Goal: Task Accomplishment & Management: Manage account settings

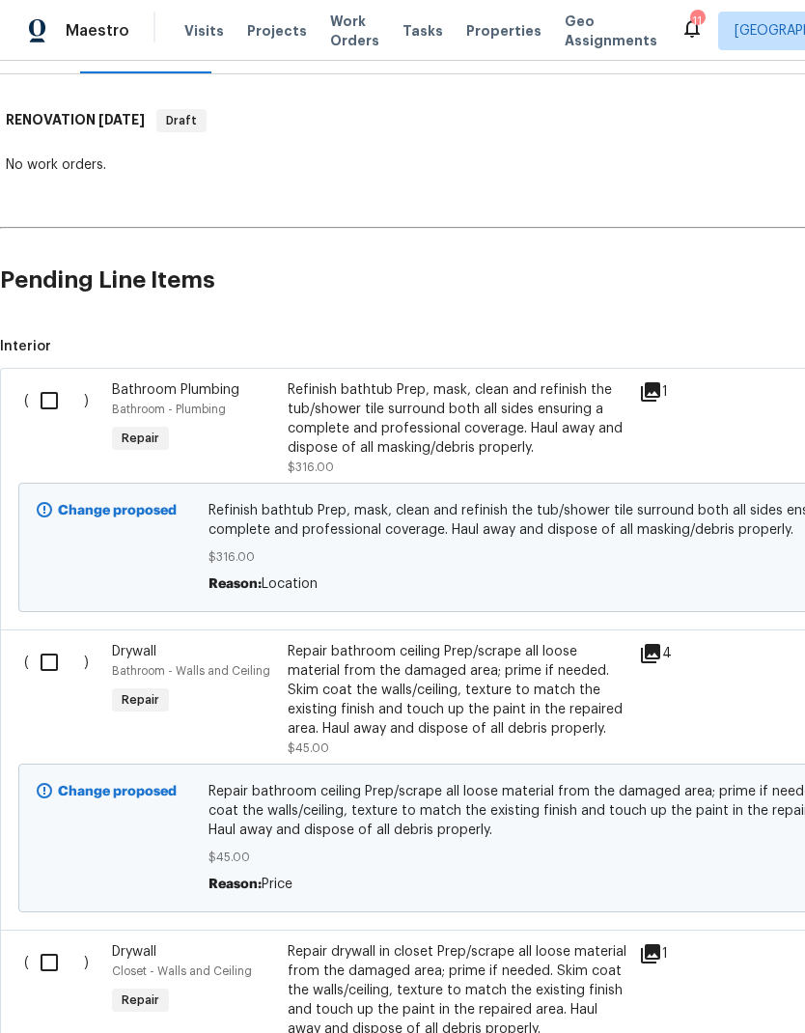
scroll to position [278, 0]
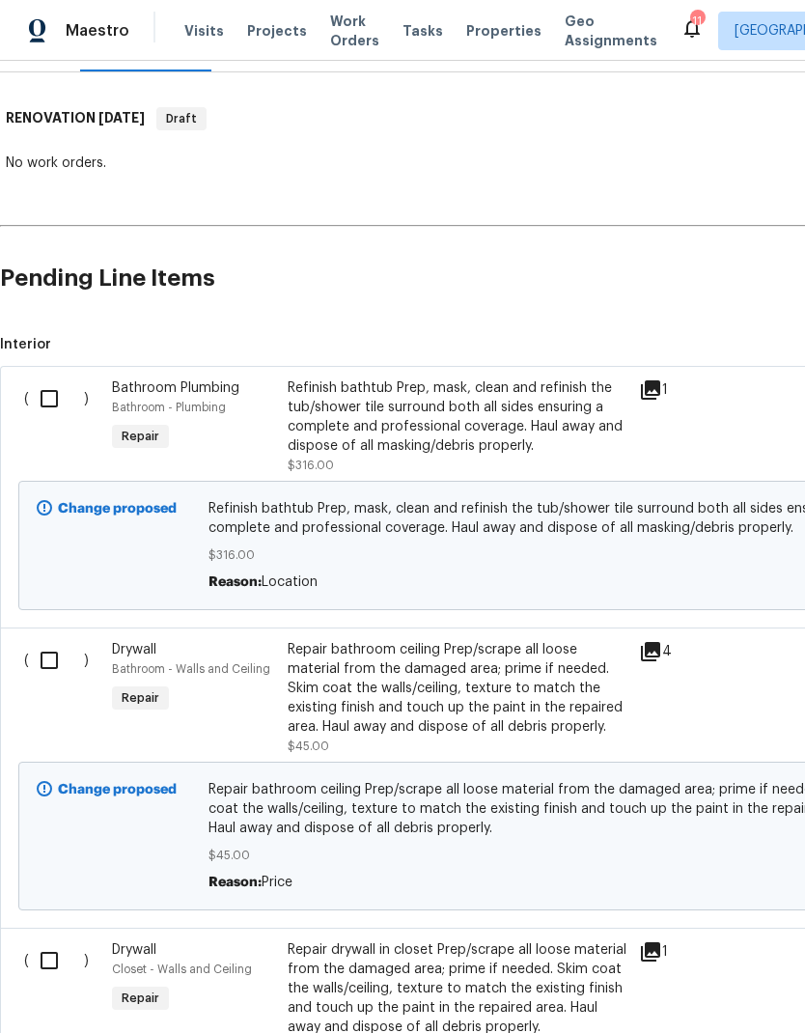
click at [51, 397] on input "checkbox" at bounding box center [56, 399] width 55 height 41
checkbox input "true"
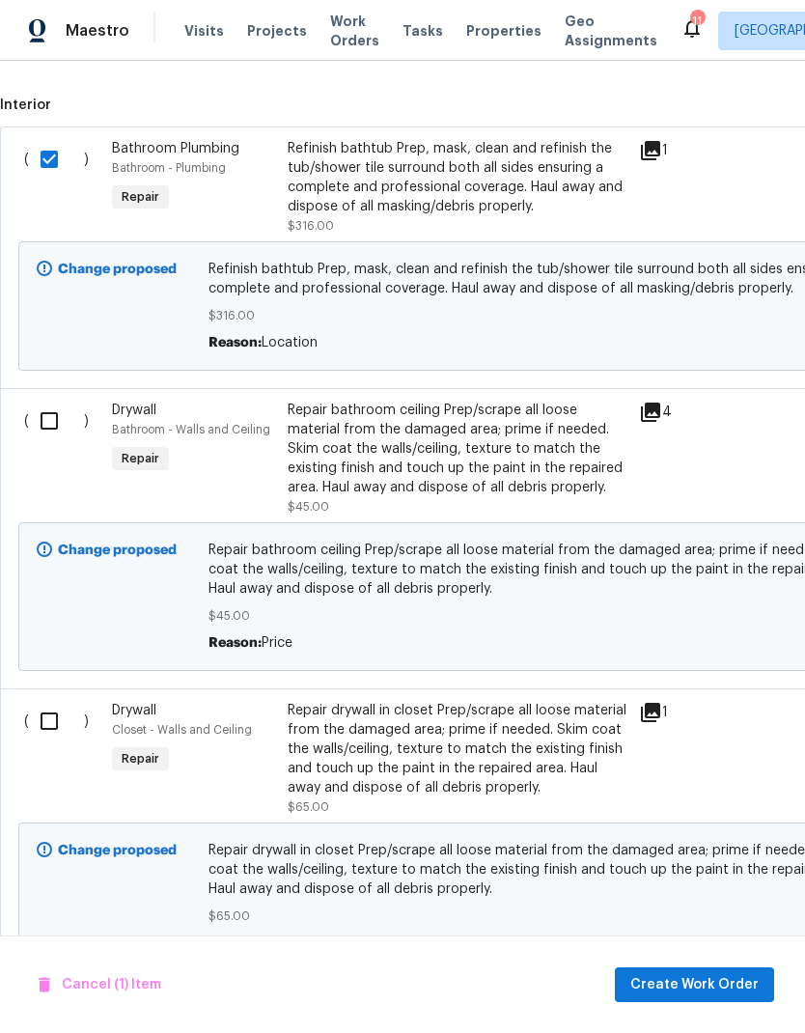
scroll to position [518, 0]
click at [42, 425] on input "checkbox" at bounding box center [56, 421] width 55 height 41
checkbox input "true"
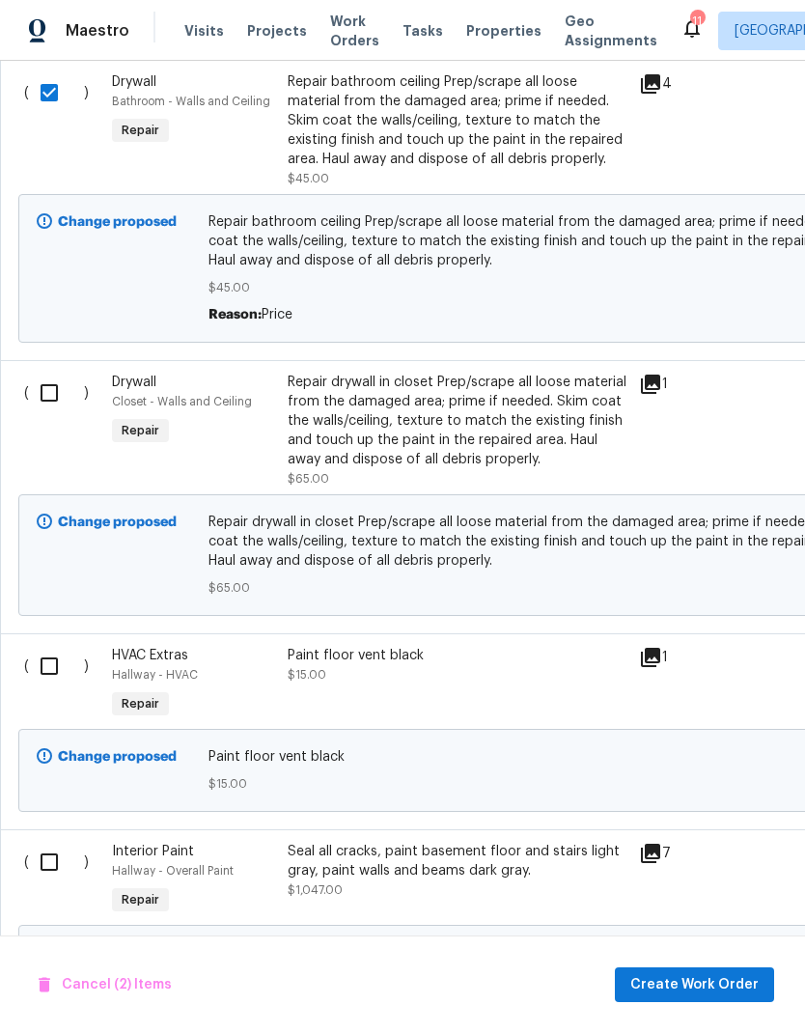
scroll to position [933, -2]
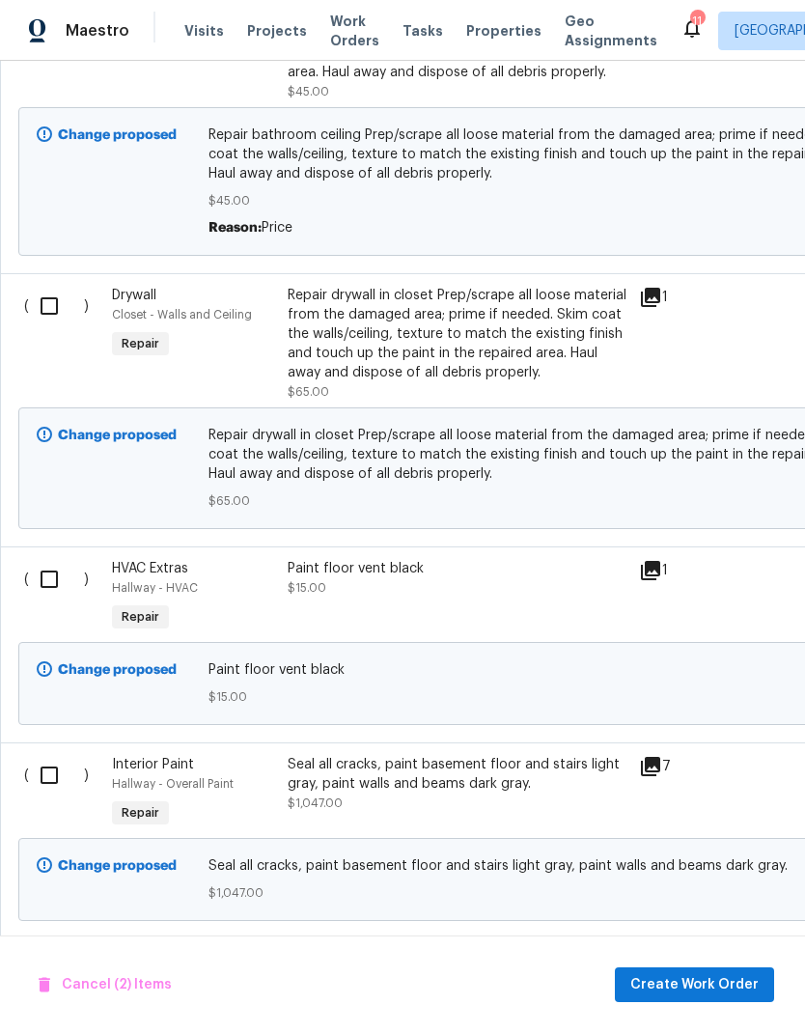
click at [41, 312] on input "checkbox" at bounding box center [56, 306] width 55 height 41
checkbox input "true"
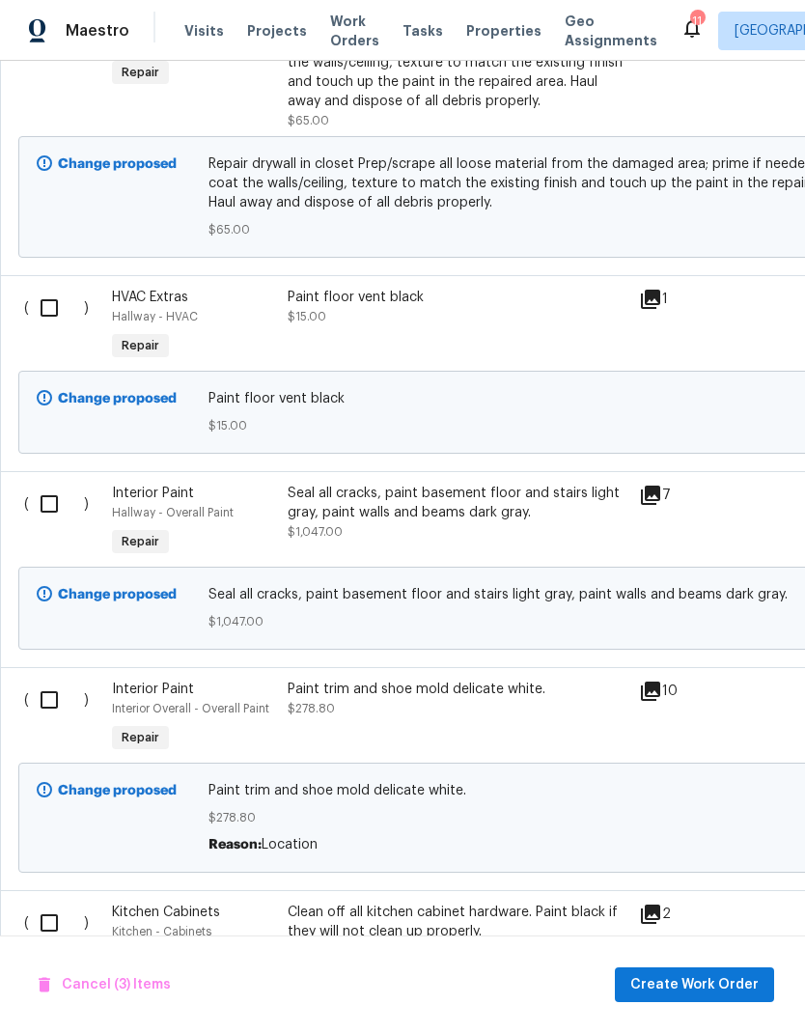
scroll to position [1268, 0]
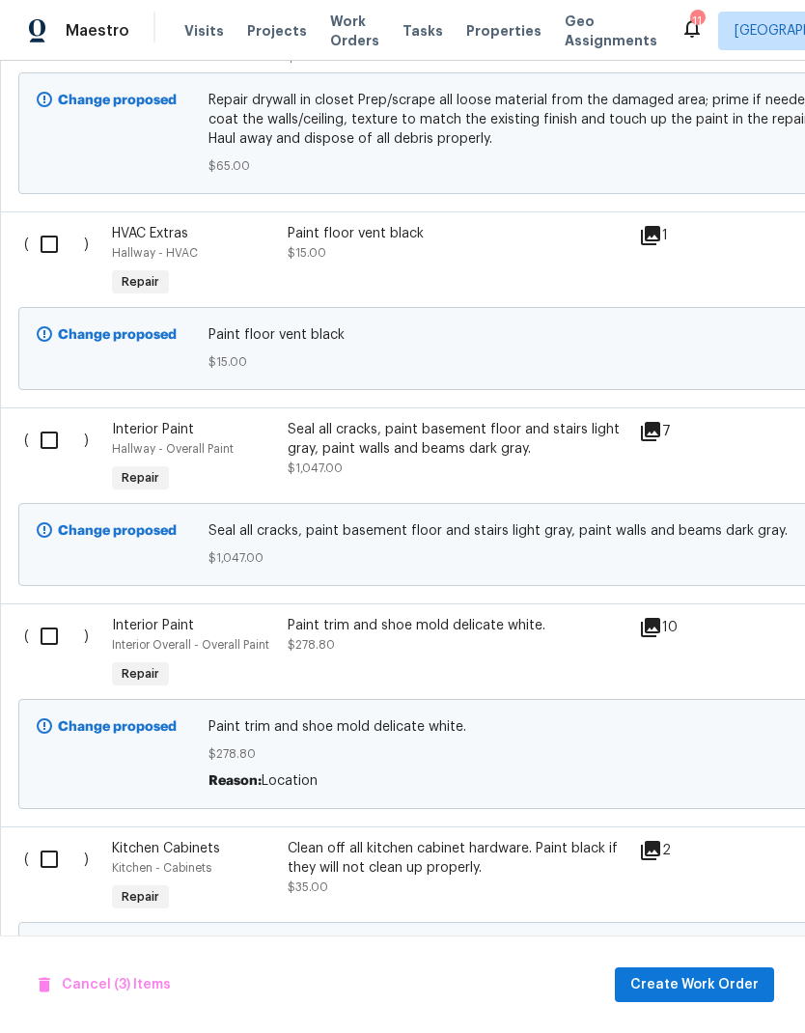
click at [38, 263] on input "checkbox" at bounding box center [56, 244] width 55 height 41
checkbox input "true"
click at [44, 439] on input "checkbox" at bounding box center [56, 440] width 55 height 41
checkbox input "true"
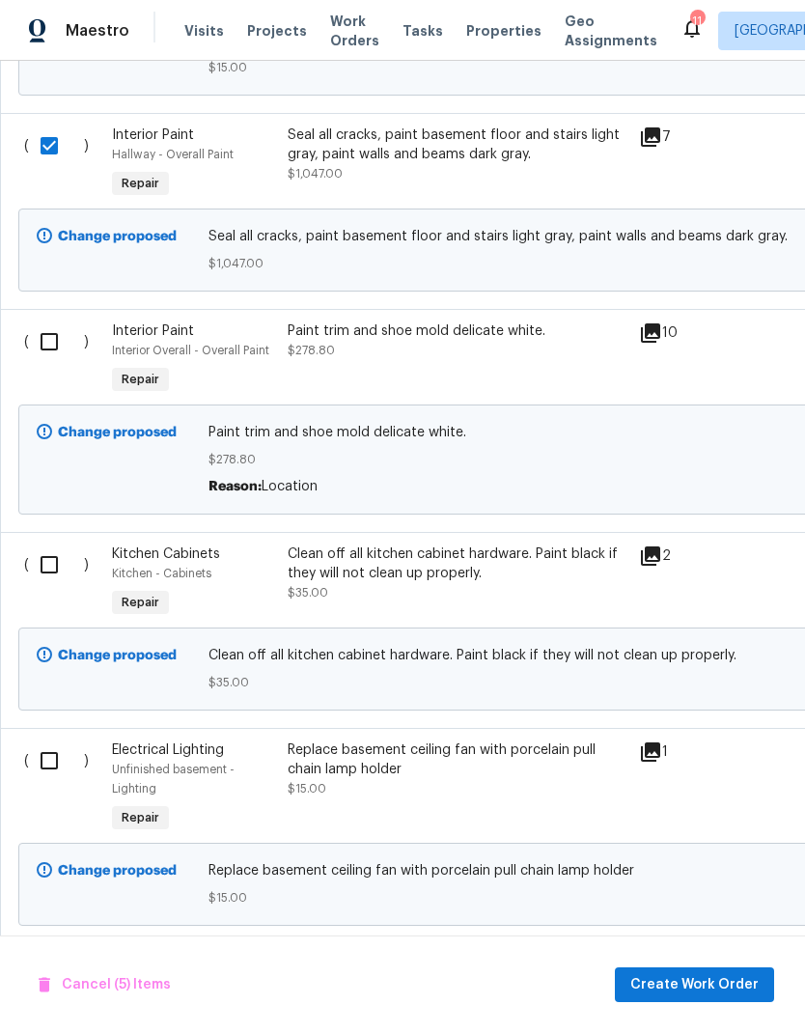
scroll to position [1601, 0]
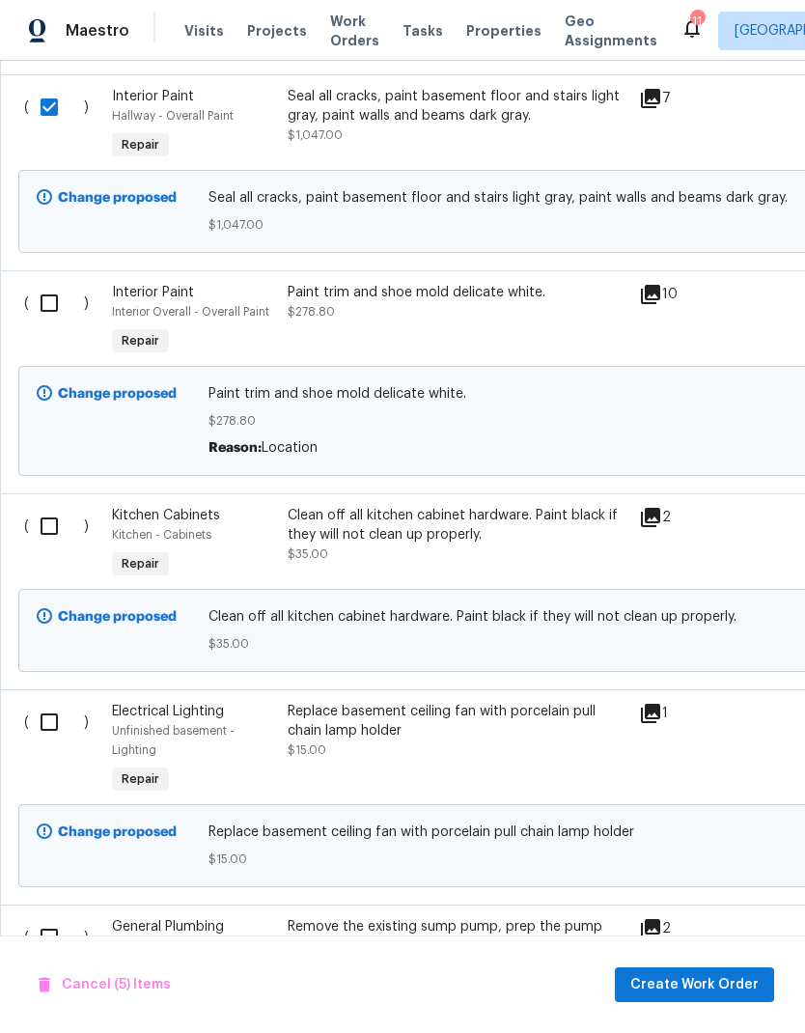
click at [43, 307] on input "checkbox" at bounding box center [56, 303] width 55 height 41
checkbox input "true"
click at [47, 529] on input "checkbox" at bounding box center [56, 526] width 55 height 41
checkbox input "true"
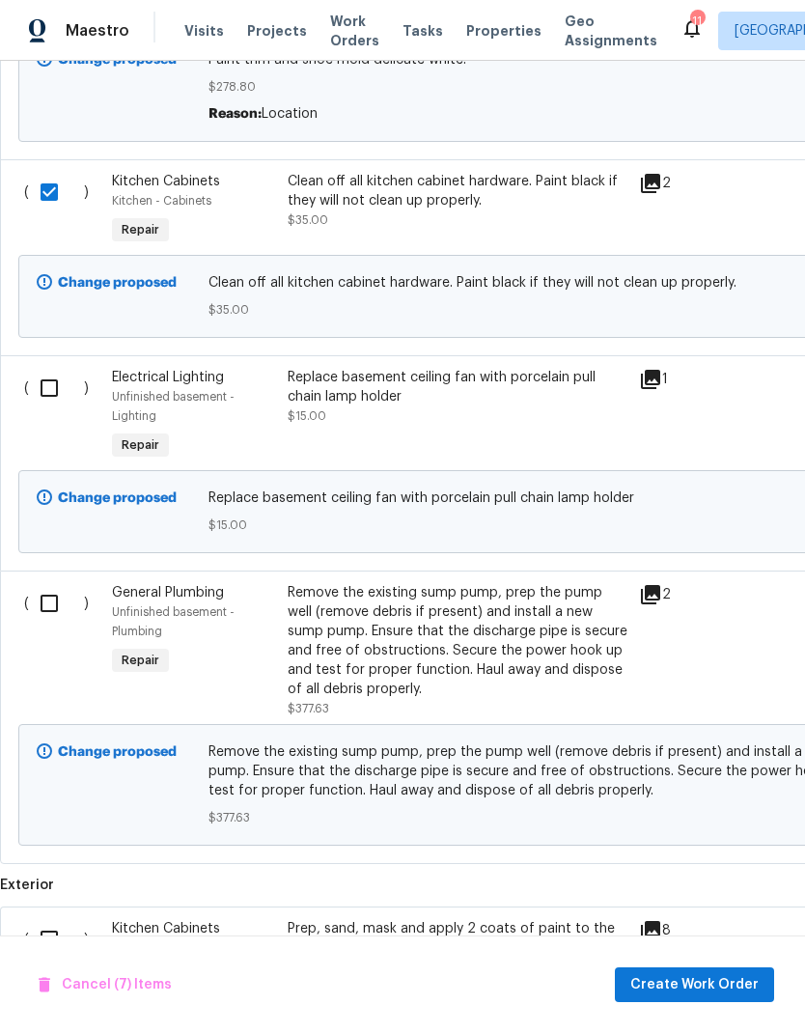
scroll to position [1936, 0]
click at [46, 404] on input "checkbox" at bounding box center [56, 387] width 55 height 41
checkbox input "true"
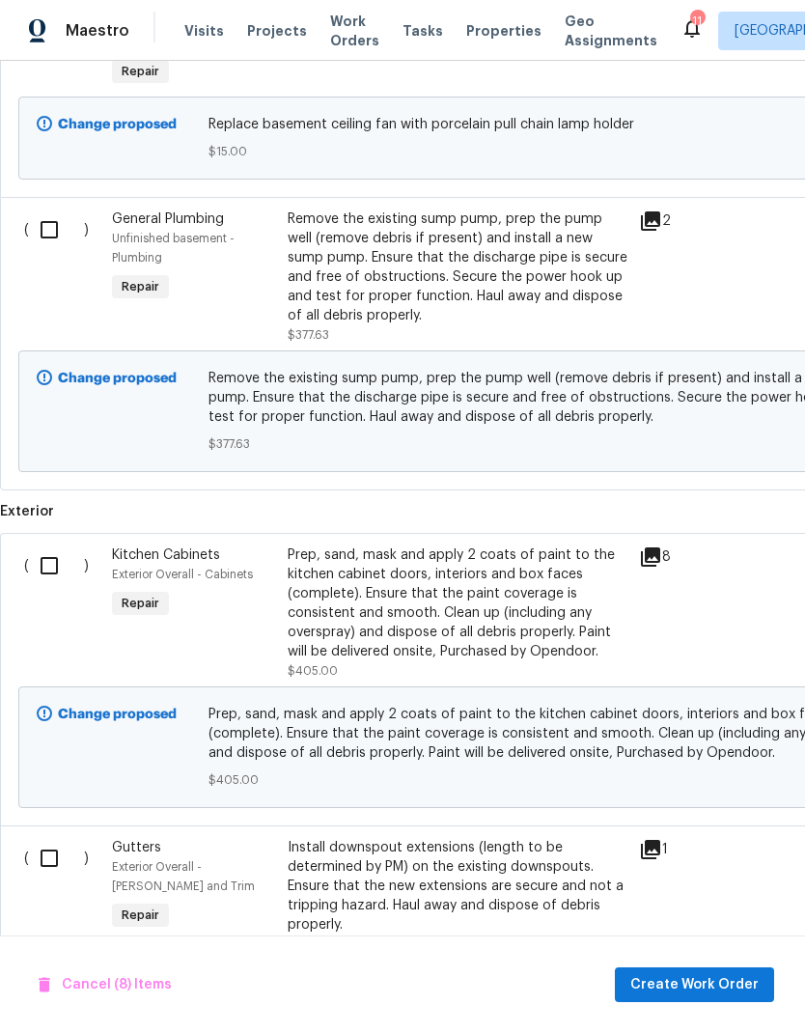
scroll to position [2309, 0]
click at [36, 250] on input "checkbox" at bounding box center [56, 230] width 55 height 41
checkbox input "true"
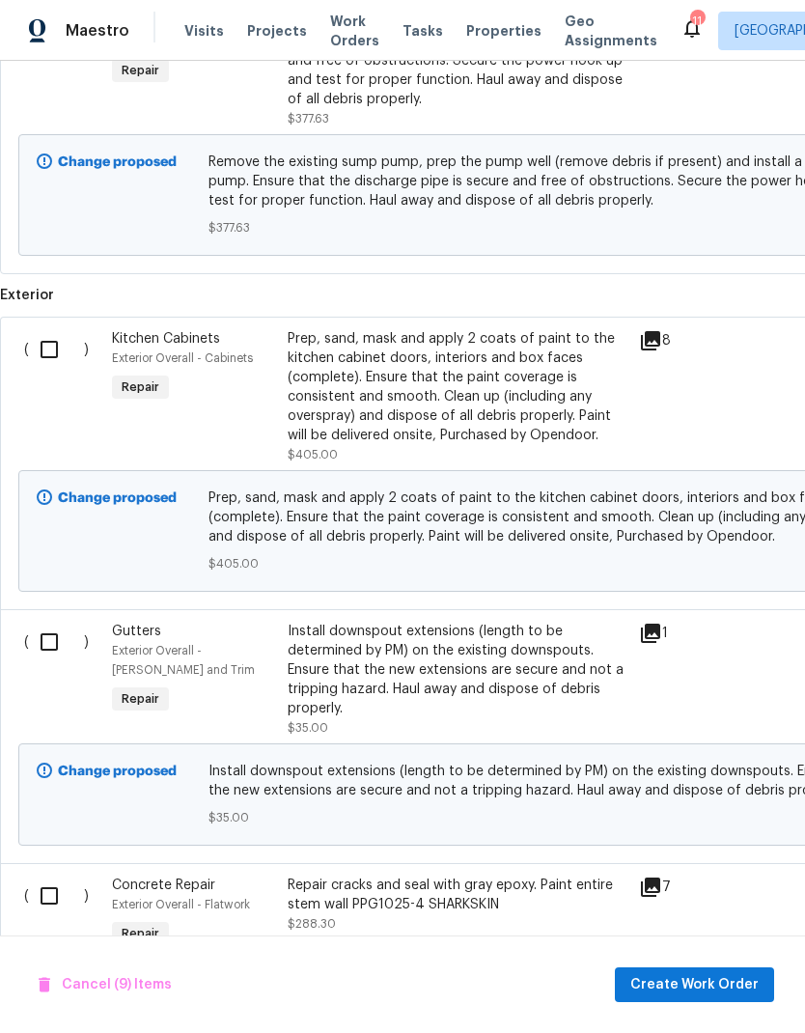
scroll to position [2525, 0]
click at [57, 370] on input "checkbox" at bounding box center [56, 349] width 55 height 41
checkbox input "true"
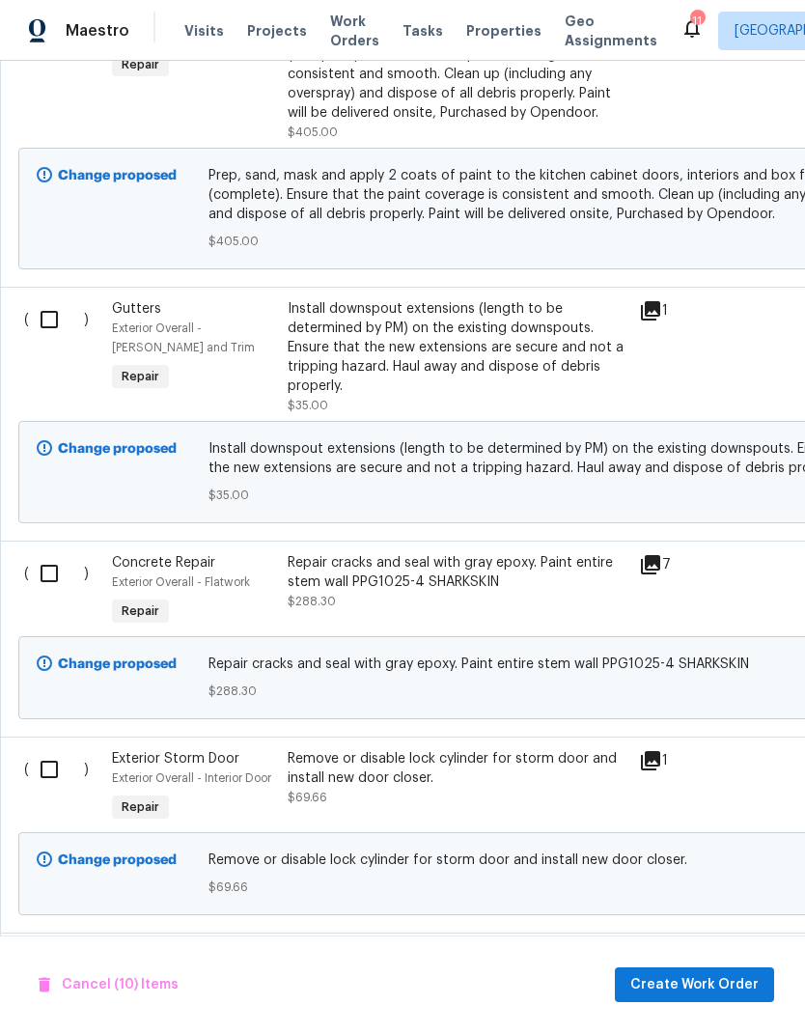
scroll to position [2848, 0]
click at [39, 339] on input "checkbox" at bounding box center [56, 319] width 55 height 41
checkbox input "true"
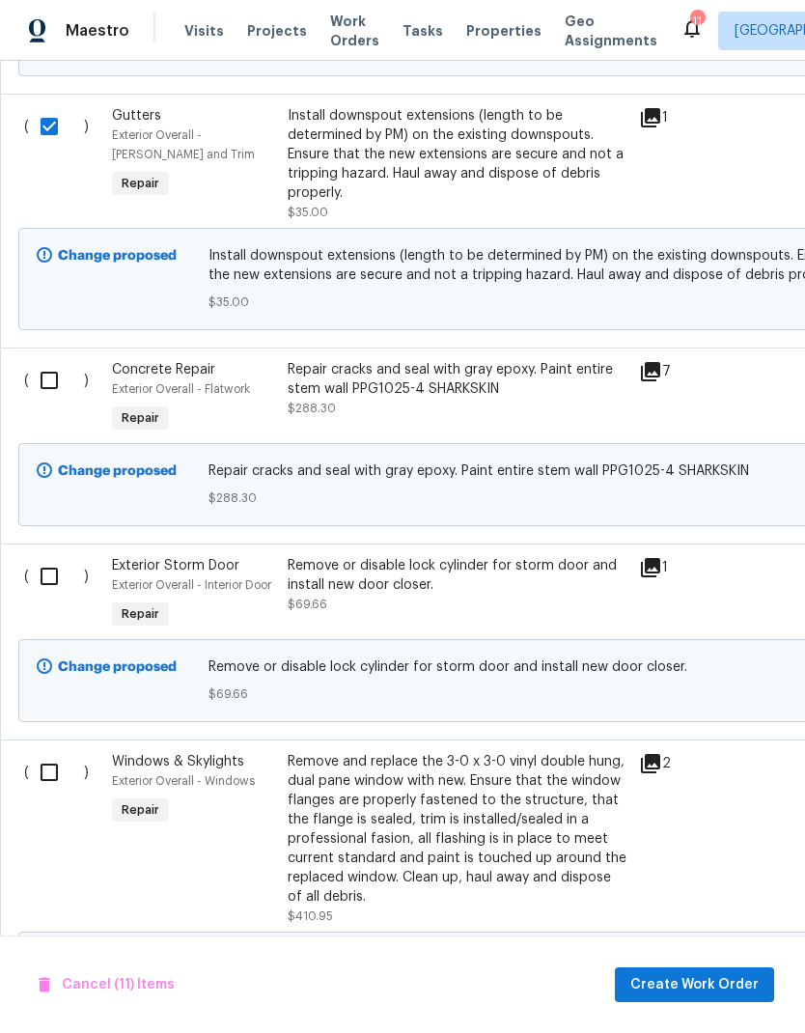
scroll to position [3043, 0]
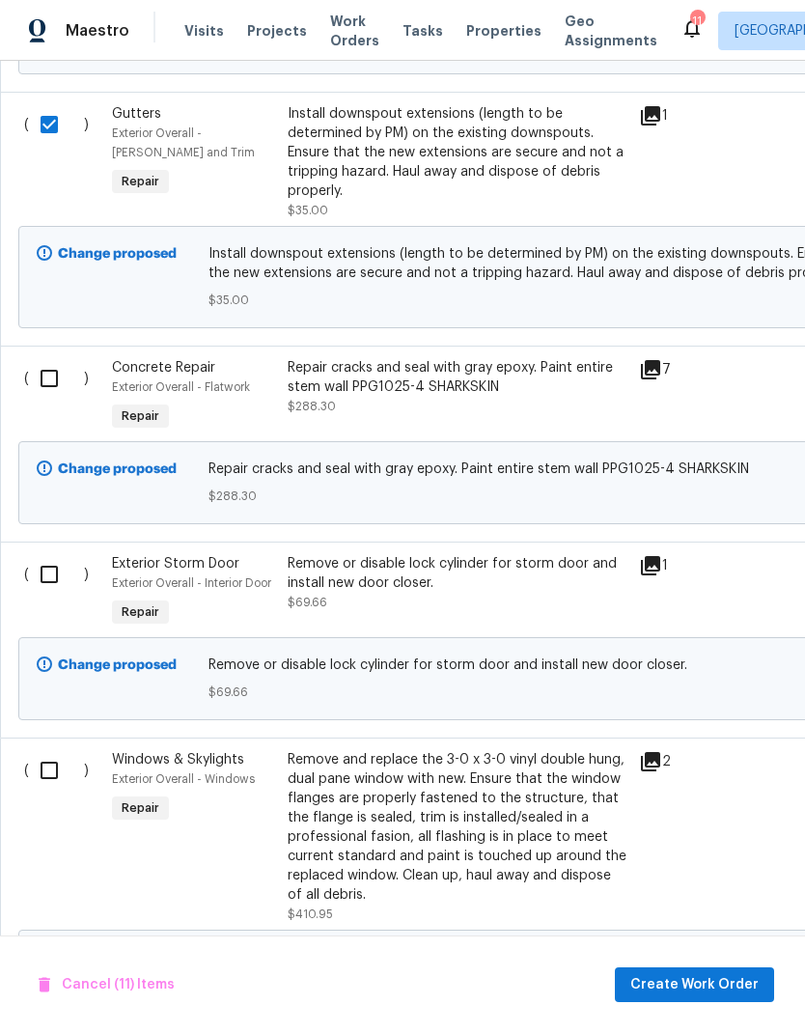
click at [43, 391] on input "checkbox" at bounding box center [56, 378] width 55 height 41
checkbox input "true"
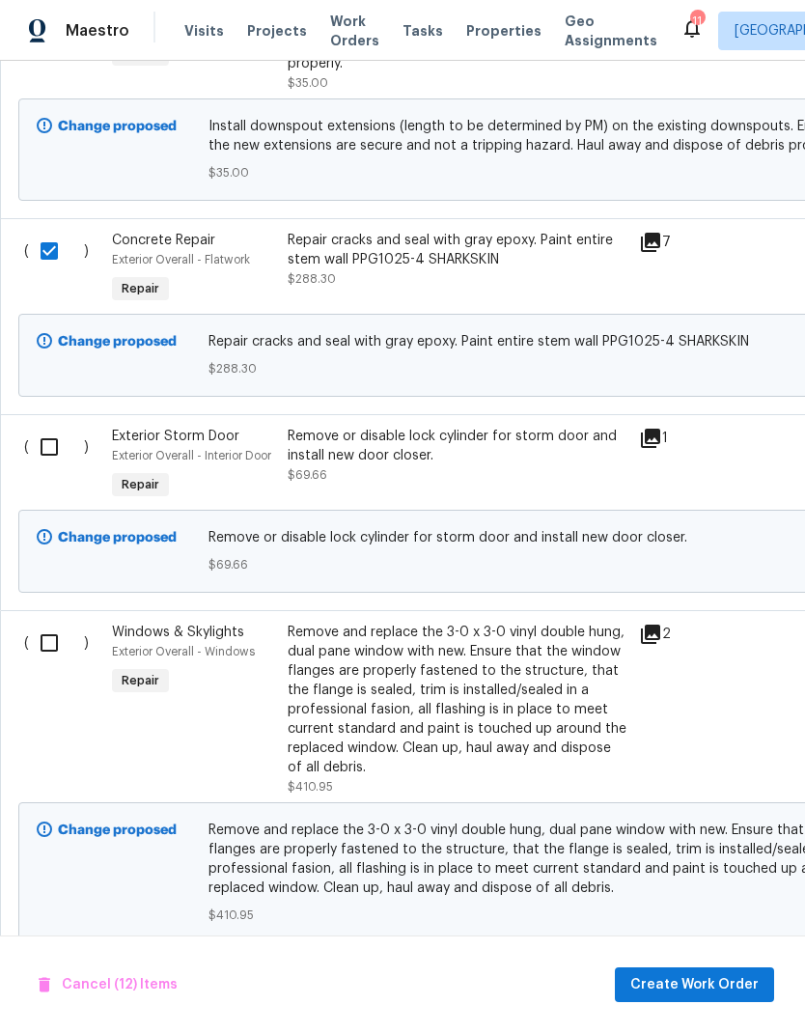
scroll to position [3169, 0]
click at [43, 458] on input "checkbox" at bounding box center [56, 448] width 55 height 41
checkbox input "true"
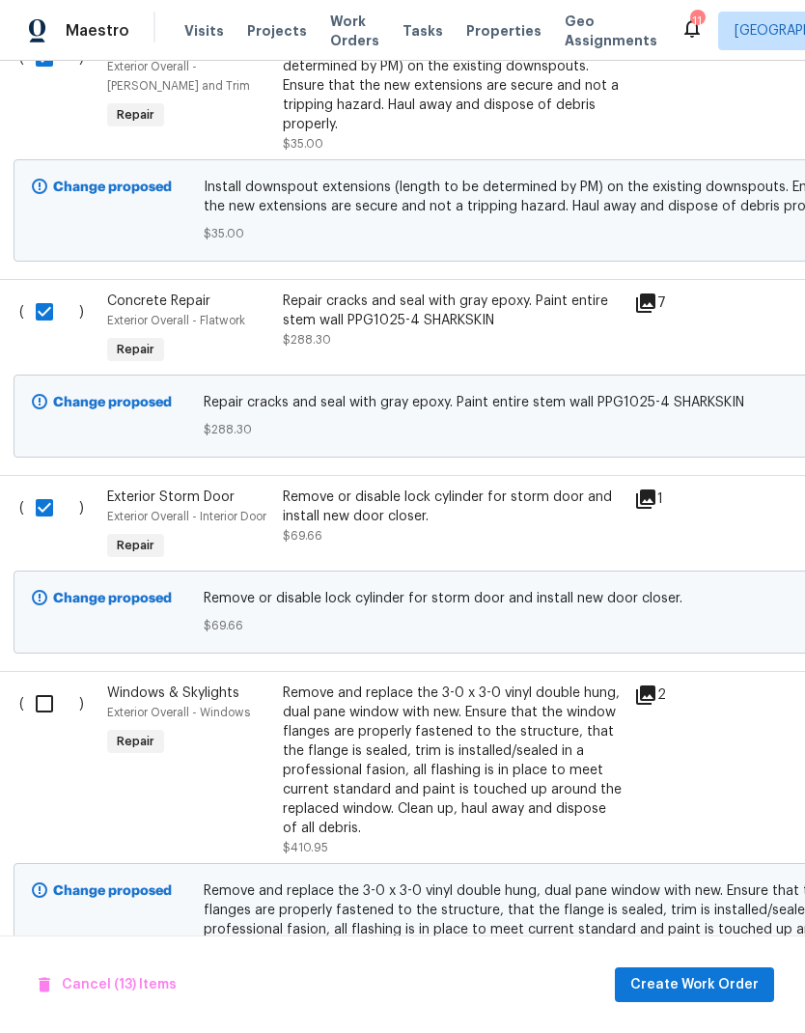
scroll to position [3104, 1]
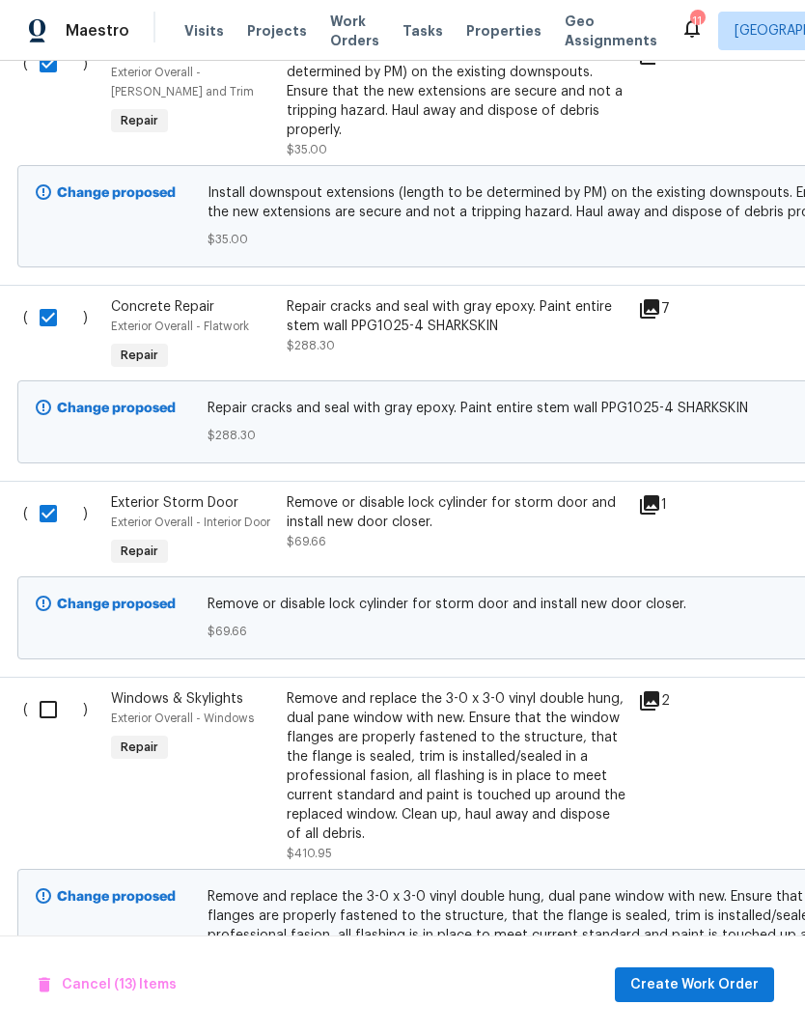
click at [39, 718] on input "checkbox" at bounding box center [55, 710] width 55 height 41
checkbox input "true"
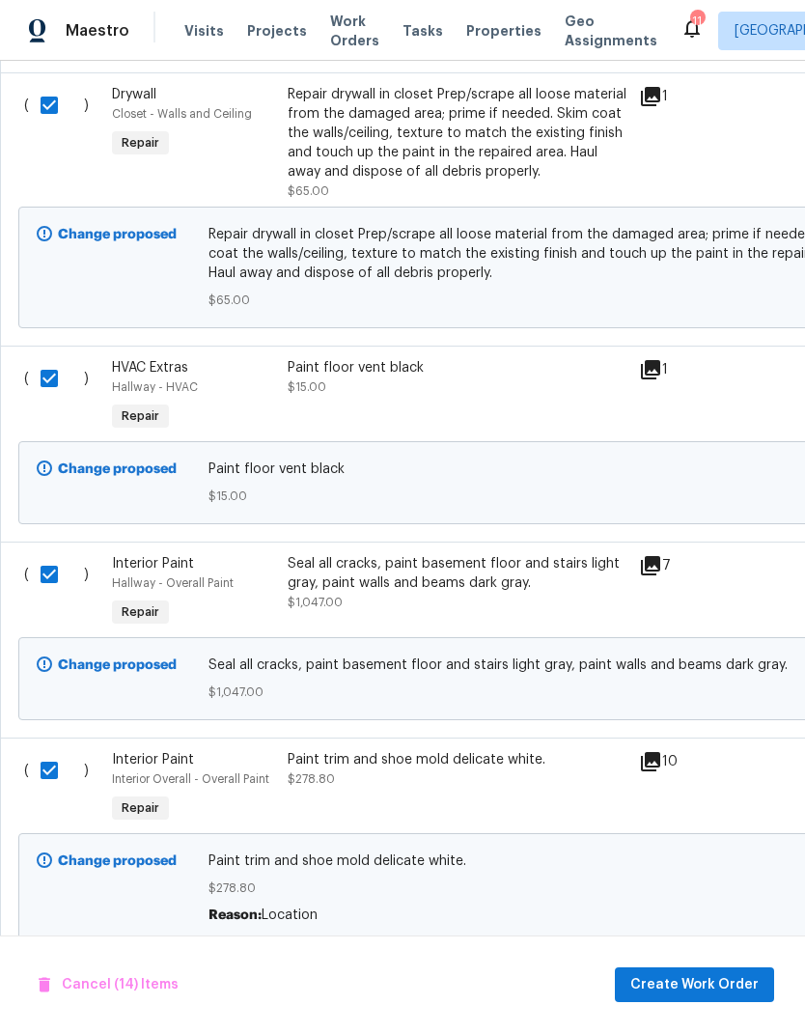
scroll to position [0, 0]
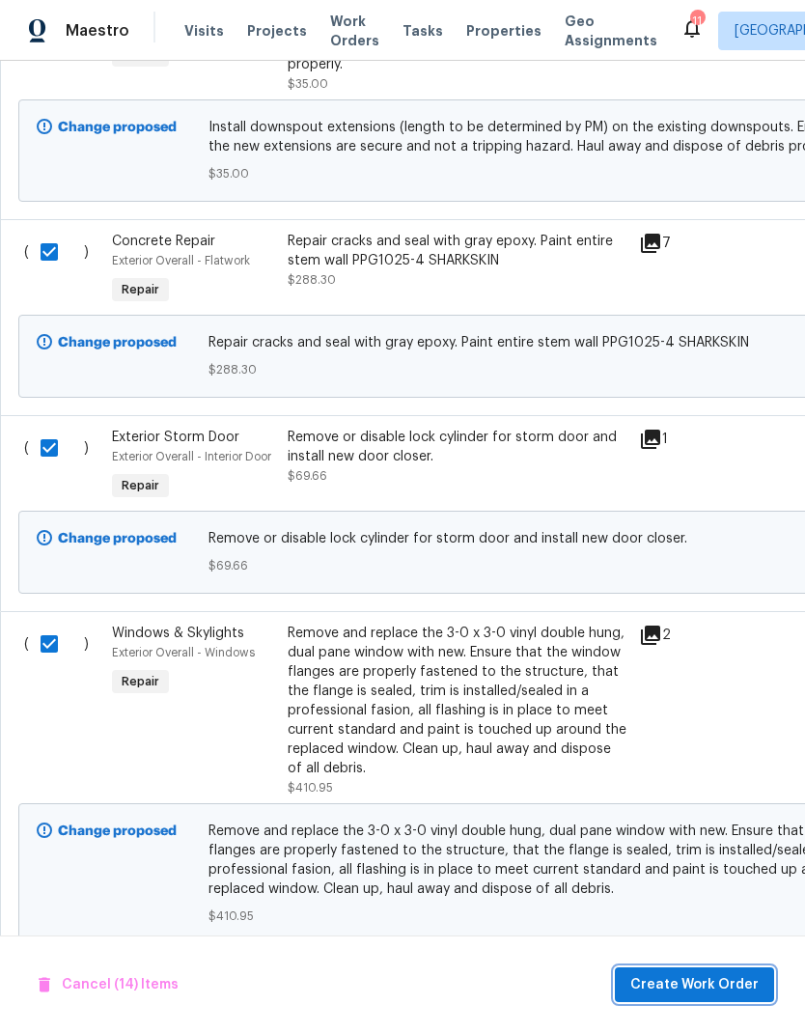
click at [720, 992] on span "Create Work Order" at bounding box center [695, 985] width 128 height 24
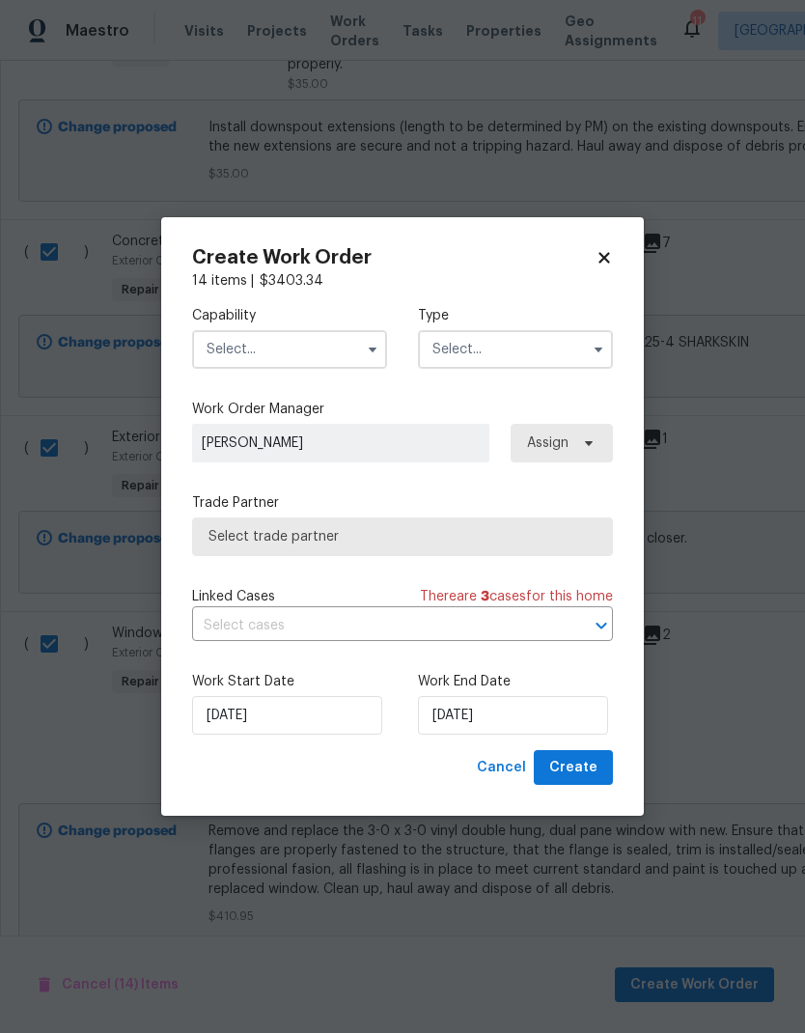
click at [312, 352] on input "text" at bounding box center [289, 349] width 195 height 39
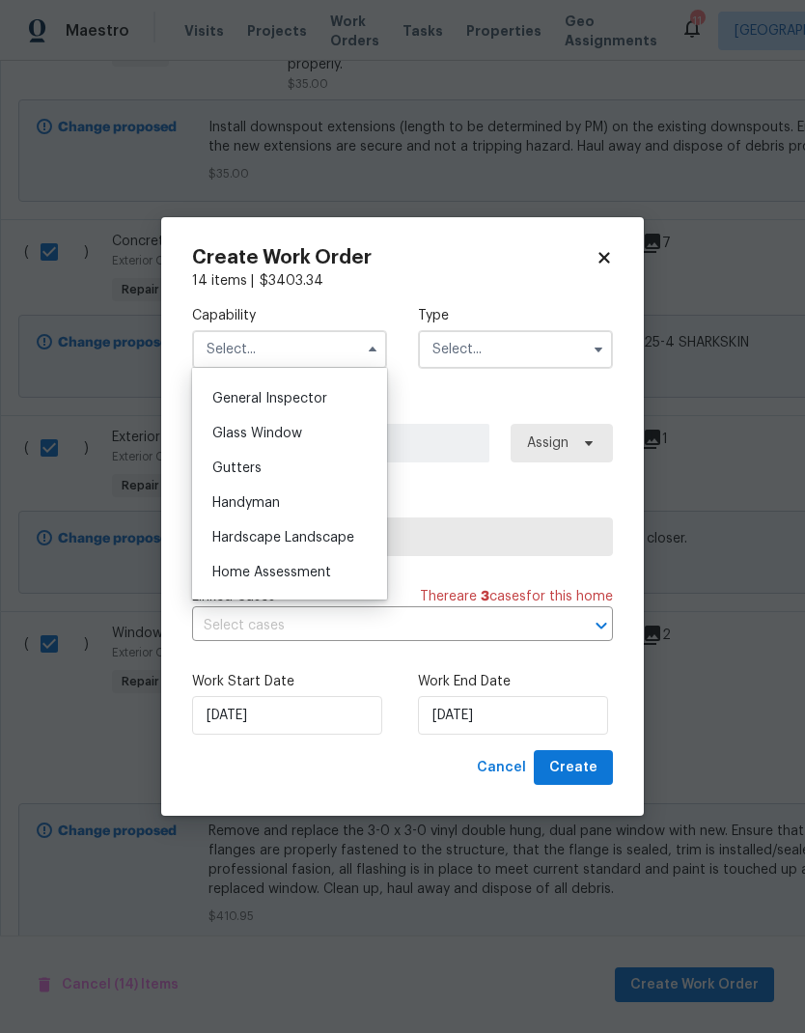
click at [277, 510] on div "Handyman" at bounding box center [289, 503] width 185 height 35
type input "Handyman"
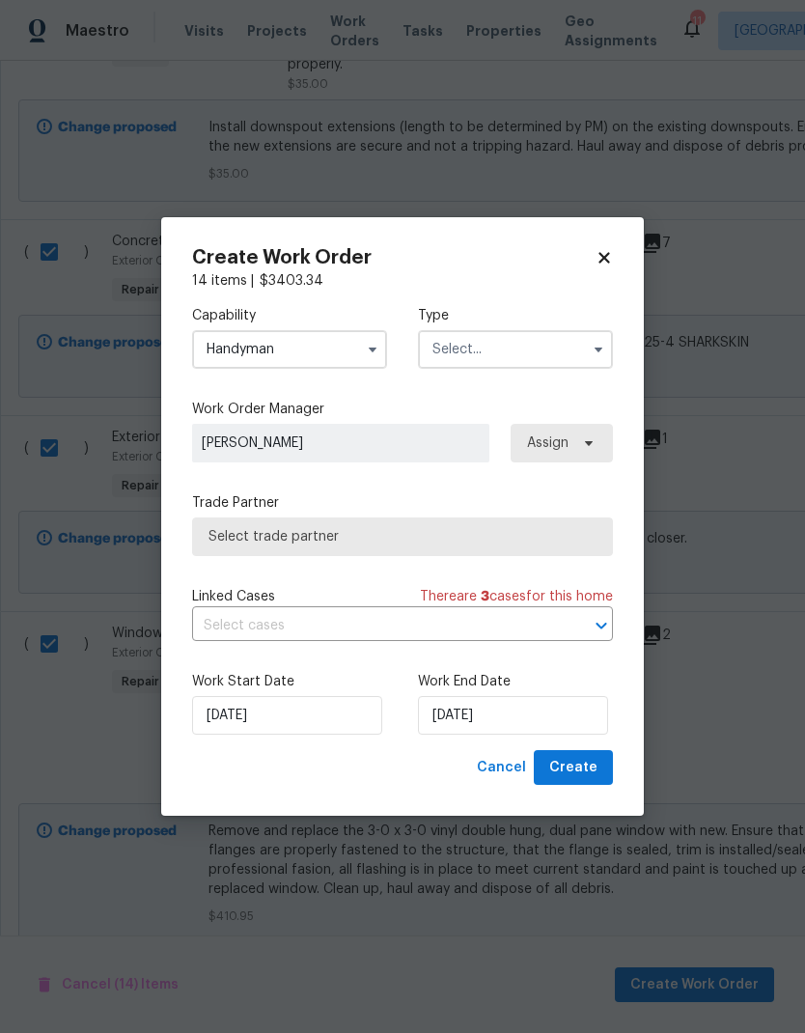
click at [574, 339] on input "text" at bounding box center [515, 349] width 195 height 39
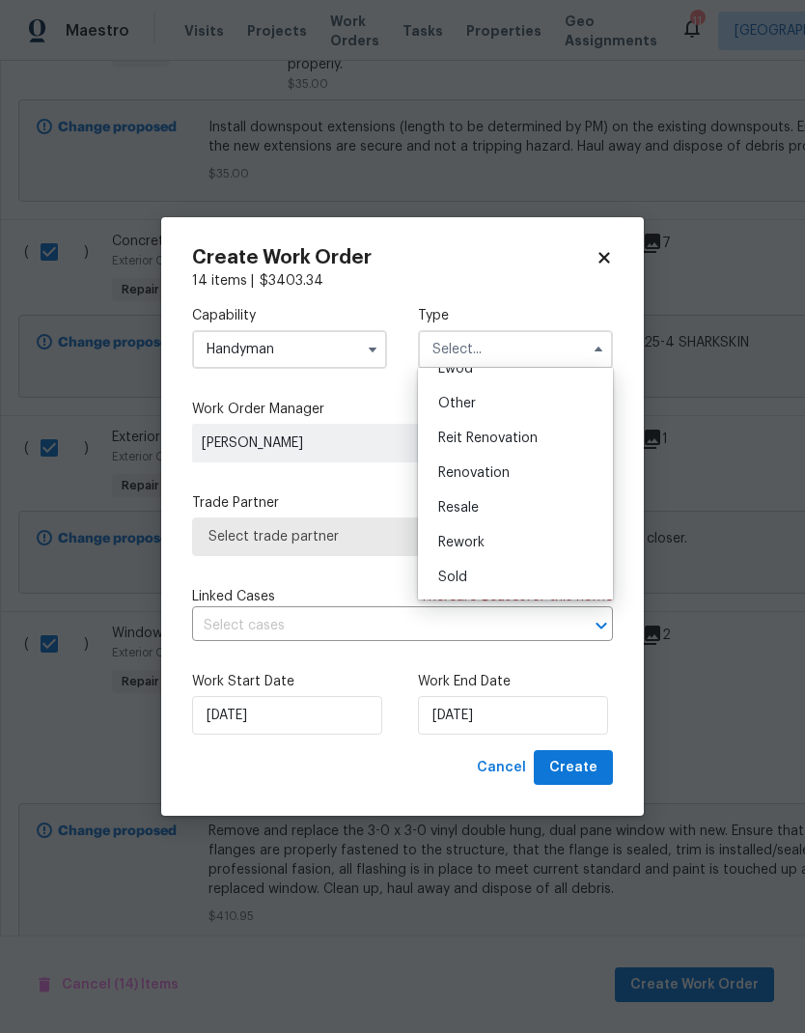
click at [500, 481] on div "Renovation" at bounding box center [515, 473] width 185 height 35
type input "Renovation"
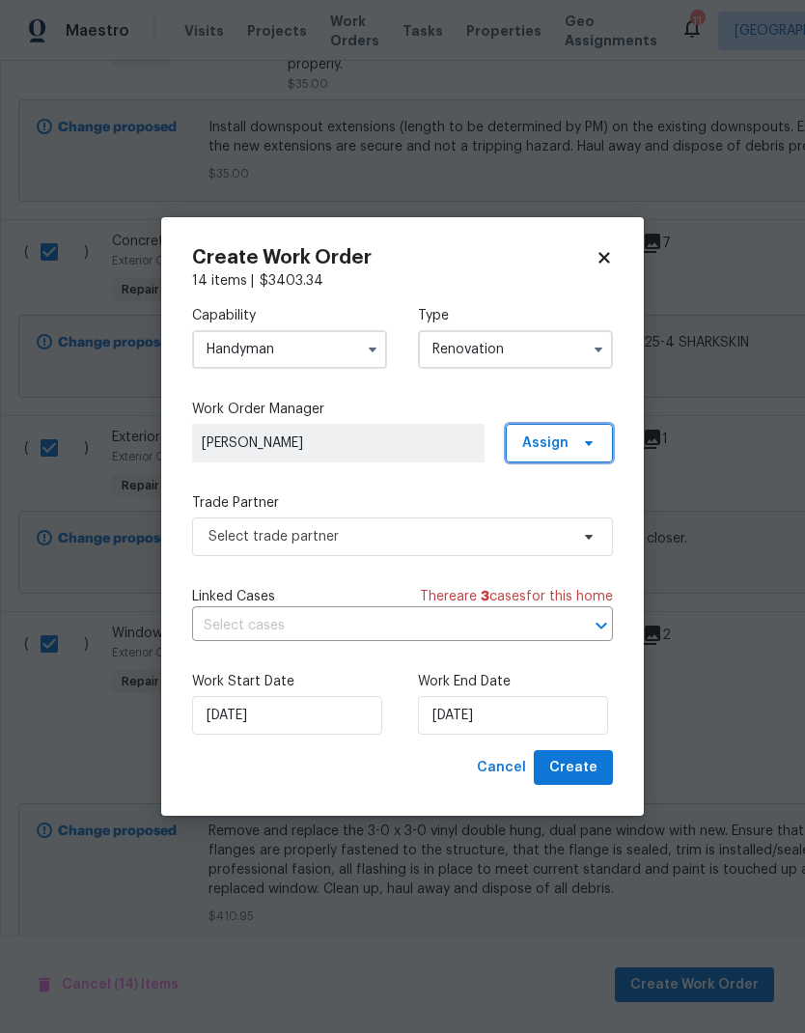
click at [587, 446] on icon at bounding box center [588, 443] width 15 height 15
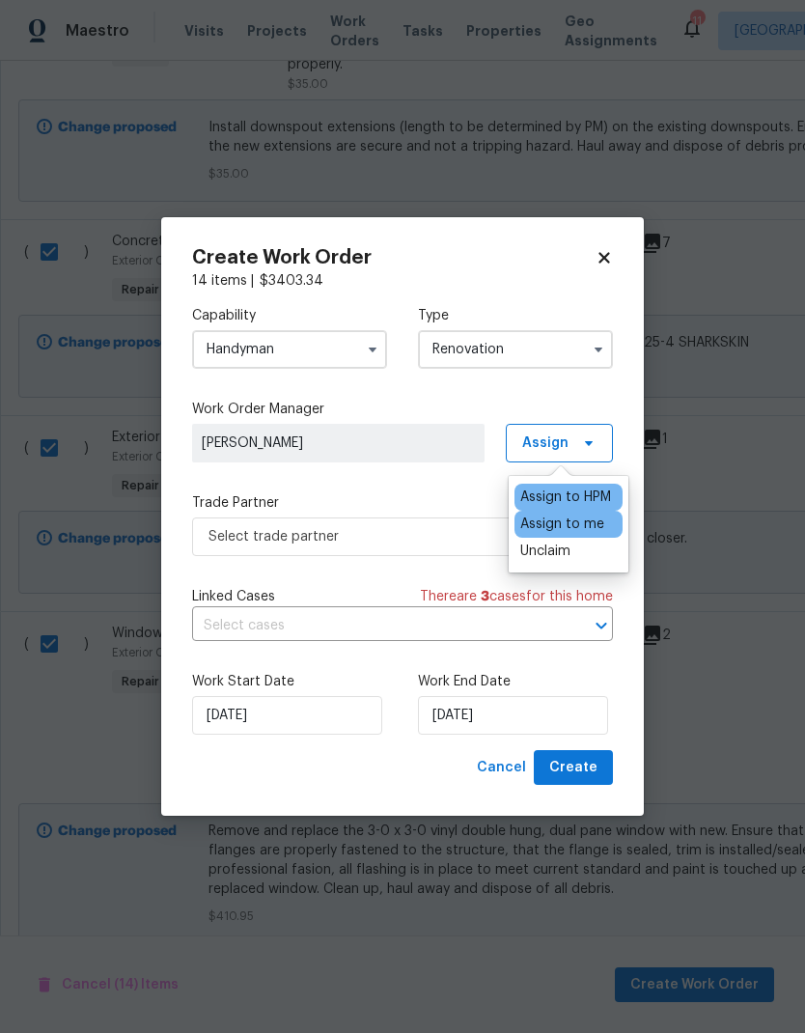
click at [419, 479] on div "Capability Handyman Type Renovation Work Order Manager Keith Hollingsworth Assi…" at bounding box center [402, 521] width 421 height 460
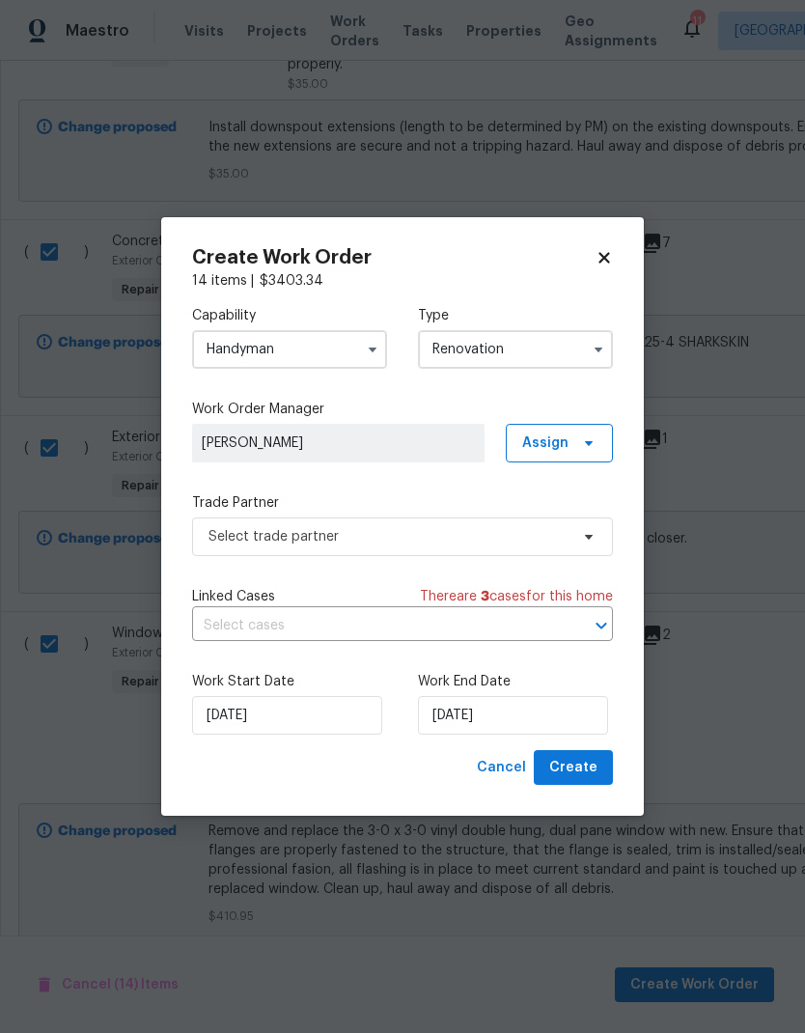
click at [428, 441] on span "[PERSON_NAME]" at bounding box center [338, 443] width 273 height 19
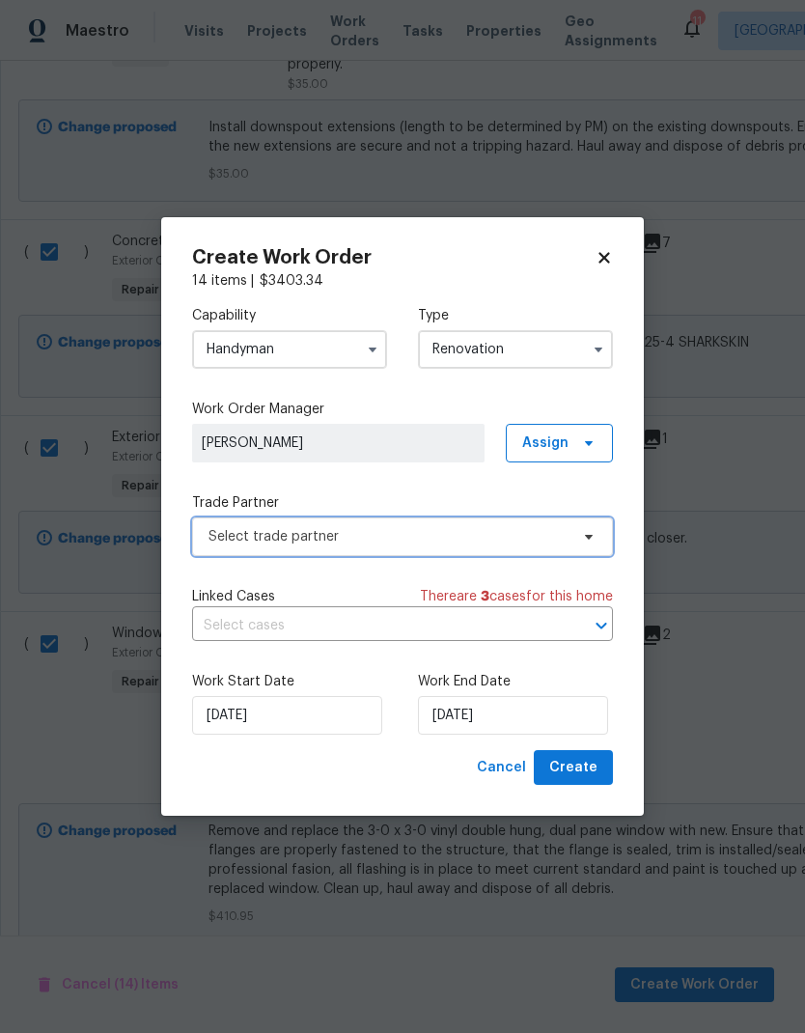
click at [526, 553] on span "Select trade partner" at bounding box center [402, 537] width 421 height 39
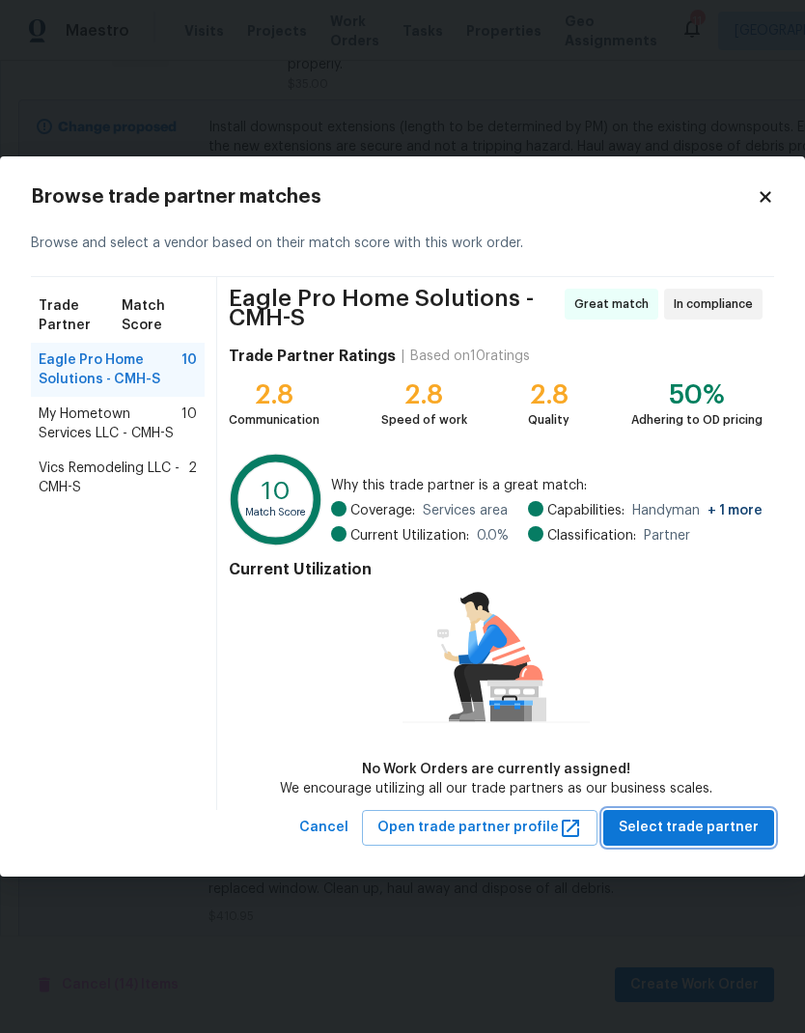
click at [723, 825] on span "Select trade partner" at bounding box center [689, 828] width 140 height 24
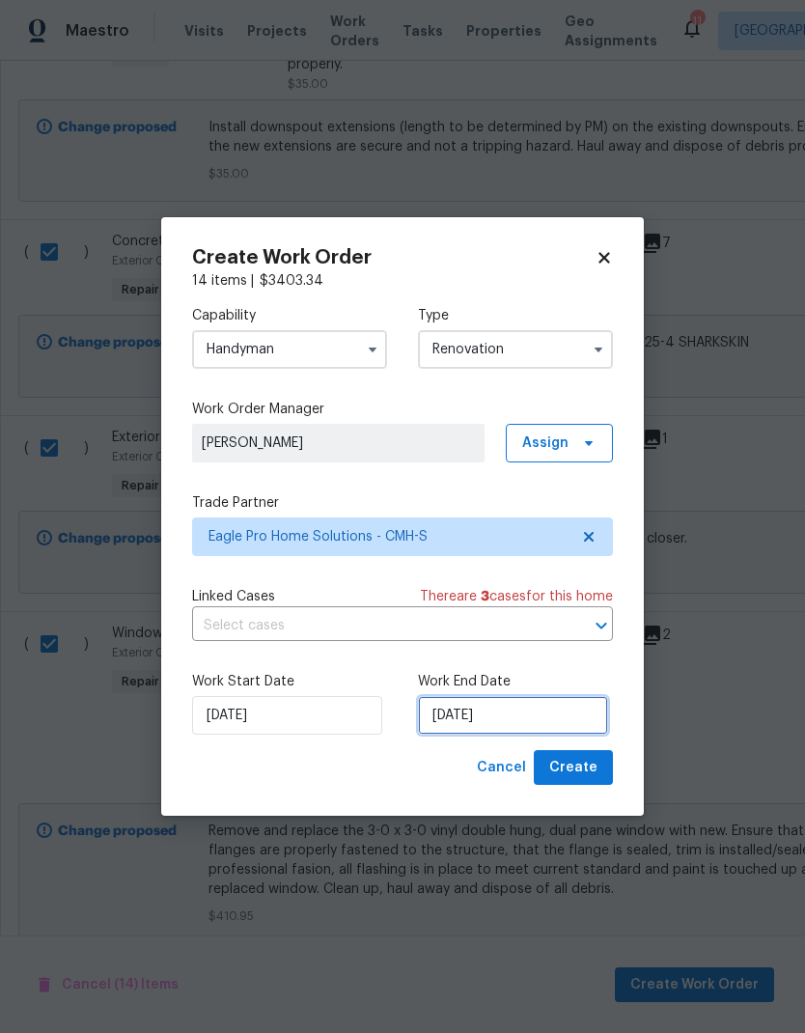
click at [554, 702] on input "[DATE]" at bounding box center [513, 715] width 190 height 39
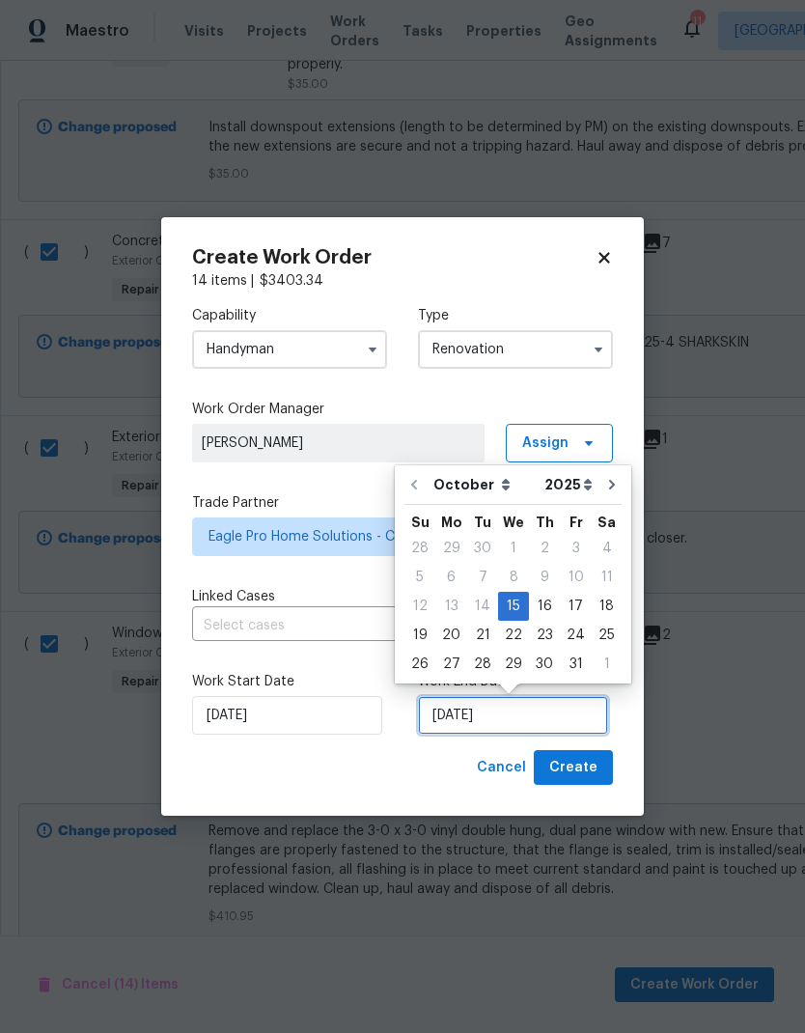
scroll to position [8, 0]
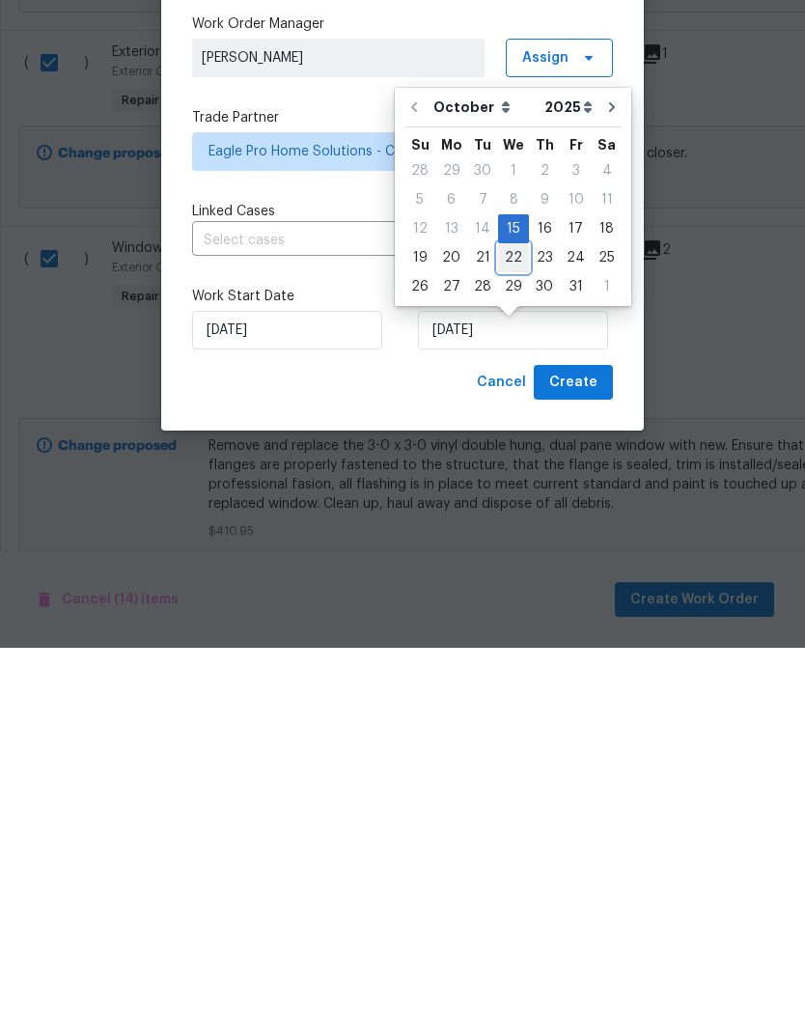
click at [512, 630] on div "22" at bounding box center [513, 643] width 31 height 27
type input "[DATE]"
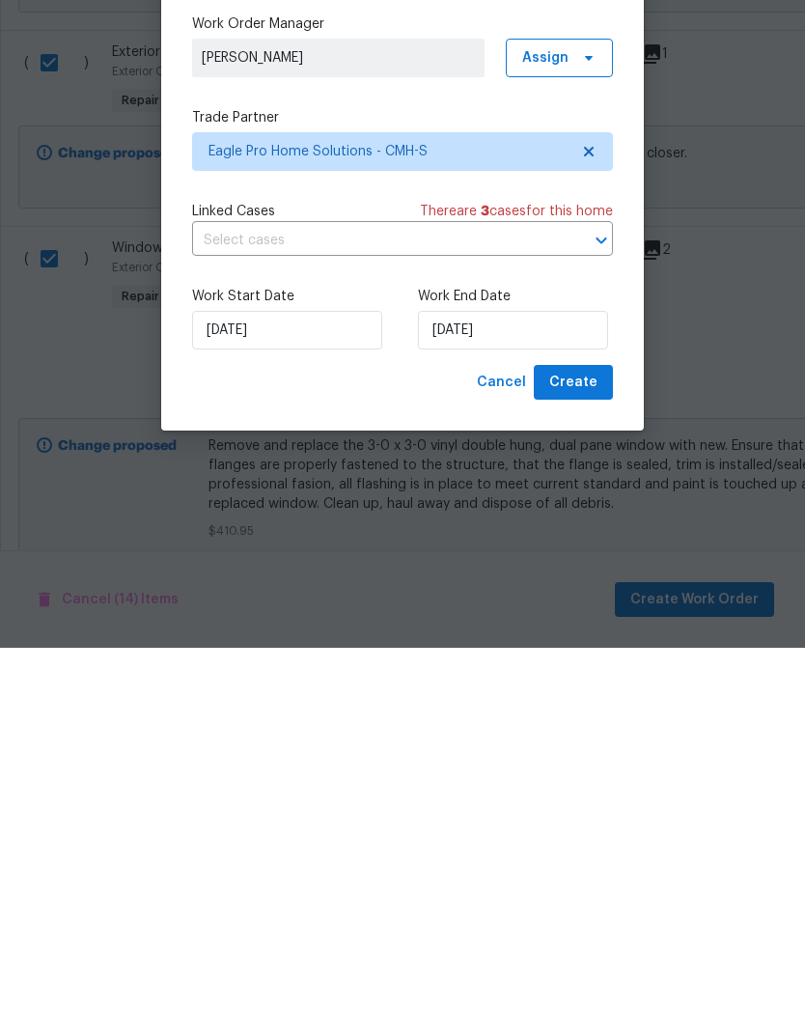
scroll to position [77, 0]
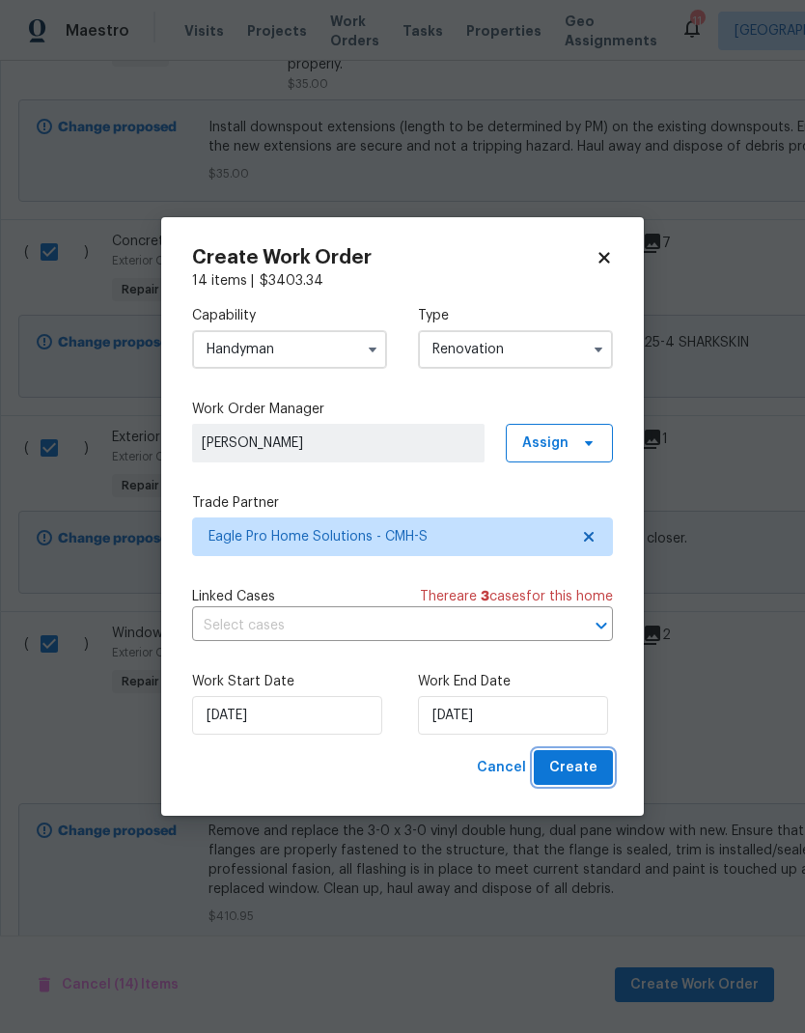
click at [586, 770] on span "Create" at bounding box center [573, 768] width 48 height 24
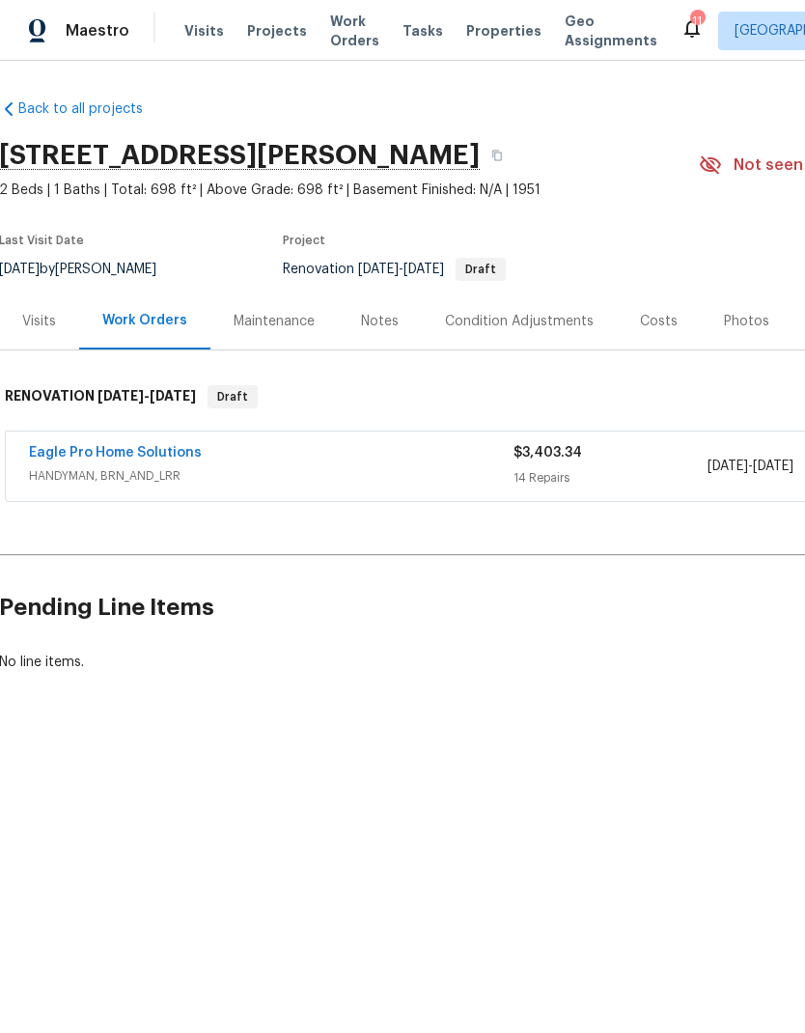
scroll to position [0, 4]
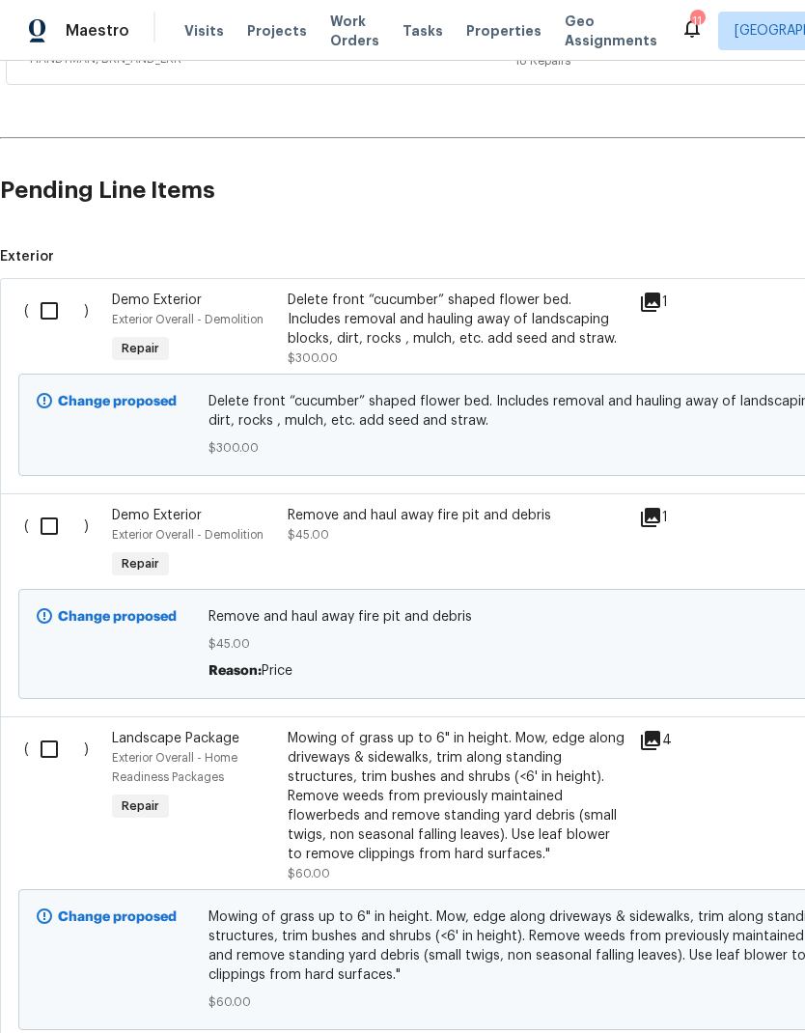
scroll to position [420, 0]
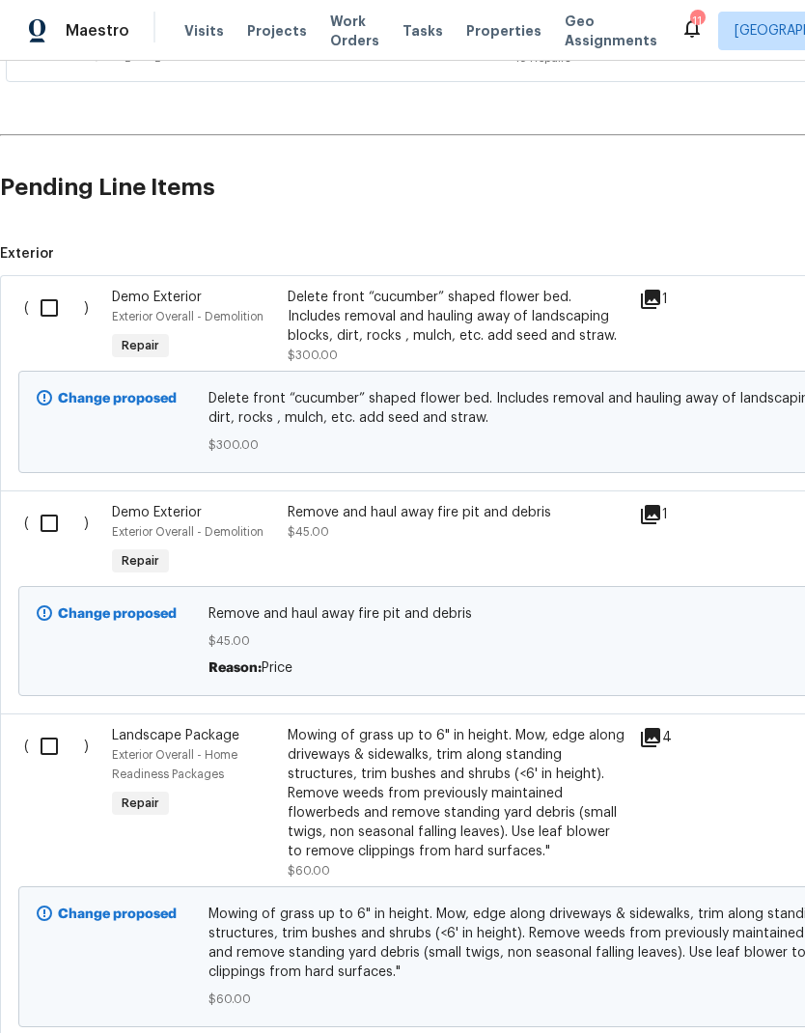
click at [45, 300] on input "checkbox" at bounding box center [56, 308] width 55 height 41
checkbox input "true"
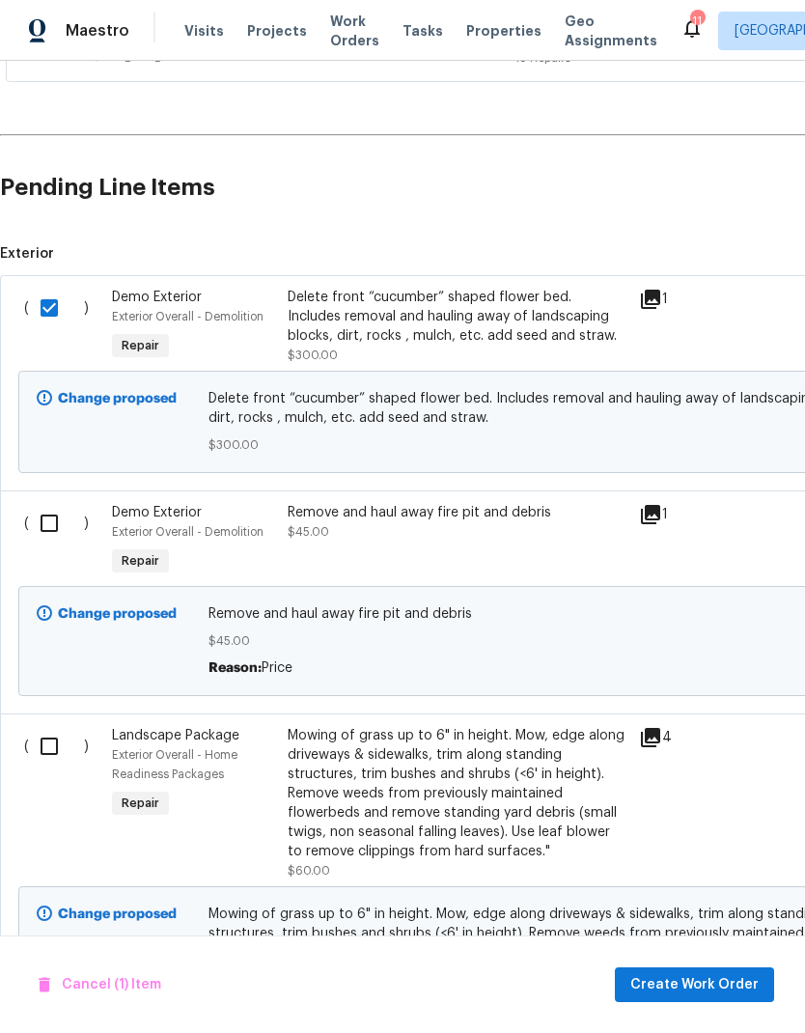
click at [46, 531] on input "checkbox" at bounding box center [56, 523] width 55 height 41
checkbox input "true"
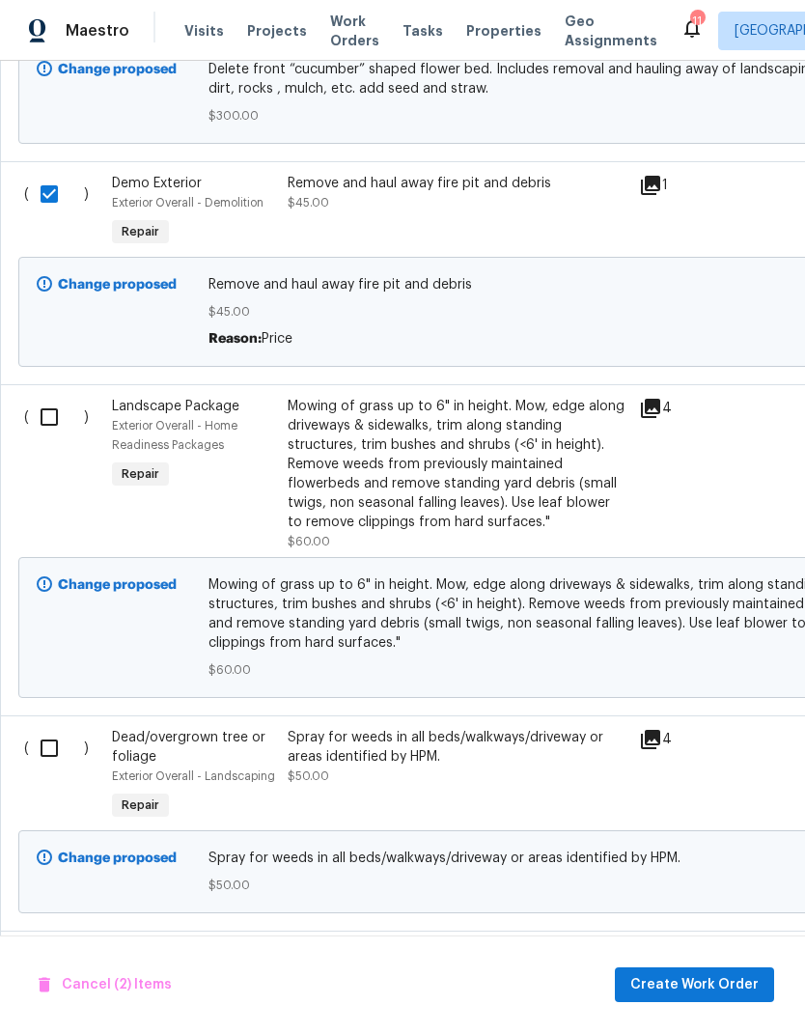
scroll to position [749, 0]
click at [42, 422] on input "checkbox" at bounding box center [56, 417] width 55 height 41
checkbox input "true"
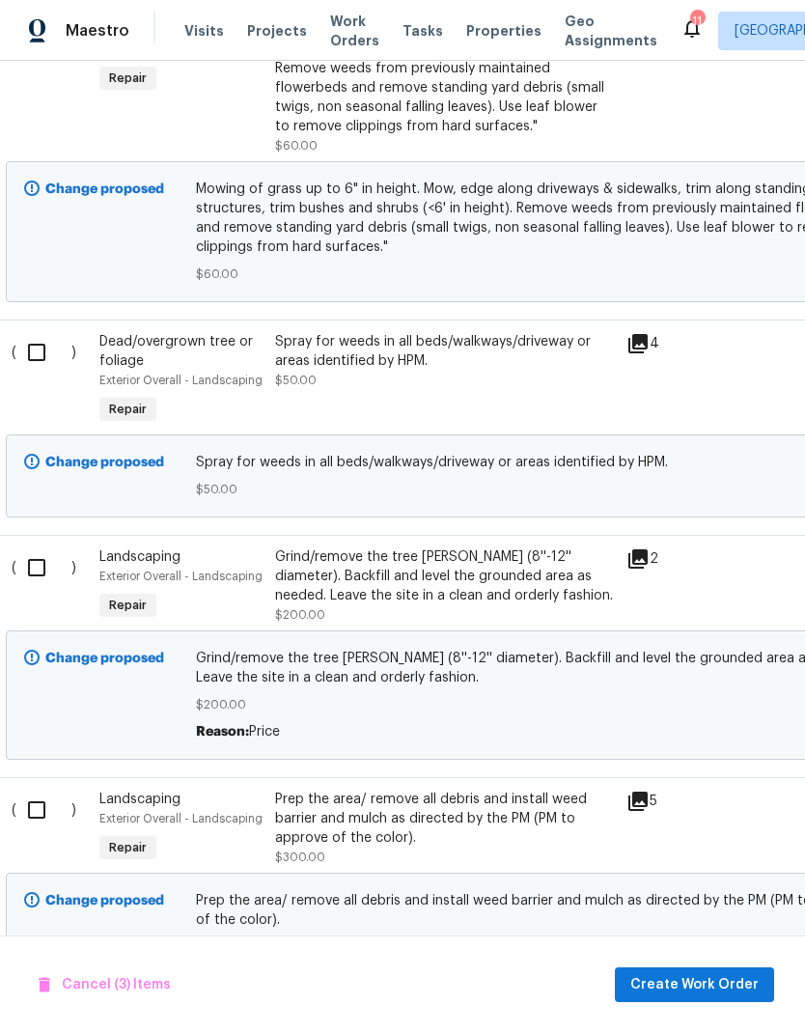
scroll to position [1145, 14]
click at [43, 345] on input "checkbox" at bounding box center [42, 352] width 55 height 41
checkbox input "true"
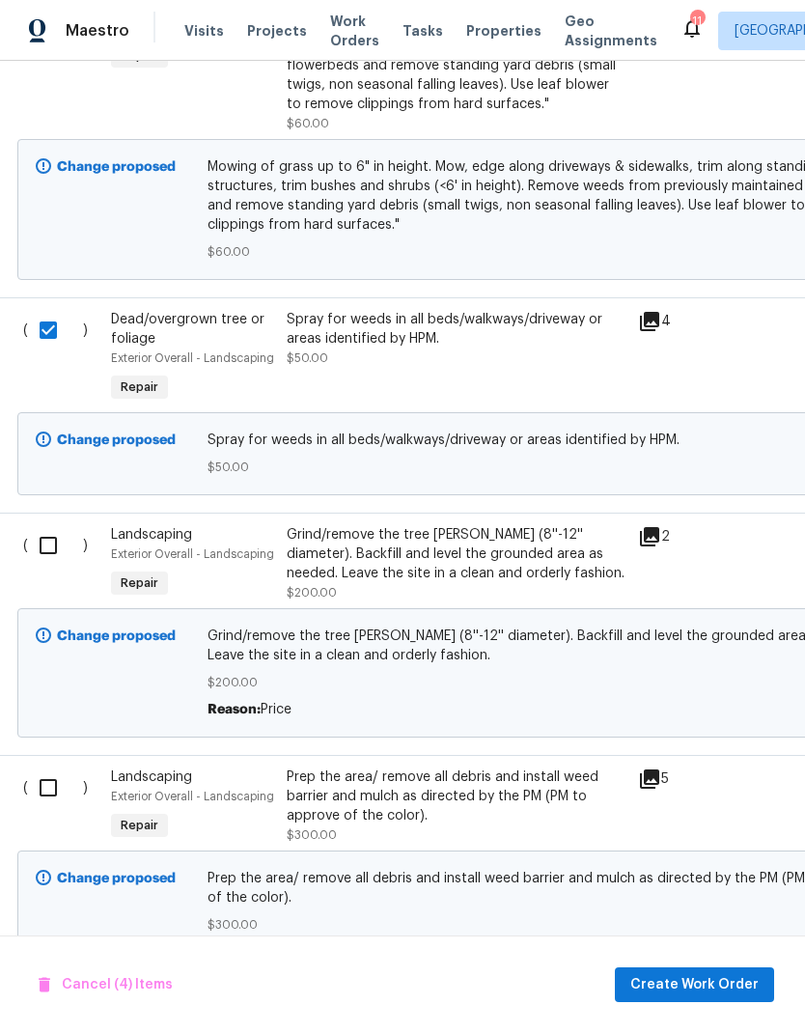
scroll to position [1167, 1]
click at [41, 546] on input "checkbox" at bounding box center [55, 546] width 55 height 41
checkbox input "true"
click at [36, 795] on input "checkbox" at bounding box center [55, 789] width 55 height 41
checkbox input "true"
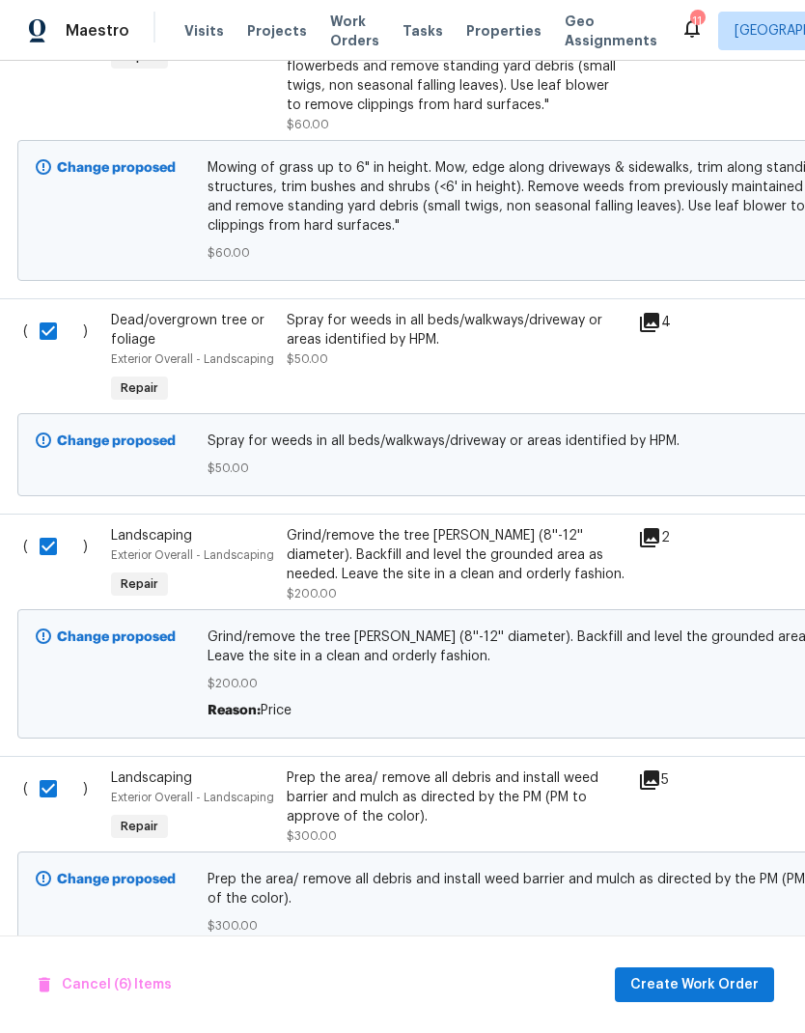
scroll to position [77, 0]
click at [709, 989] on span "Create Work Order" at bounding box center [695, 985] width 128 height 24
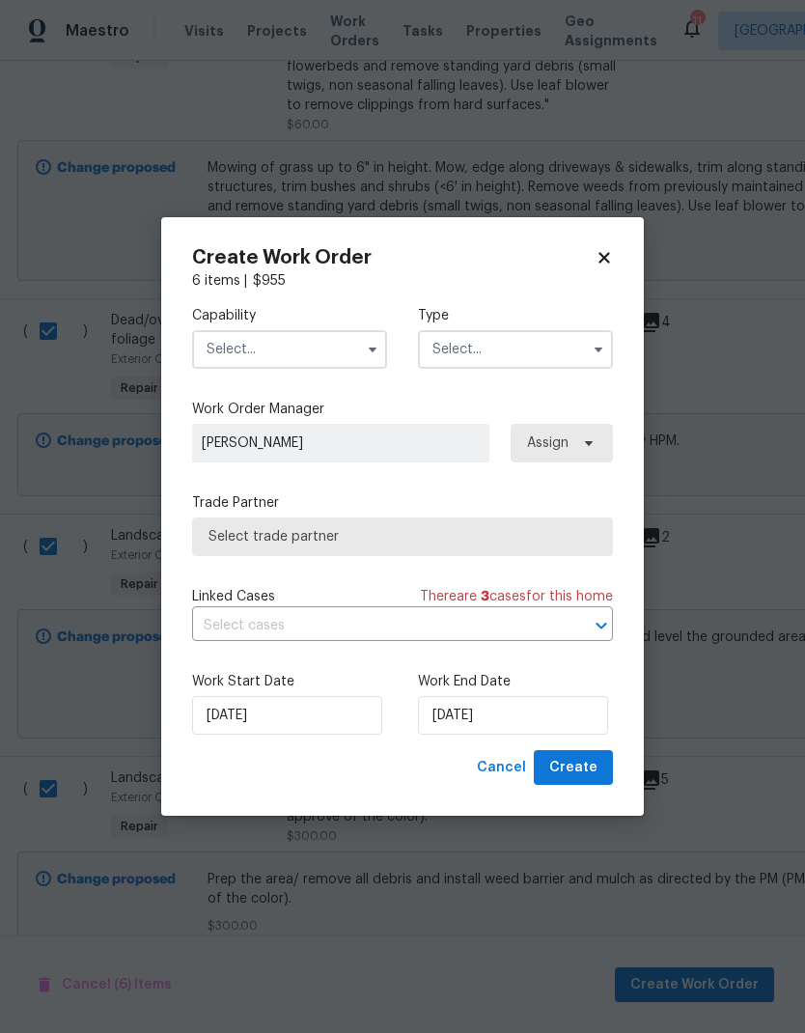
click at [335, 343] on input "text" at bounding box center [289, 349] width 195 height 39
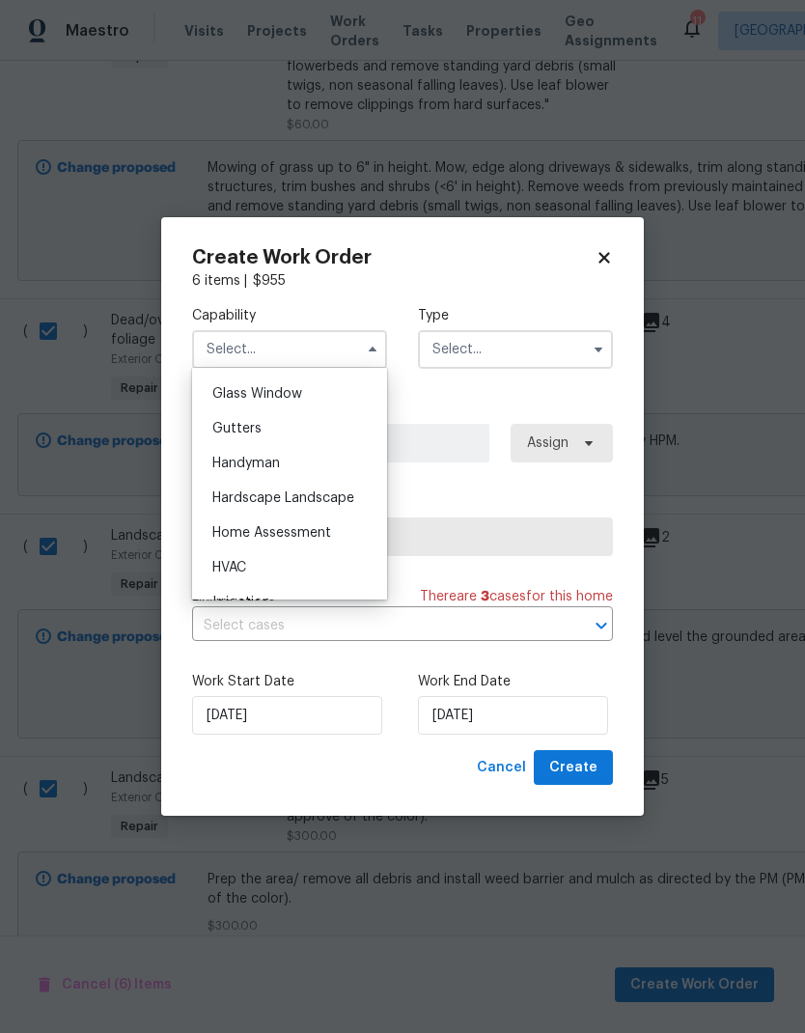
scroll to position [999, 0]
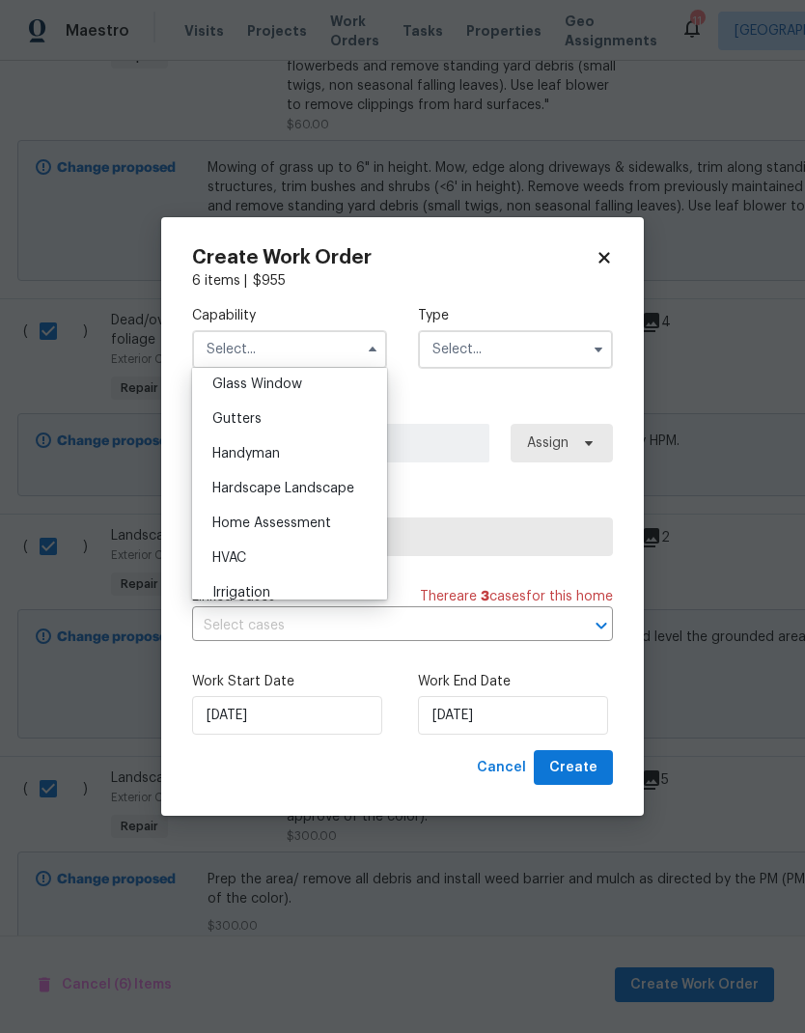
click at [350, 499] on div "Hardscape Landscape" at bounding box center [289, 488] width 185 height 35
type input "Hardscape Landscape"
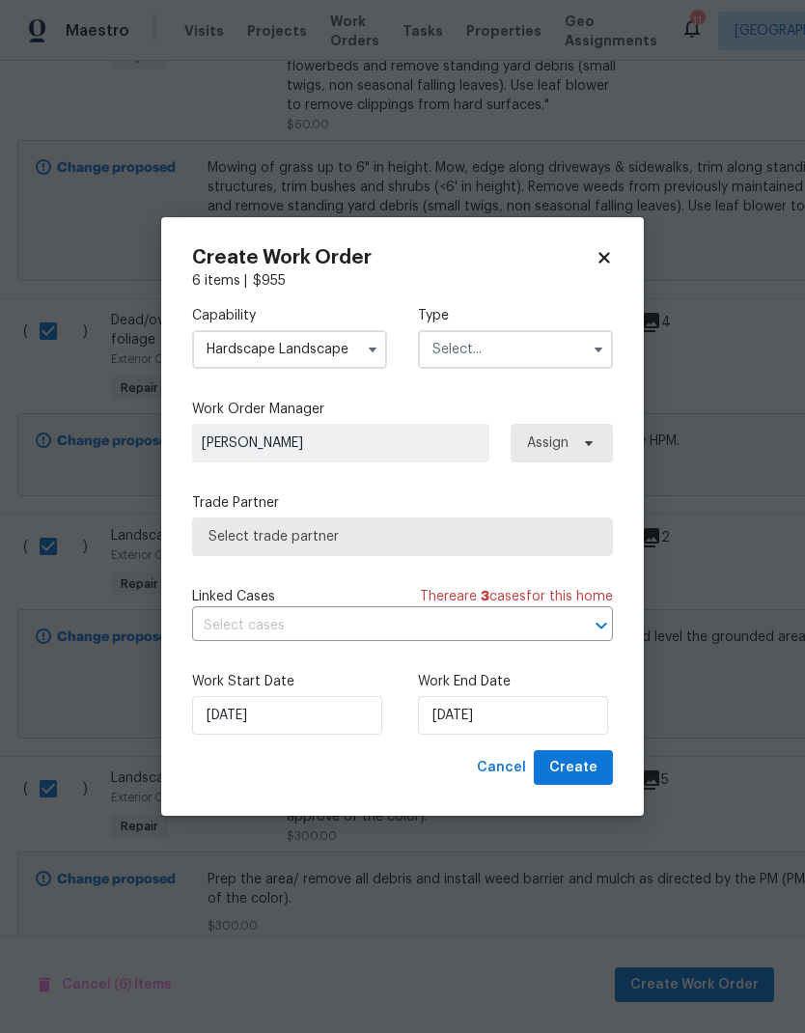
click at [577, 343] on input "text" at bounding box center [515, 349] width 195 height 39
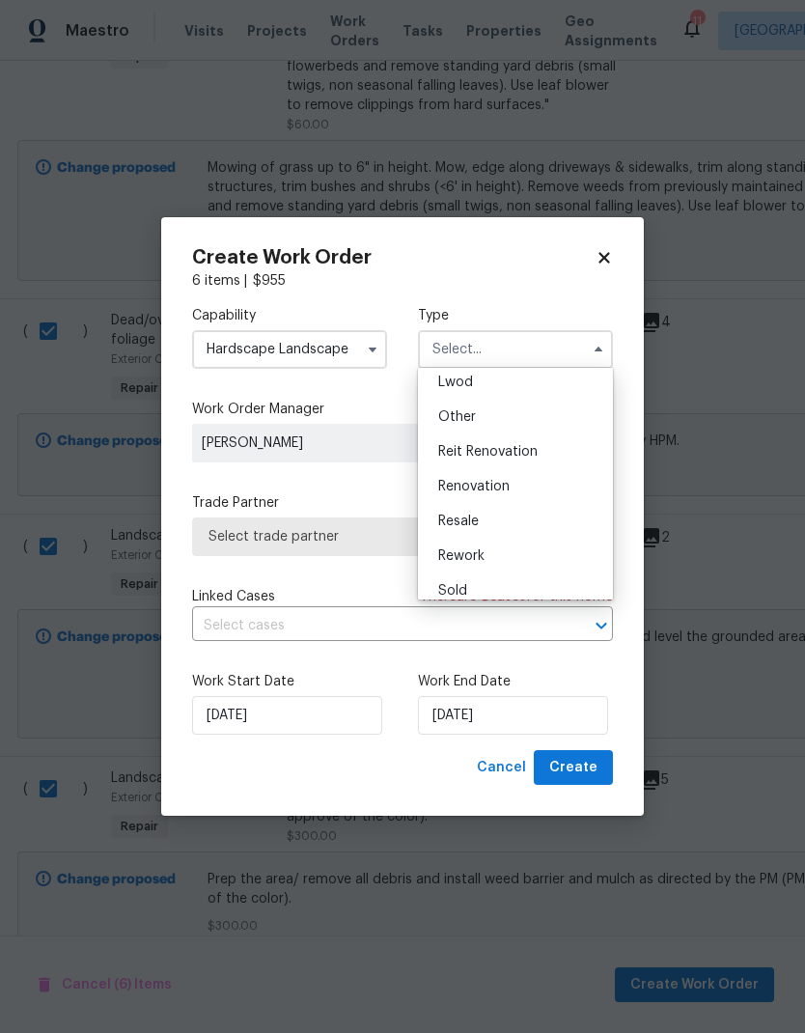
scroll to position [205, 0]
click at [511, 498] on div "Renovation" at bounding box center [515, 498] width 185 height 35
type input "Renovation"
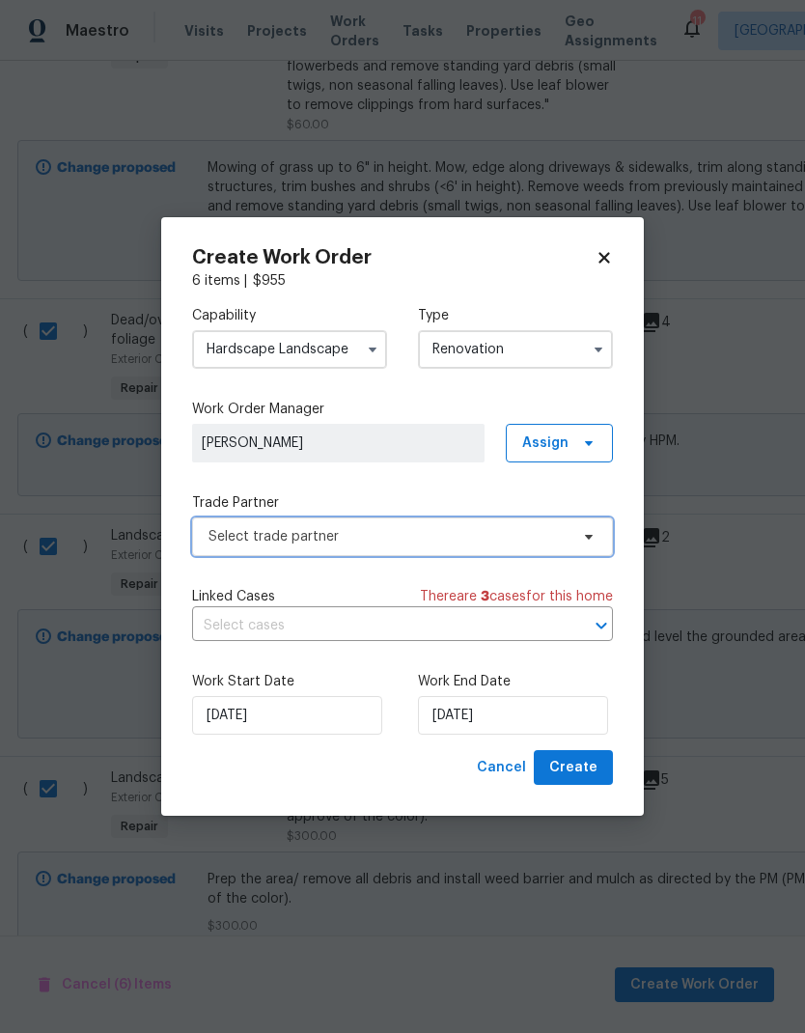
click at [536, 536] on span "Select trade partner" at bounding box center [389, 536] width 360 height 19
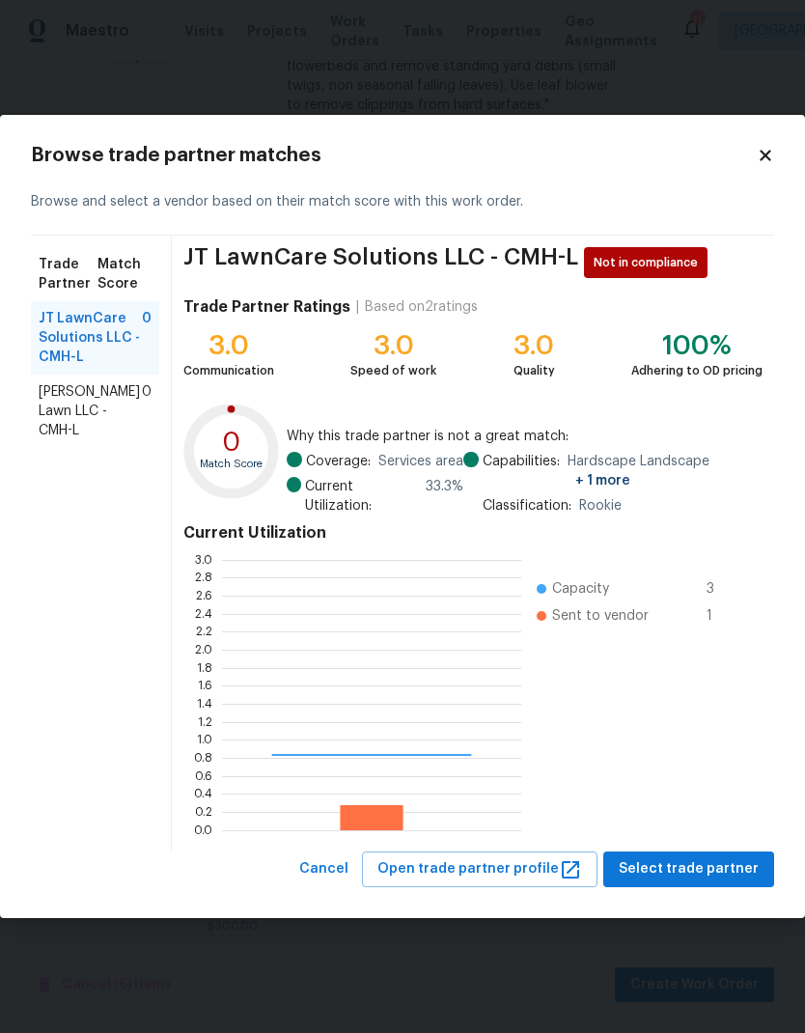
scroll to position [270, 299]
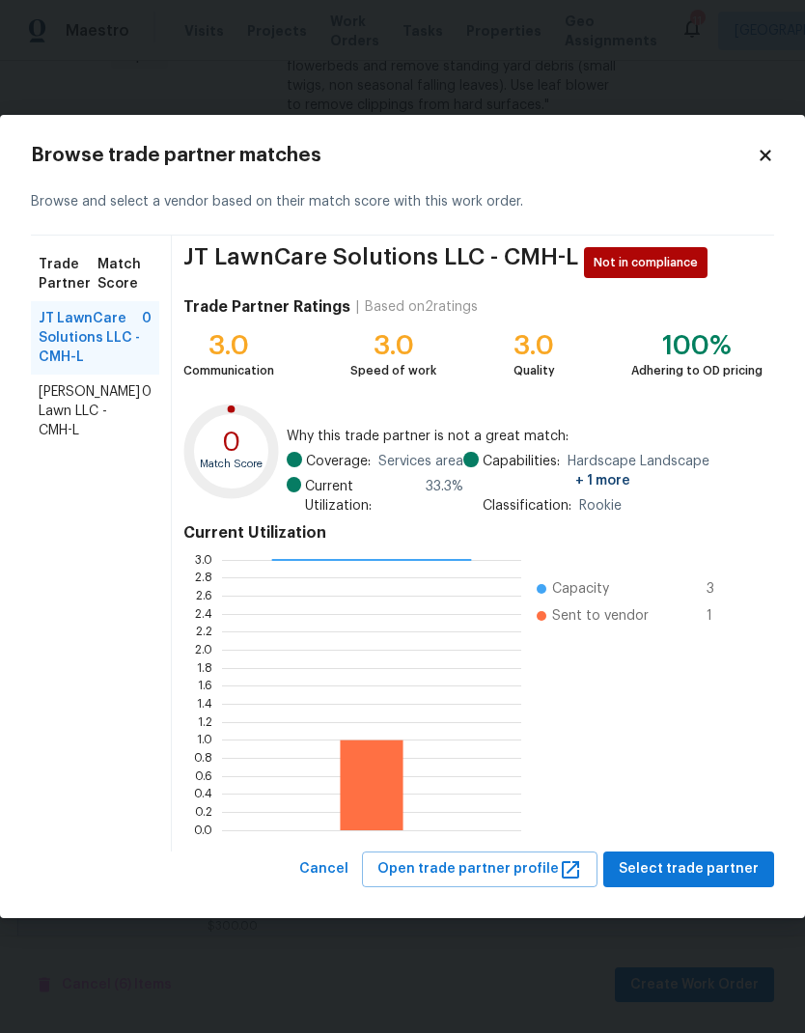
click at [723, 866] on span "Select trade partner" at bounding box center [689, 870] width 140 height 24
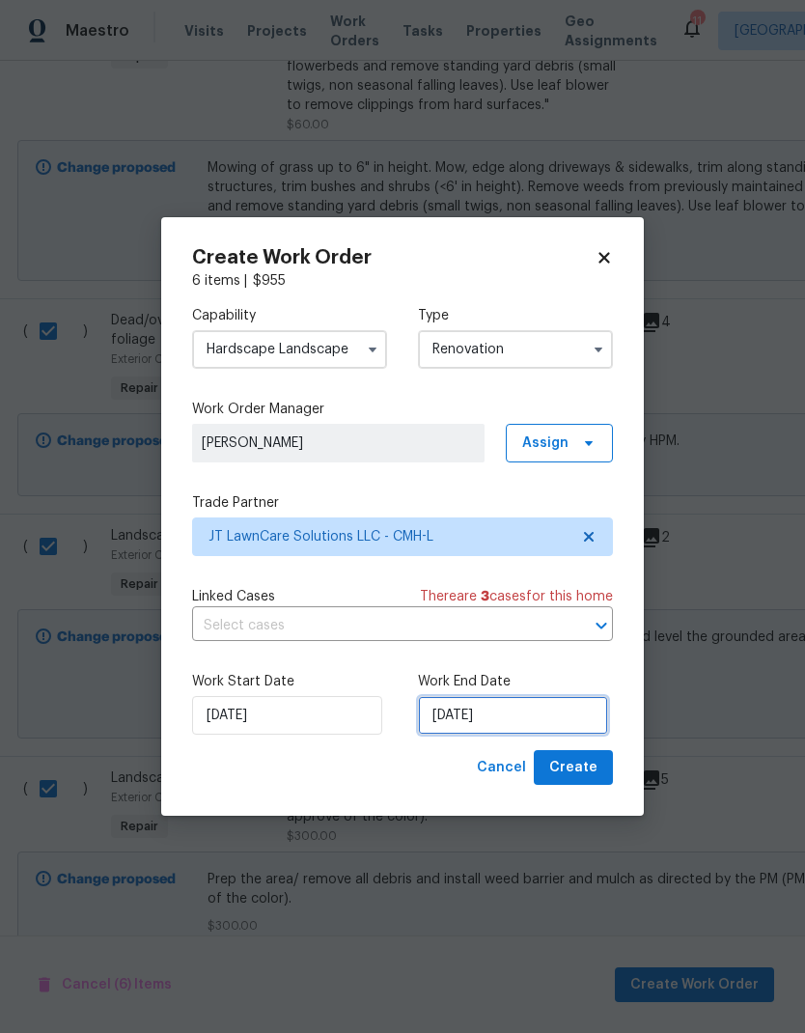
click at [526, 718] on input "[DATE]" at bounding box center [513, 715] width 190 height 39
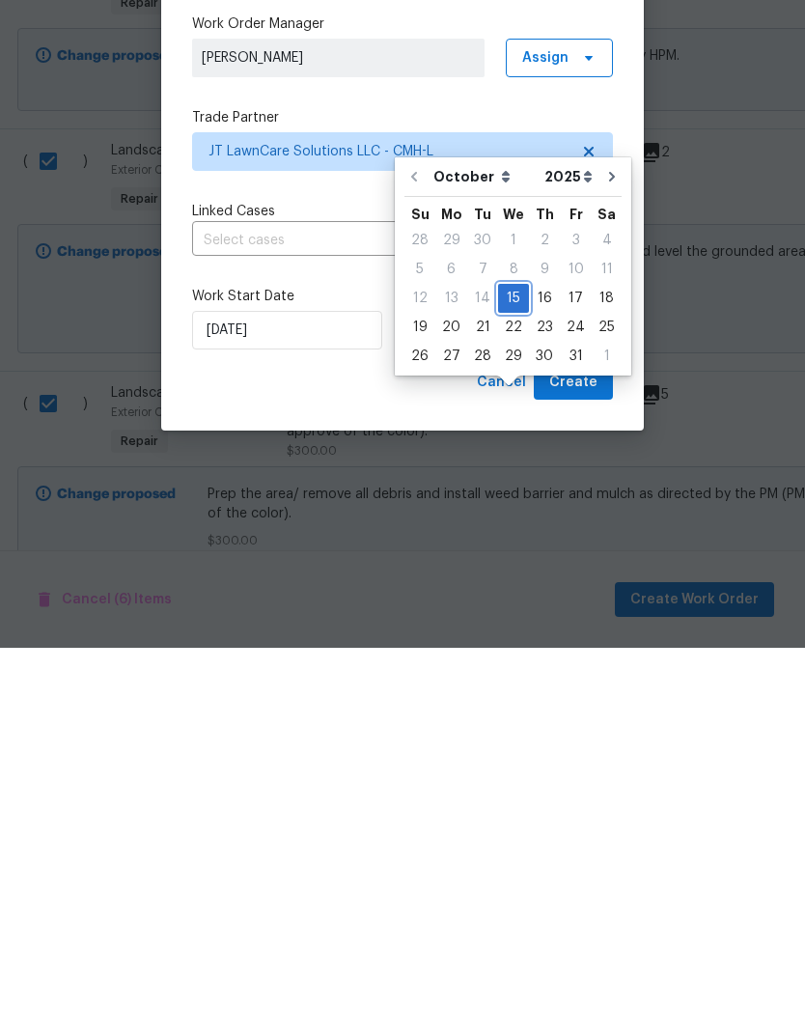
click at [517, 670] on div "15" at bounding box center [513, 683] width 31 height 27
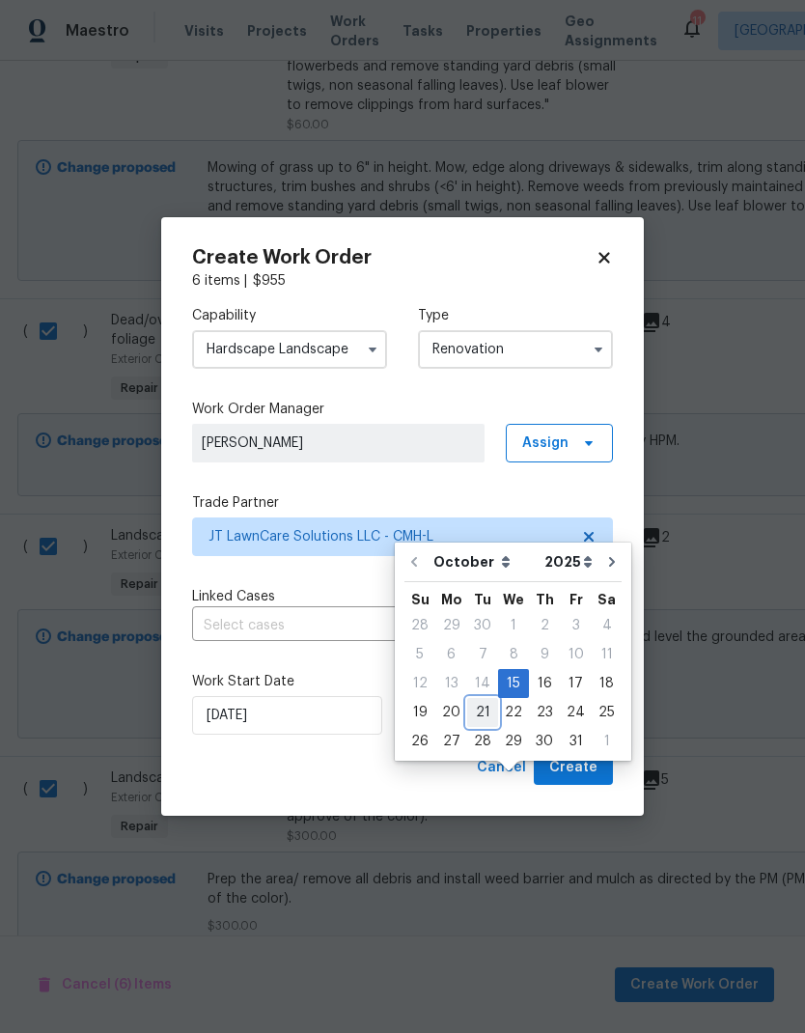
click at [489, 699] on div "21" at bounding box center [482, 712] width 31 height 27
type input "[DATE]"
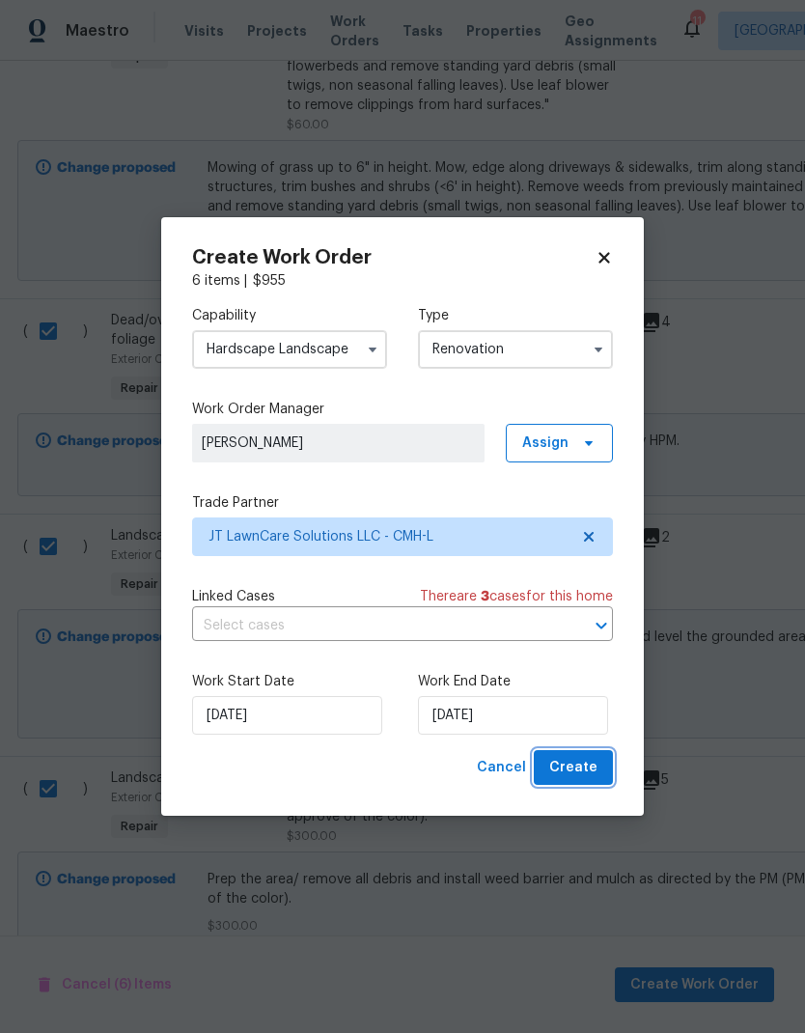
click at [603, 772] on button "Create" at bounding box center [573, 768] width 79 height 36
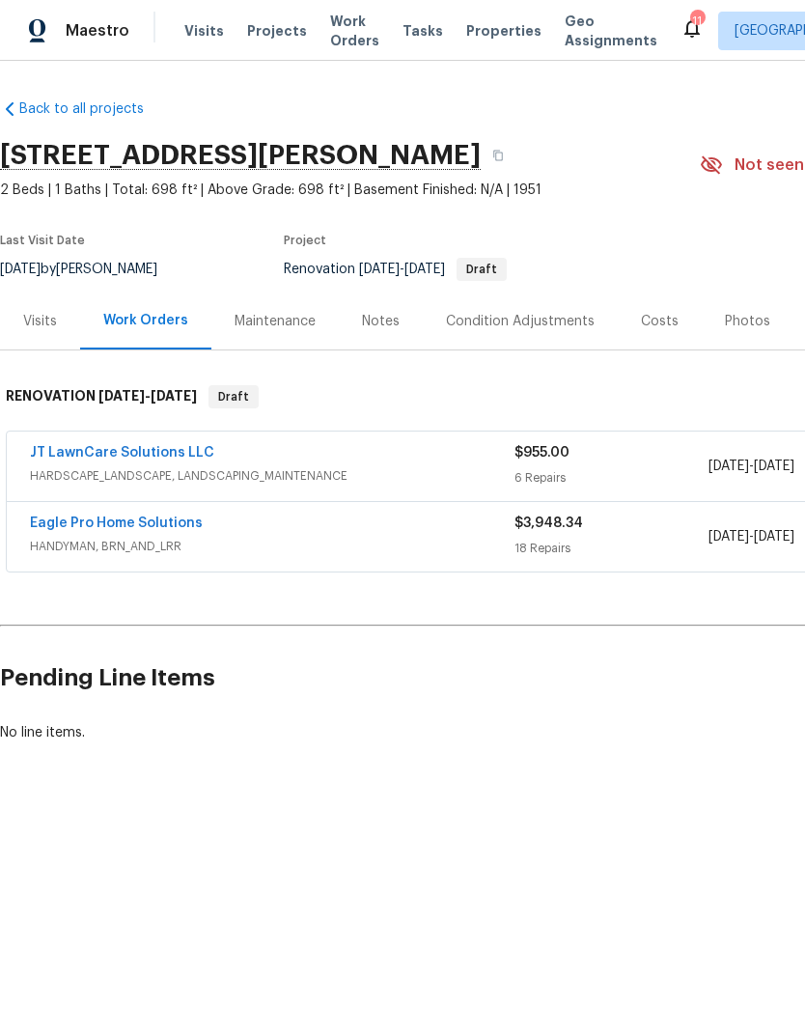
scroll to position [0, 0]
click at [72, 457] on link "JT LawnCare Solutions LLC" at bounding box center [122, 453] width 184 height 14
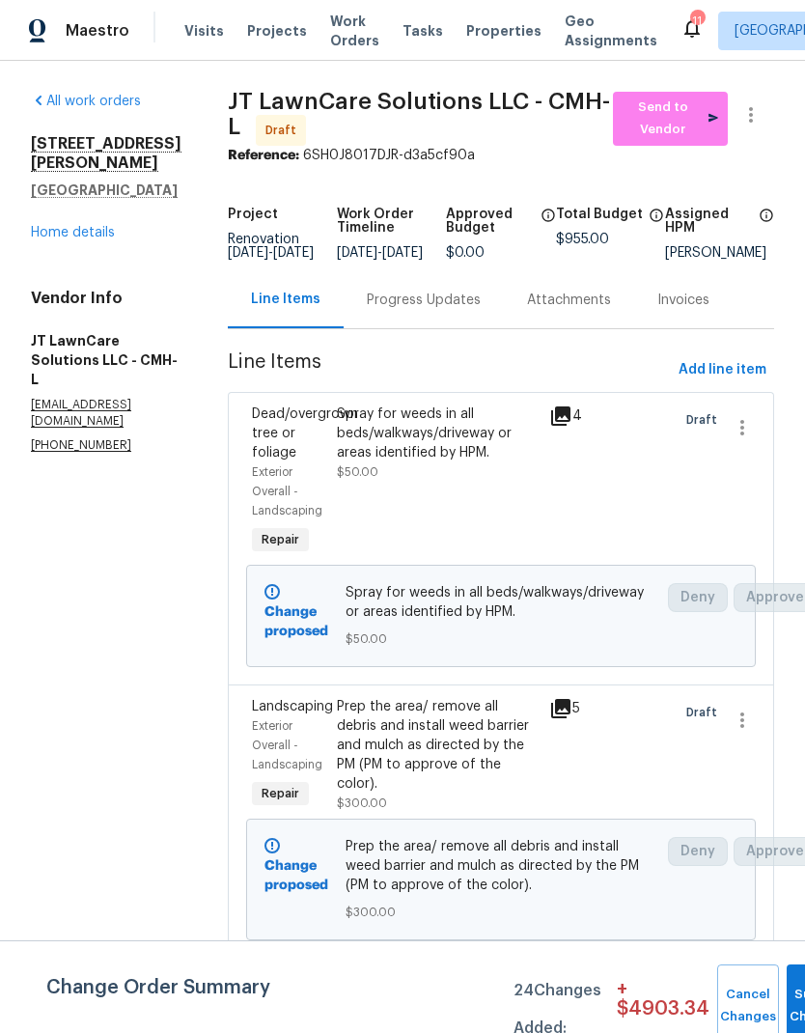
click at [76, 226] on link "Home details" at bounding box center [73, 233] width 84 height 14
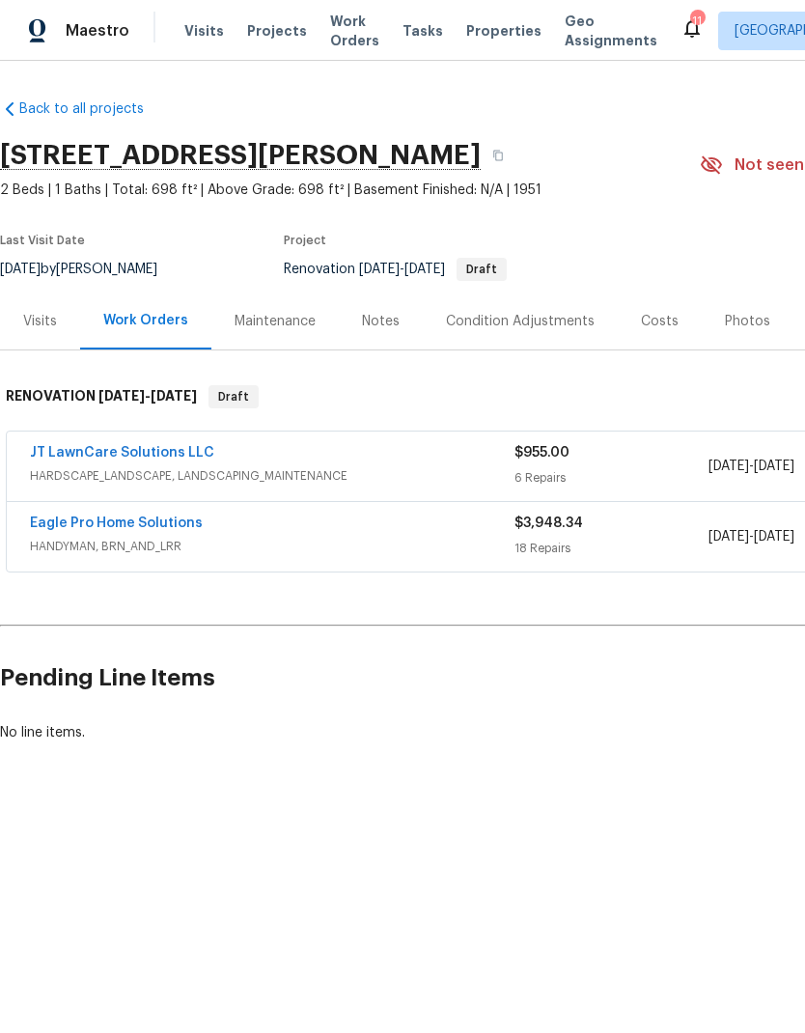
click at [152, 528] on link "Eagle Pro Home Solutions" at bounding box center [116, 524] width 173 height 14
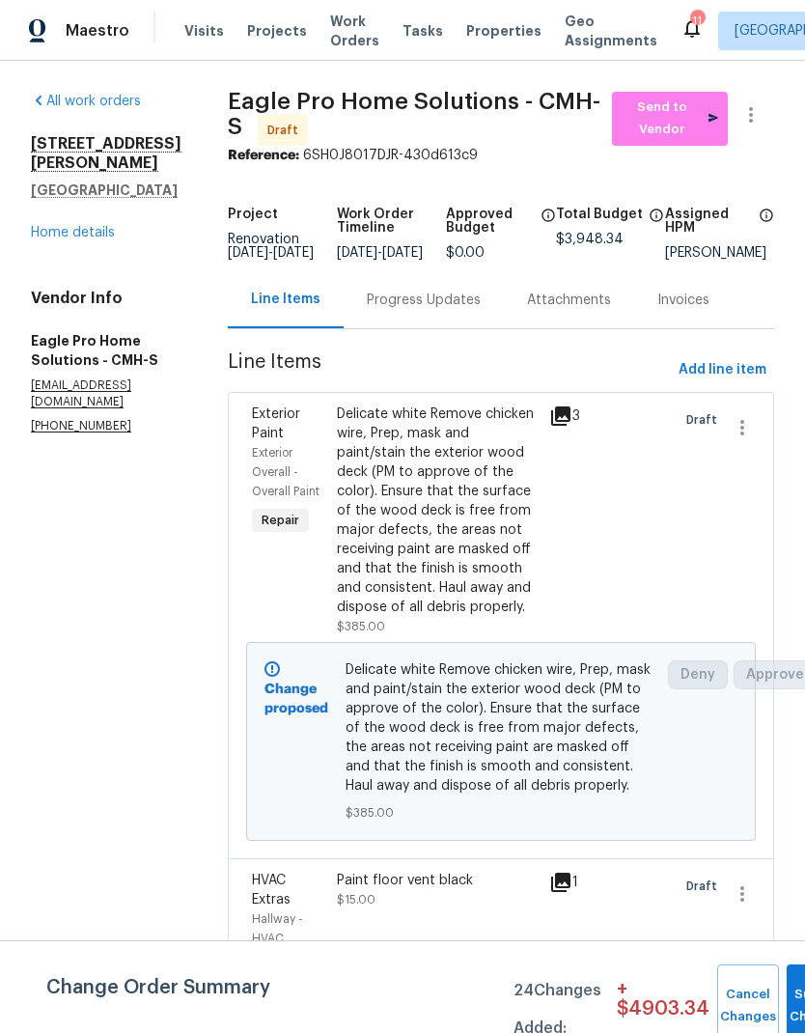
click at [89, 231] on div "All work orders 4260 Viola Ave Grove City, OH 43123 Home details Vendor Info Ea…" at bounding box center [106, 263] width 151 height 343
click at [79, 226] on link "Home details" at bounding box center [73, 233] width 84 height 14
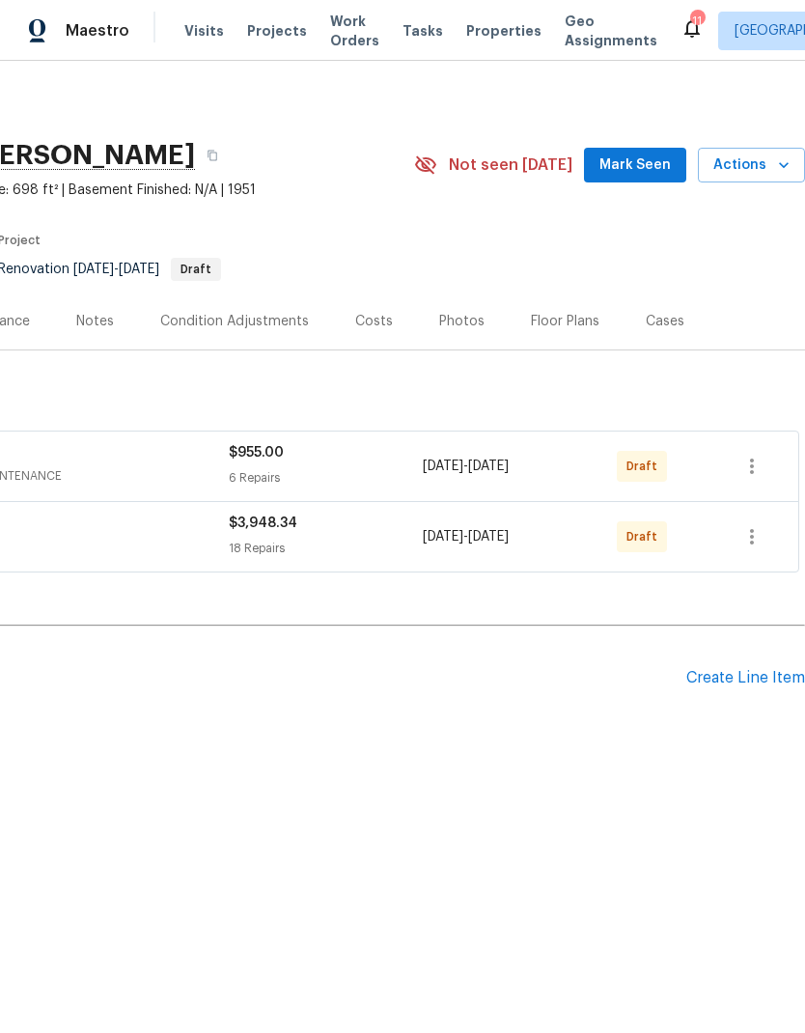
scroll to position [0, 286]
click at [747, 676] on div "Create Line Item" at bounding box center [746, 678] width 119 height 18
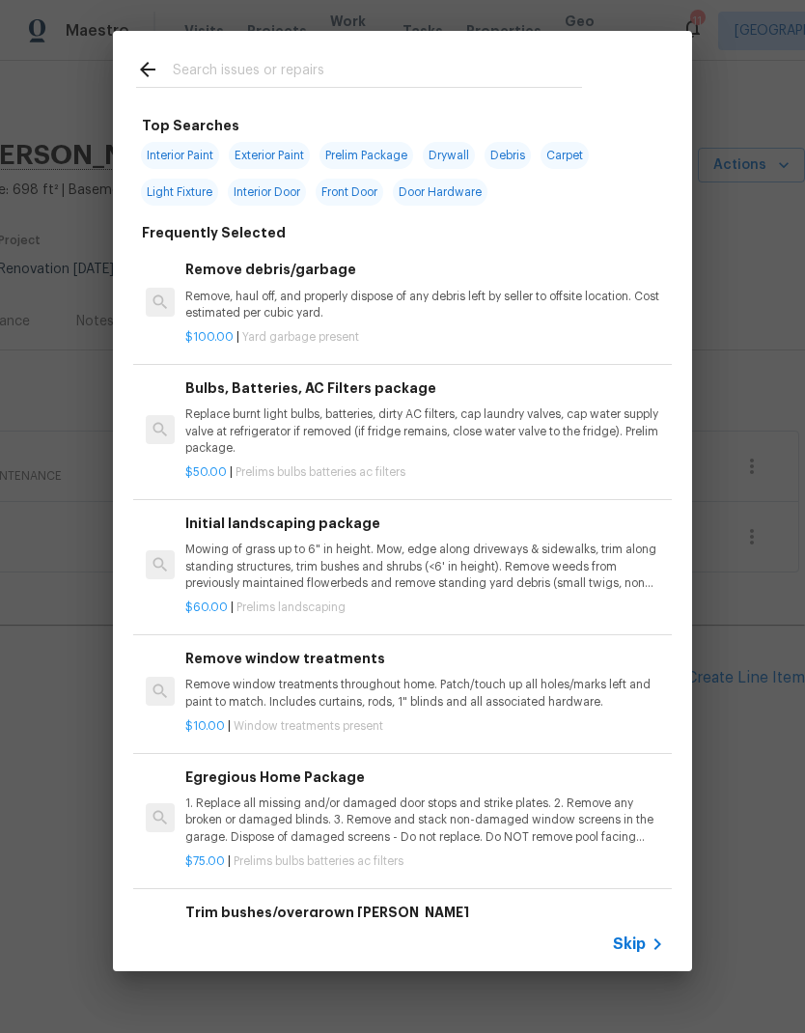
click at [363, 59] on input "text" at bounding box center [377, 72] width 409 height 29
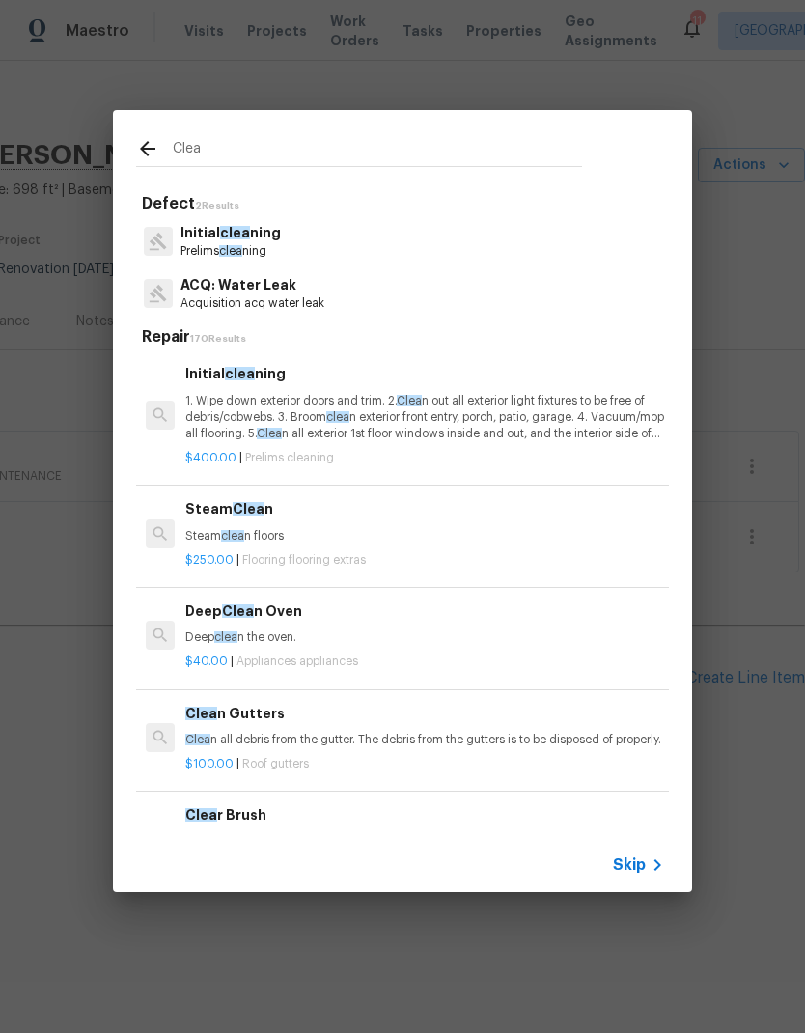
type input "Clean"
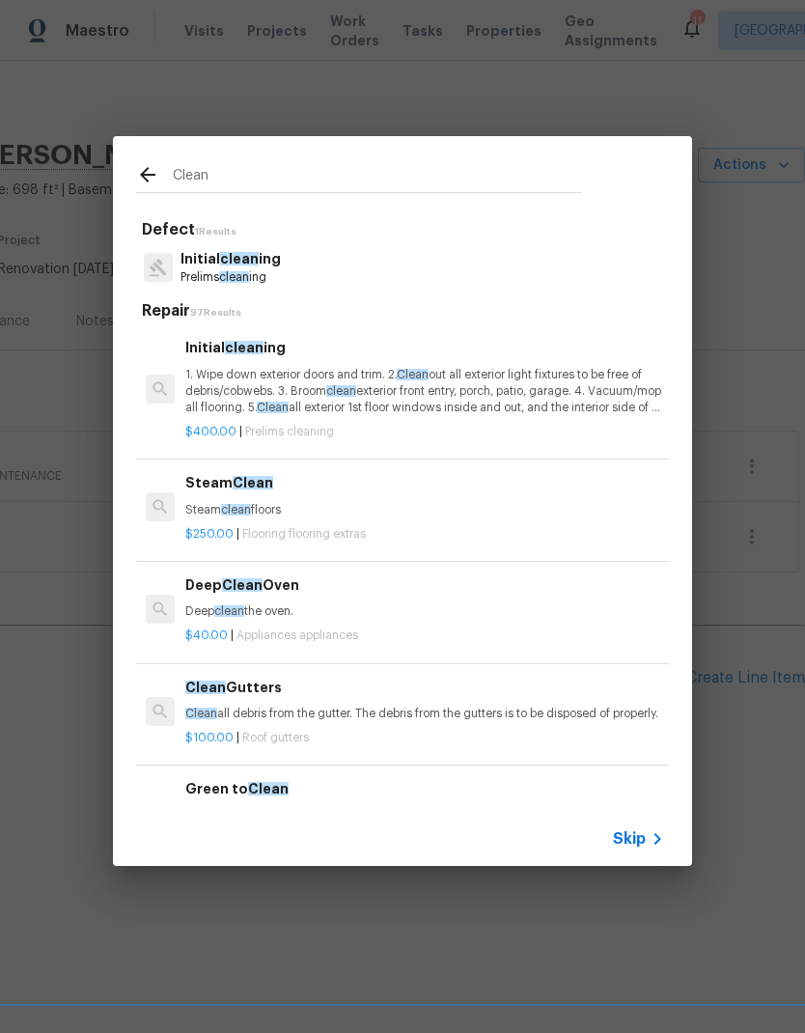
click at [580, 399] on p "1. Wipe down exterior doors and trim. 2. Clean out all exterior light fixtures …" at bounding box center [424, 391] width 479 height 49
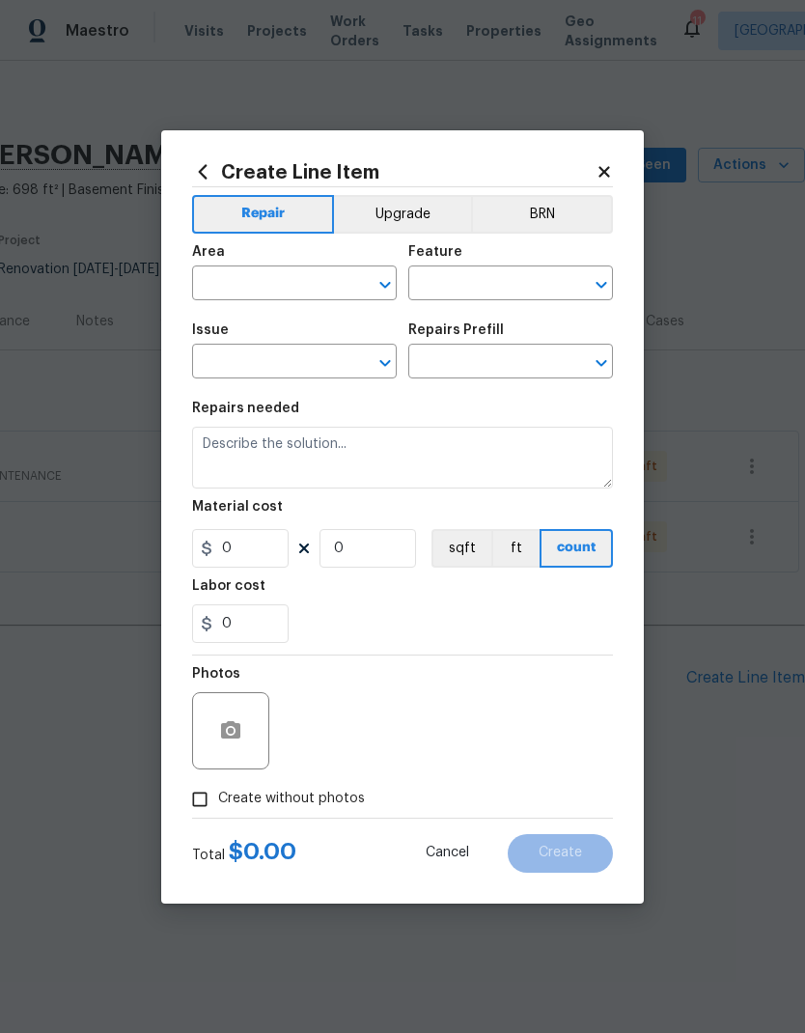
type input "Home Readiness Packages"
type input "Initial cleaning"
type textarea "1. Wipe down exterior doors and trim. 2. Clean out all exterior light fixtures …"
type input "1"
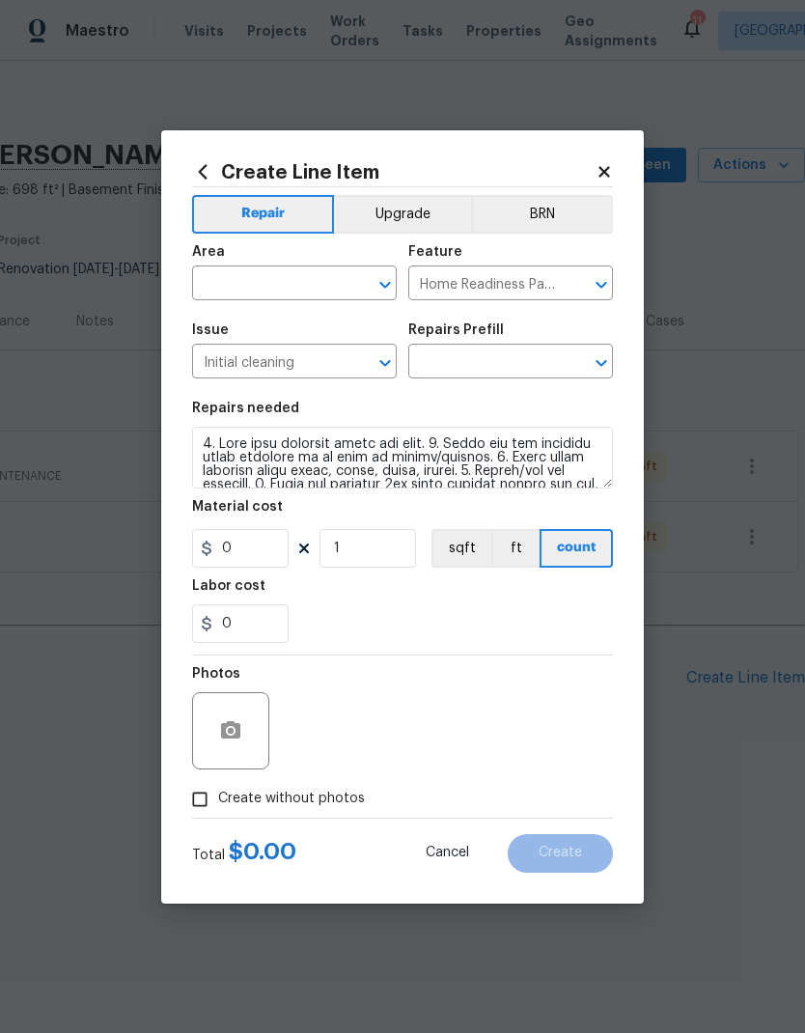
type input "Initial cleaning $400.00"
type input "400"
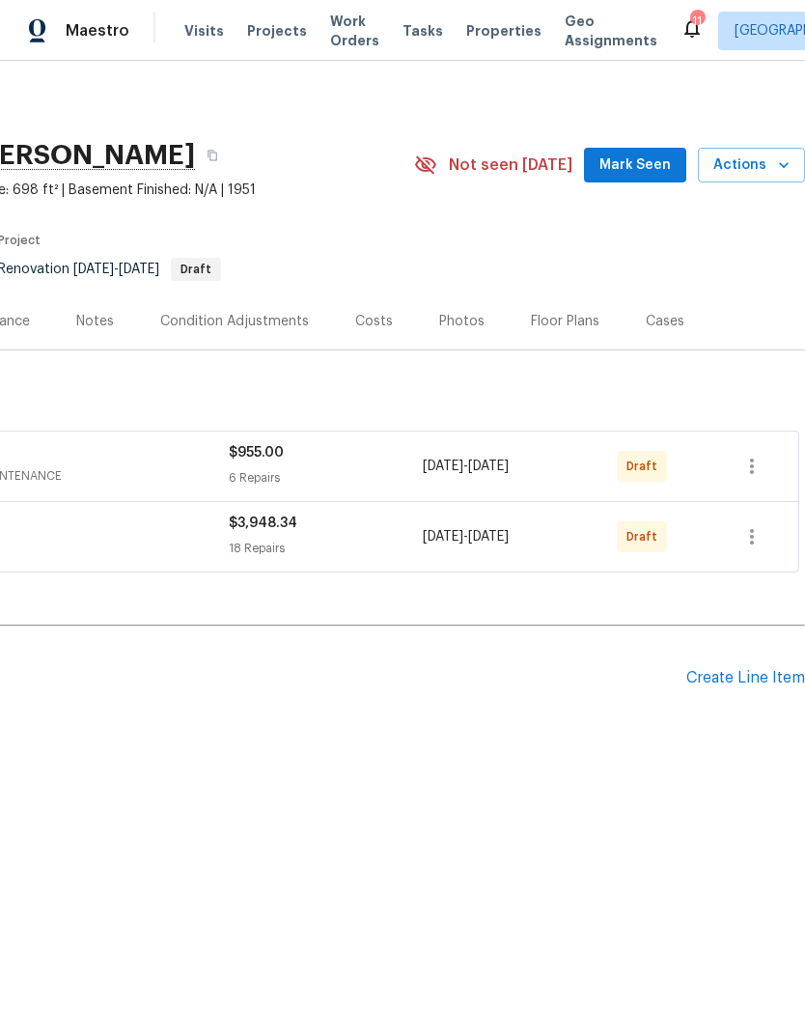
scroll to position [0, 263]
click at [752, 681] on div "Create Line Item" at bounding box center [746, 678] width 119 height 18
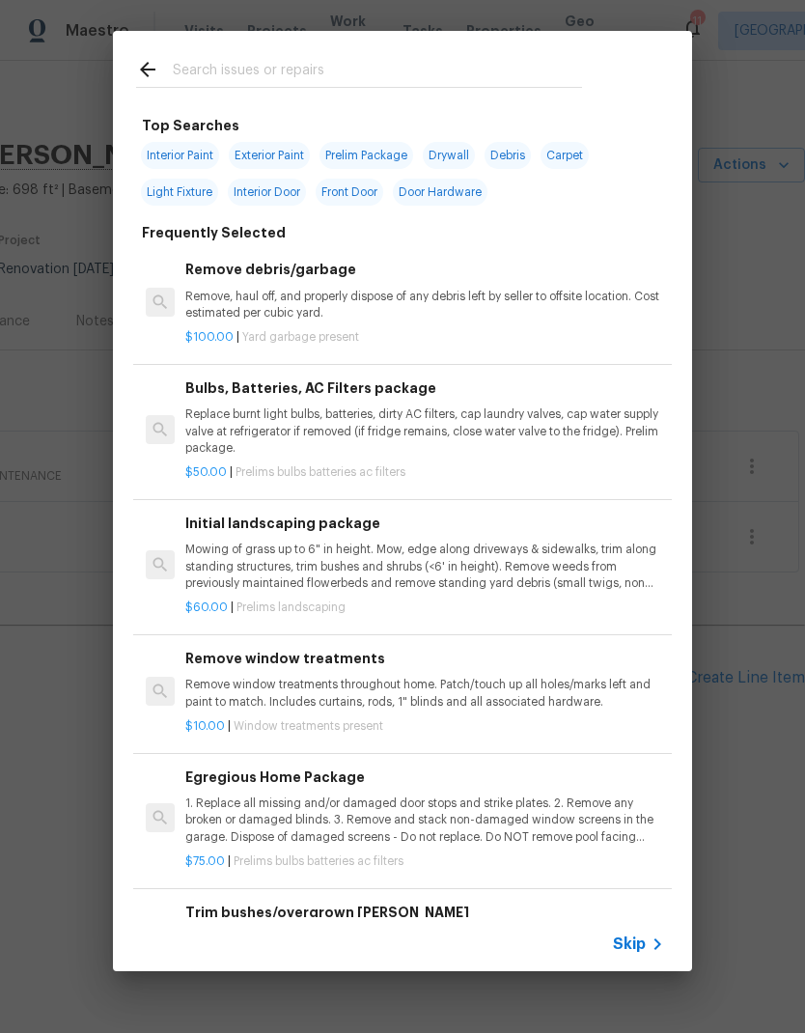
click at [325, 52] on div at bounding box center [359, 69] width 493 height 76
click at [344, 70] on input "text" at bounding box center [377, 72] width 409 height 29
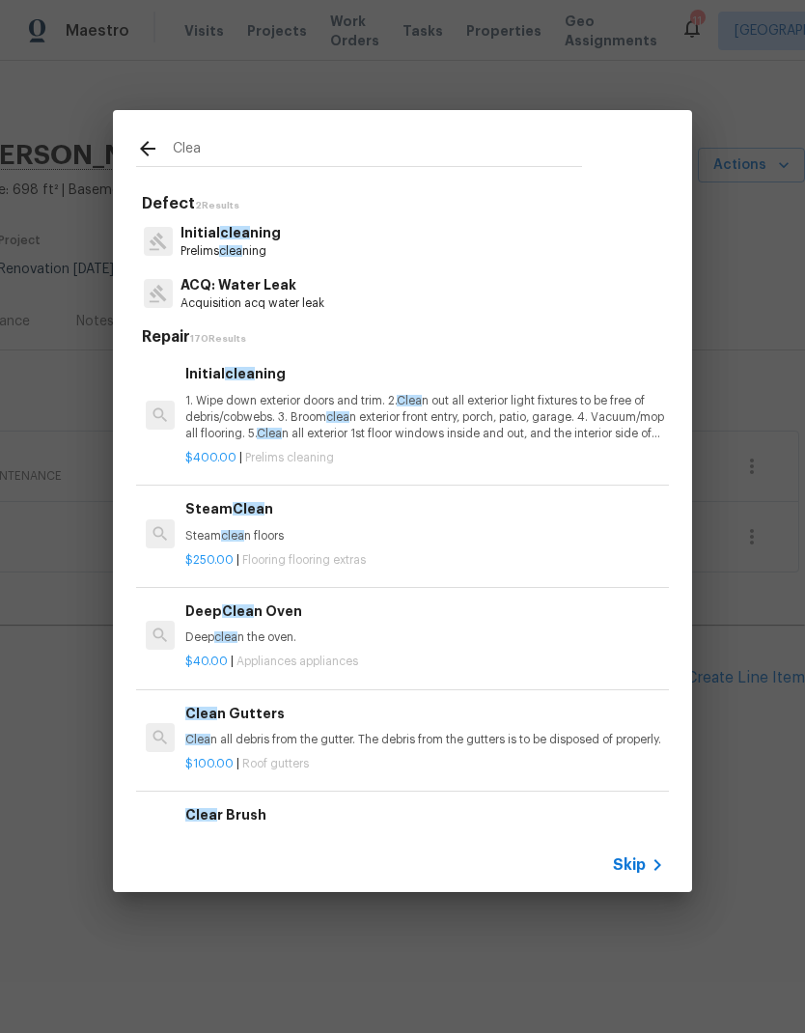
type input "Clean"
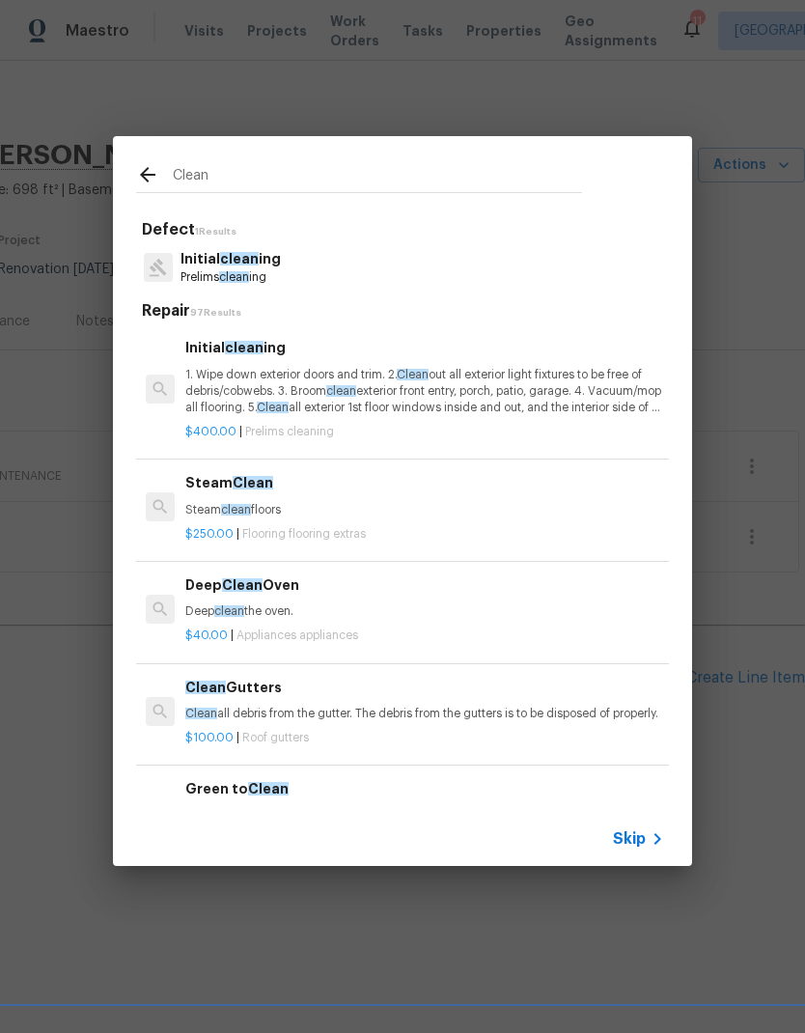
click at [441, 401] on p "1. Wipe down exterior doors and trim. 2. Clean out all exterior light fixtures …" at bounding box center [424, 391] width 479 height 49
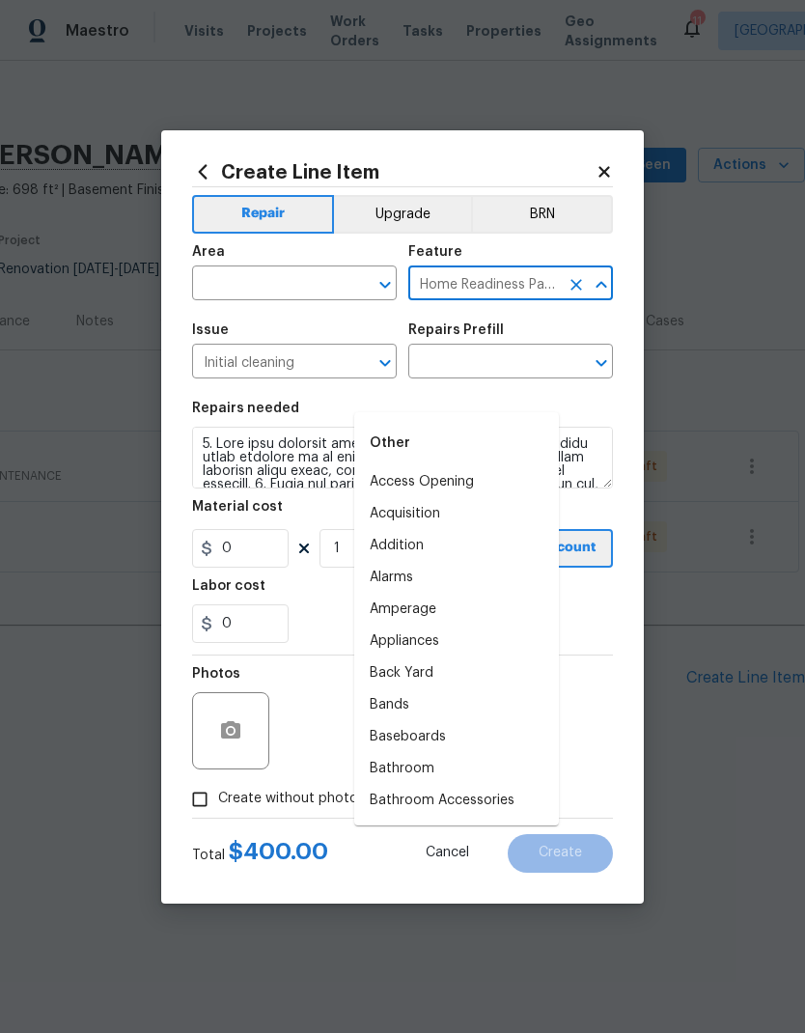
type input "Initial cleaning $400.00"
type input "400"
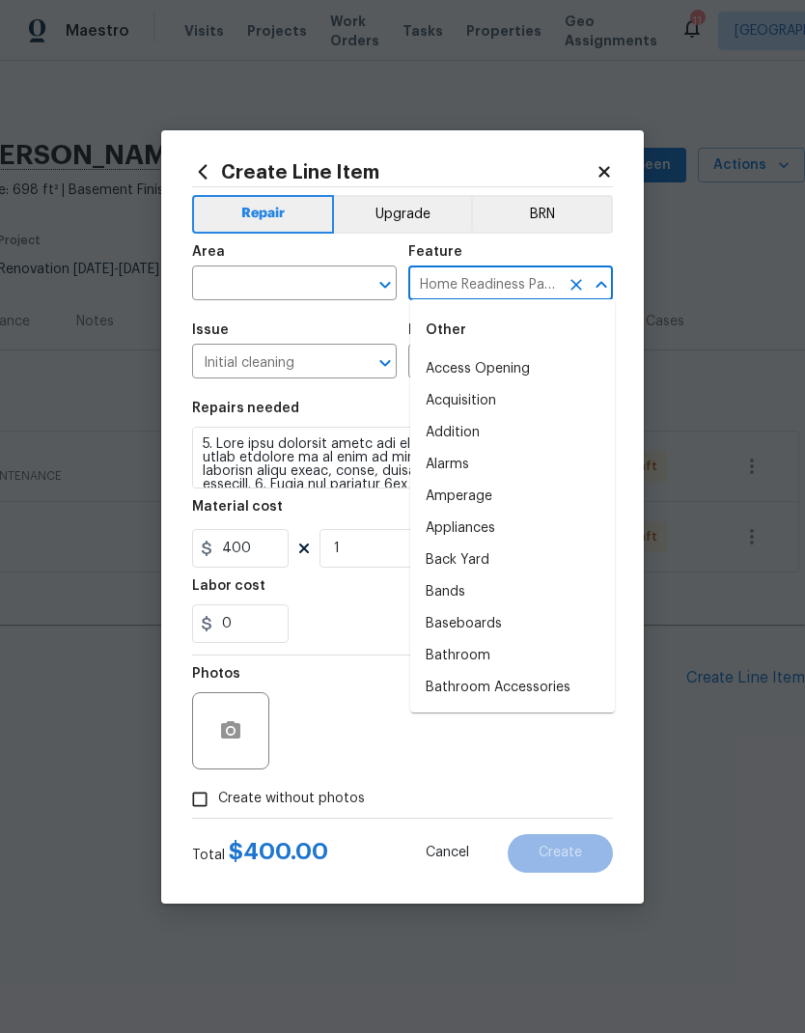
click at [317, 263] on div "Area" at bounding box center [294, 257] width 205 height 25
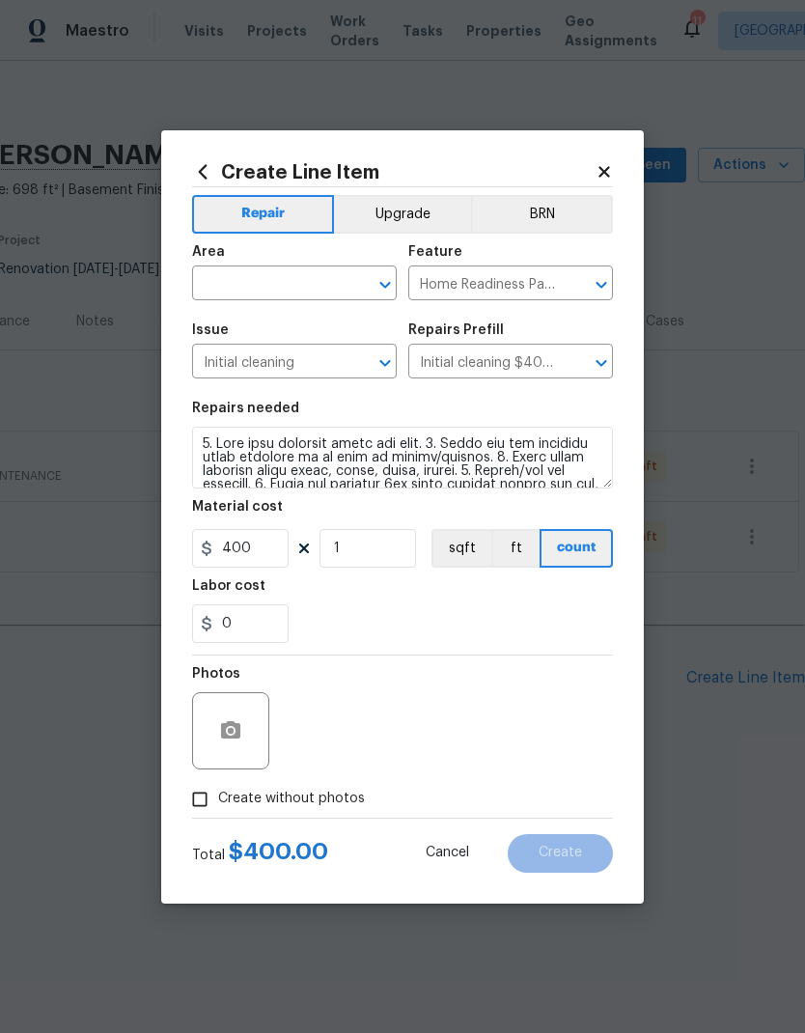
click at [317, 263] on div "Area" at bounding box center [294, 257] width 205 height 25
click at [252, 282] on input "text" at bounding box center [267, 285] width 151 height 30
click at [284, 353] on li "Interior Overall" at bounding box center [294, 360] width 205 height 32
type input "Interior Overall"
click at [616, 408] on div "Create Line Item Repair Upgrade BRN Area Interior Overall ​ Feature Home Readin…" at bounding box center [402, 517] width 483 height 774
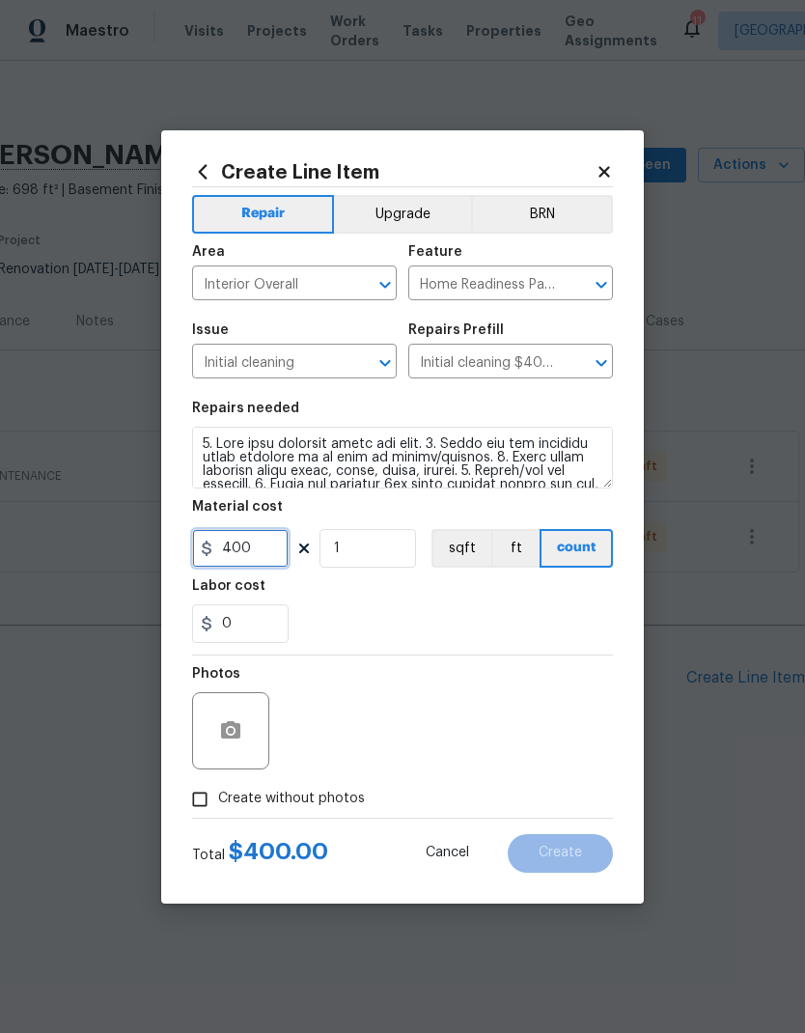
click at [238, 561] on input "400" at bounding box center [240, 548] width 97 height 39
click at [237, 561] on input "400" at bounding box center [240, 548] width 97 height 39
click at [236, 546] on input "400" at bounding box center [240, 548] width 97 height 39
click at [237, 560] on input "400" at bounding box center [240, 548] width 97 height 39
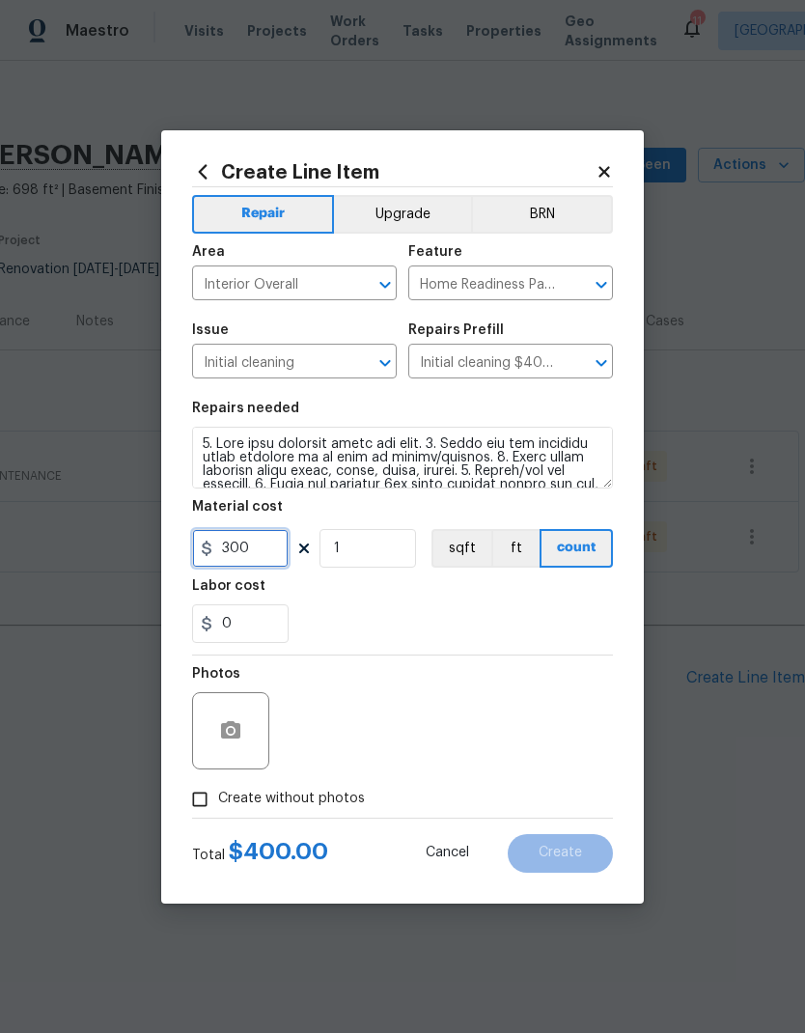
type input "300"
click at [434, 622] on div "0" at bounding box center [402, 624] width 421 height 39
click at [220, 714] on button "button" at bounding box center [231, 731] width 46 height 46
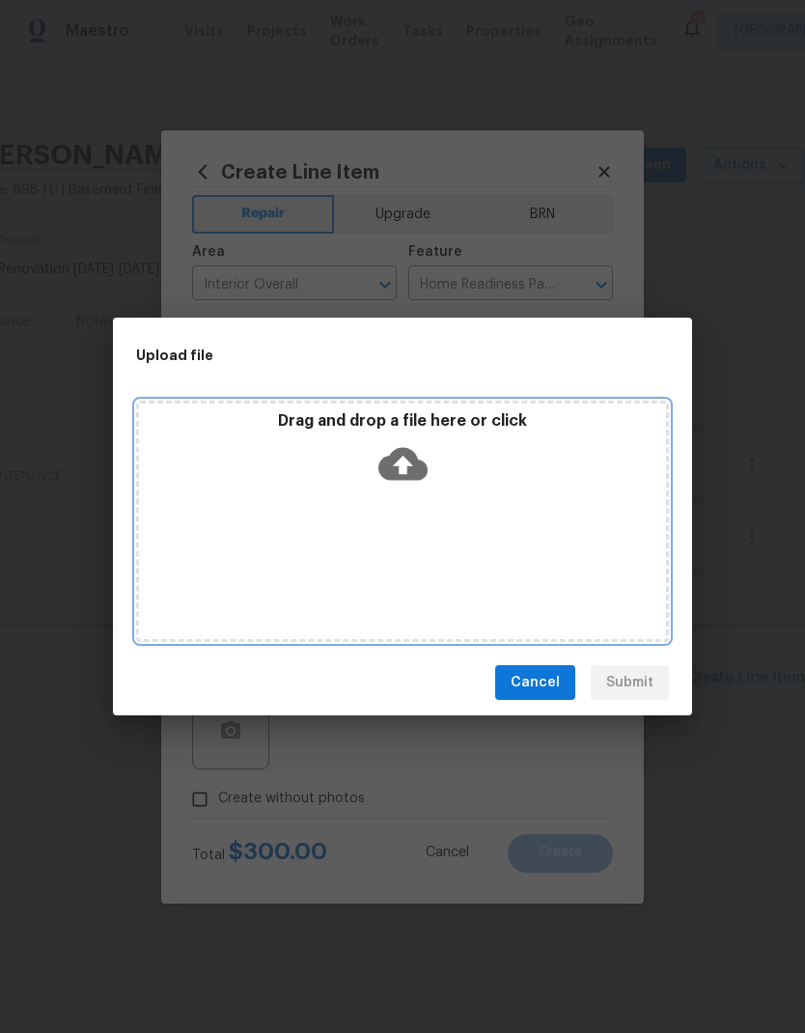
click at [448, 522] on div "Drag and drop a file here or click" at bounding box center [402, 521] width 533 height 241
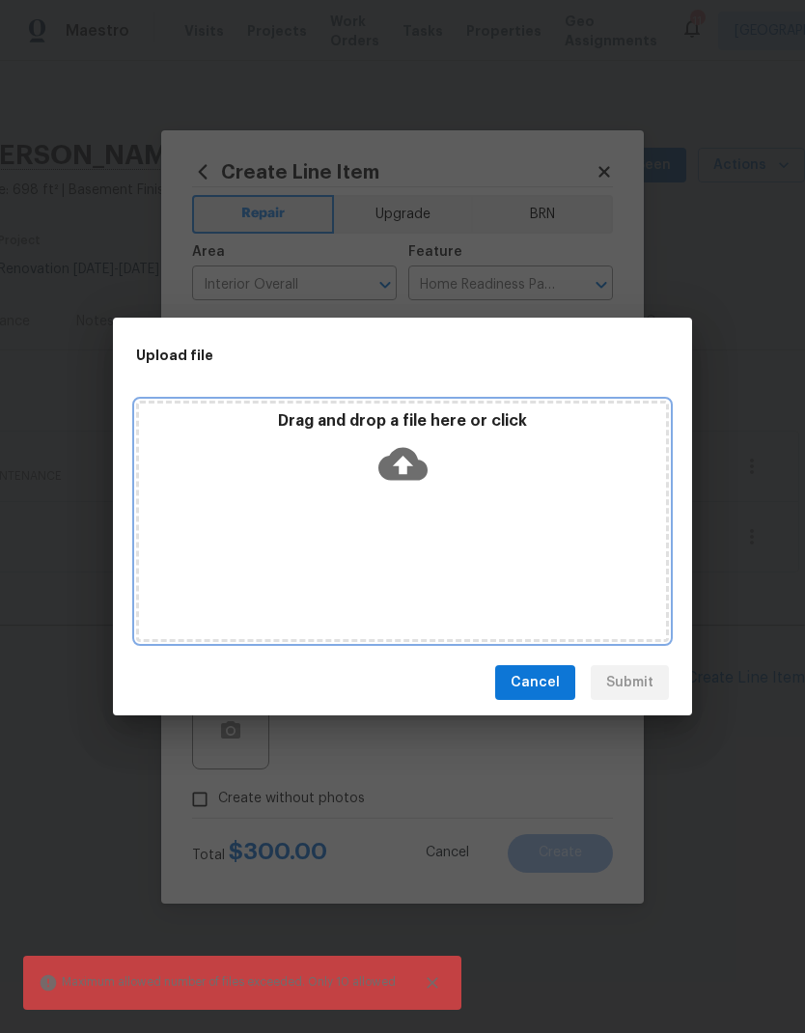
click at [514, 522] on div "Drag and drop a file here or click" at bounding box center [402, 521] width 533 height 241
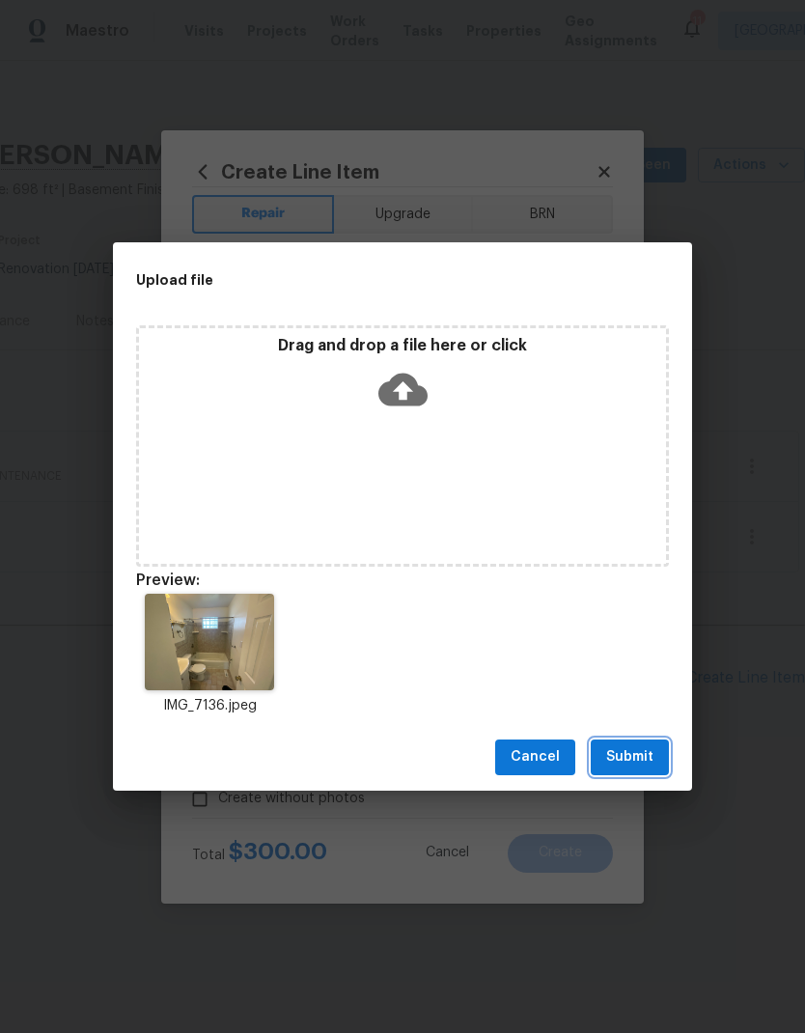
click at [640, 757] on span "Submit" at bounding box center [629, 758] width 47 height 24
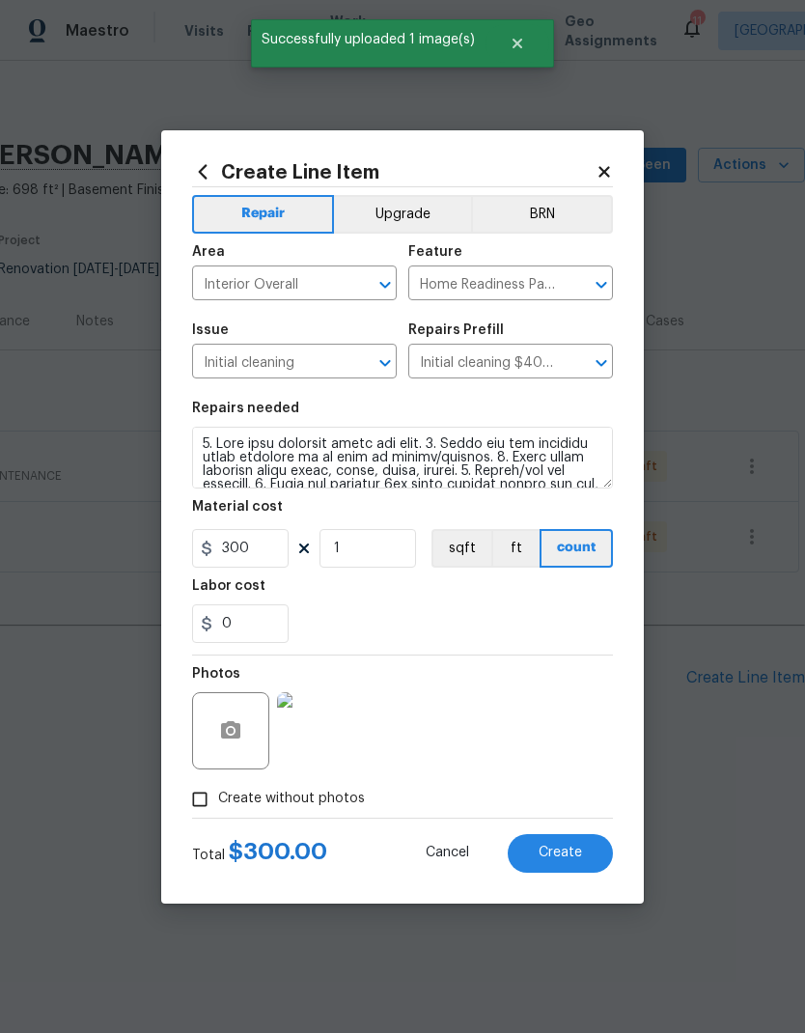
click at [569, 859] on span "Create" at bounding box center [560, 853] width 43 height 14
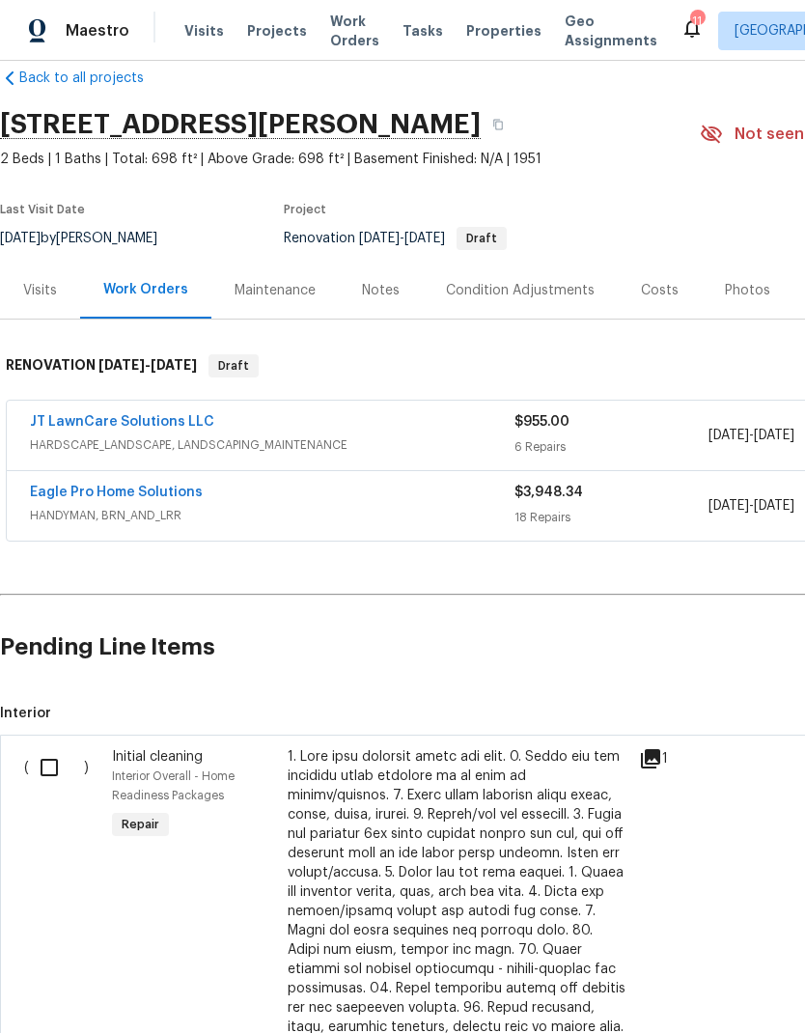
scroll to position [30, 0]
click at [43, 769] on input "checkbox" at bounding box center [56, 768] width 55 height 41
checkbox input "true"
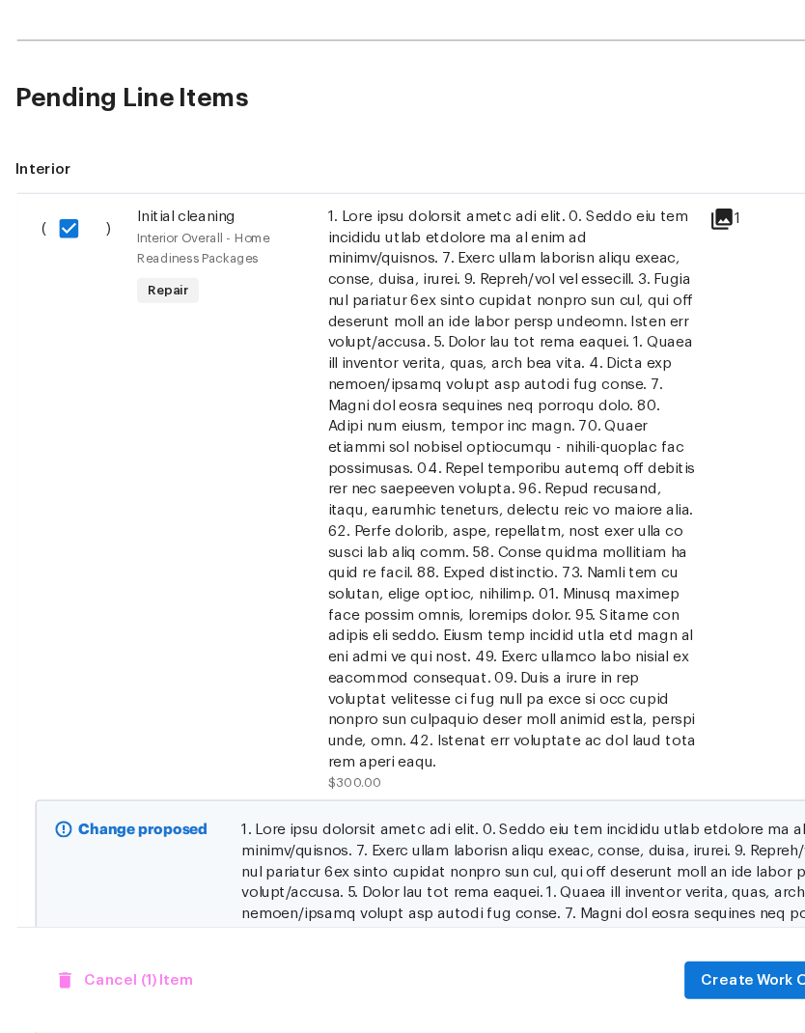
scroll to position [74, 0]
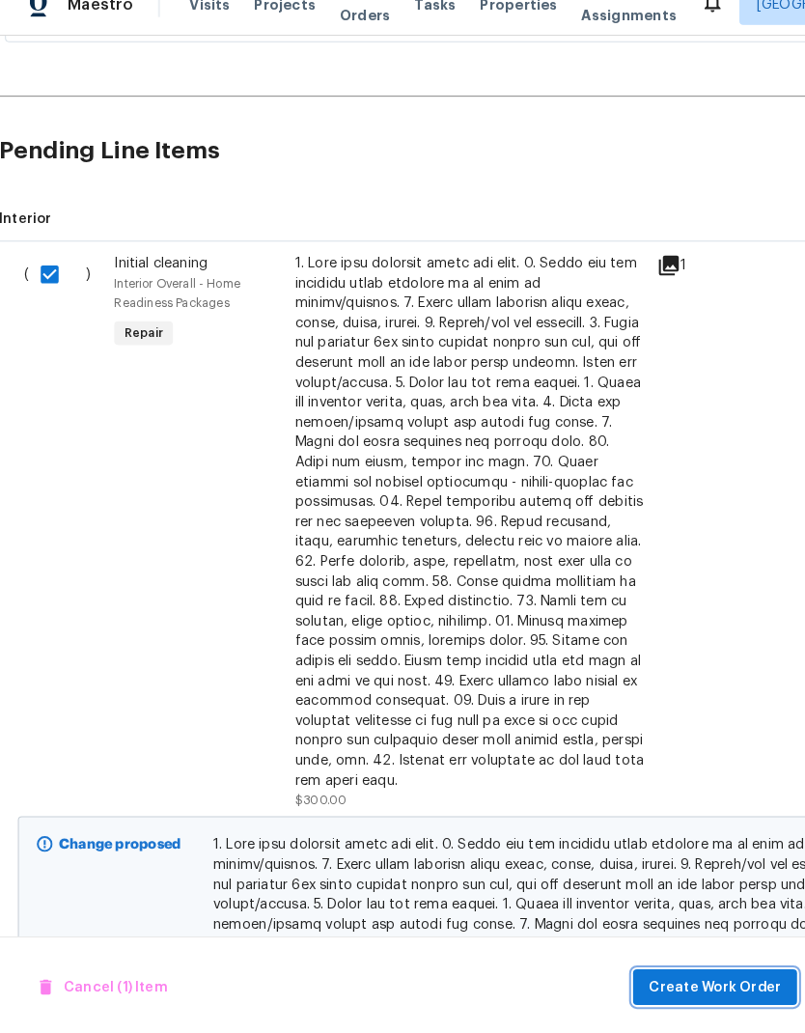
click at [720, 973] on span "Create Work Order" at bounding box center [695, 985] width 128 height 24
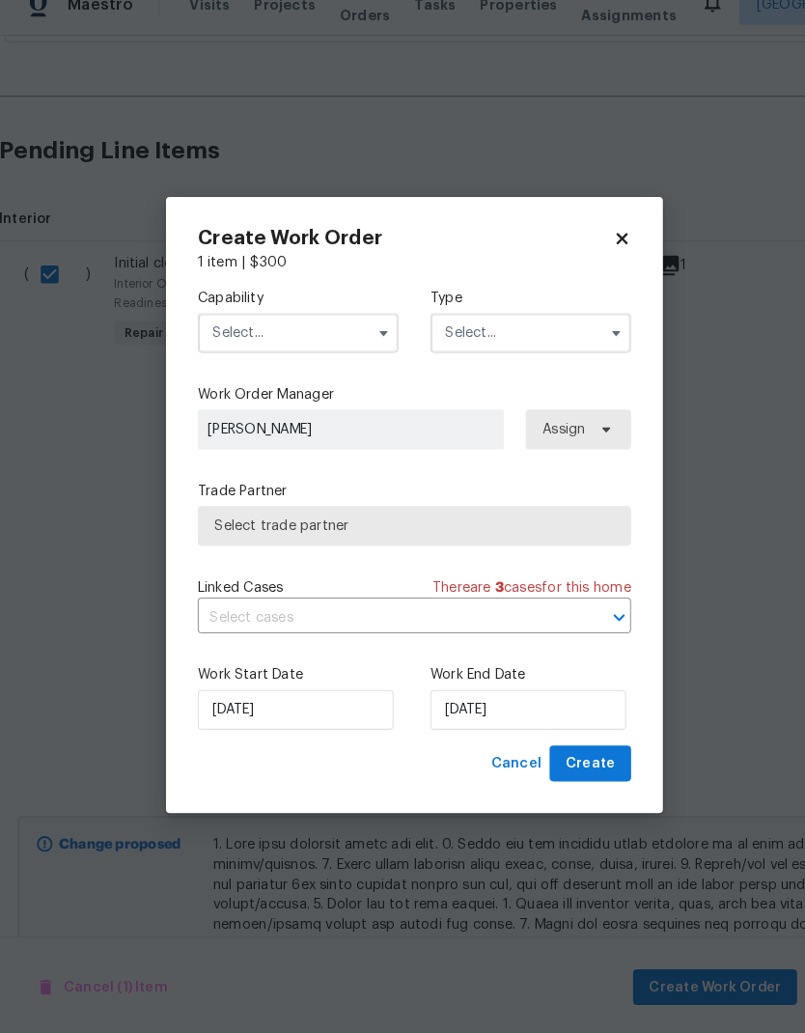
click at [287, 330] on input "text" at bounding box center [289, 349] width 195 height 39
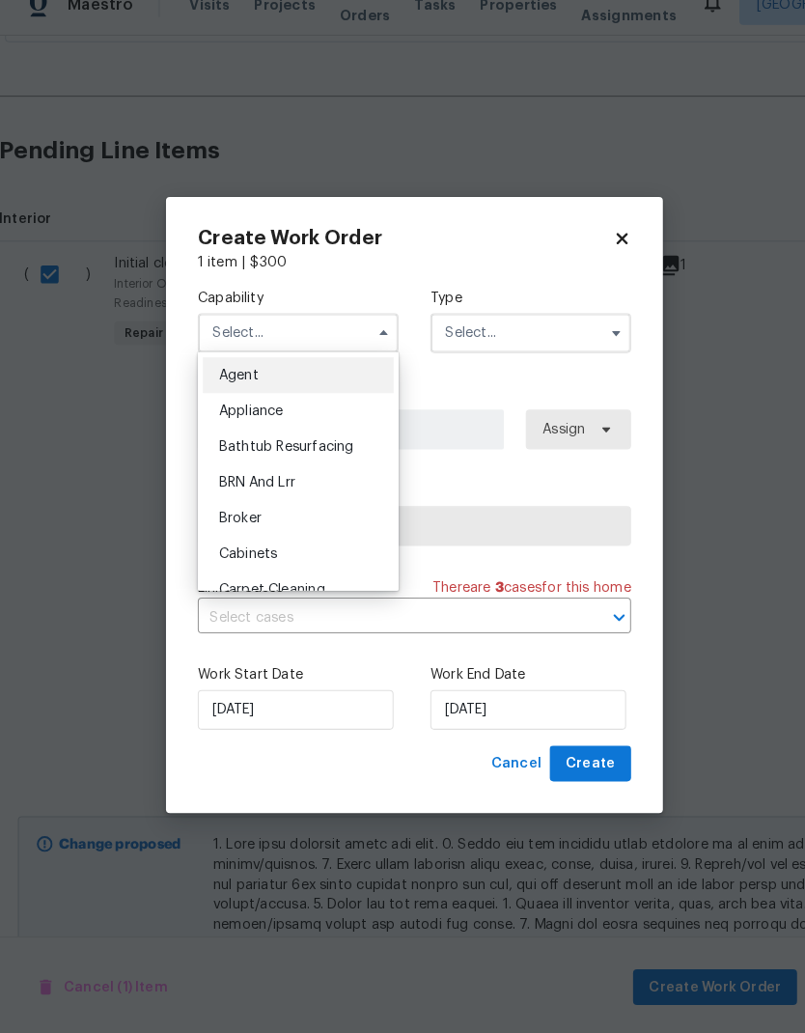
click at [276, 341] on input "text" at bounding box center [289, 349] width 195 height 39
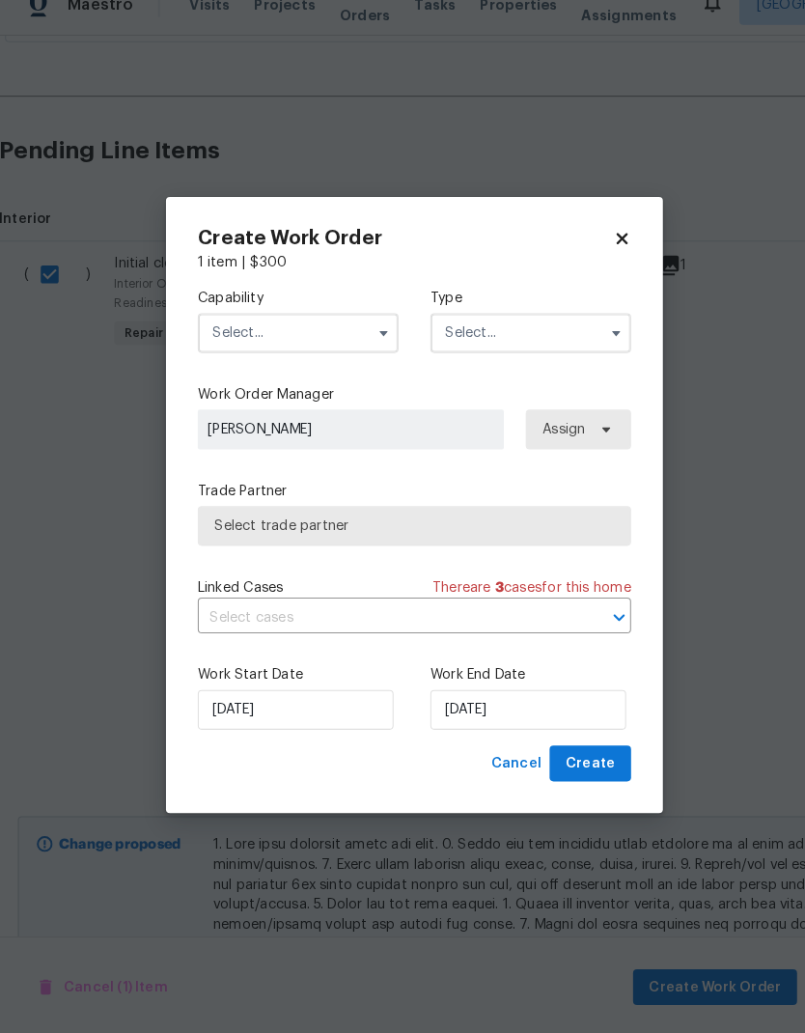
click at [308, 336] on input "text" at bounding box center [289, 349] width 195 height 39
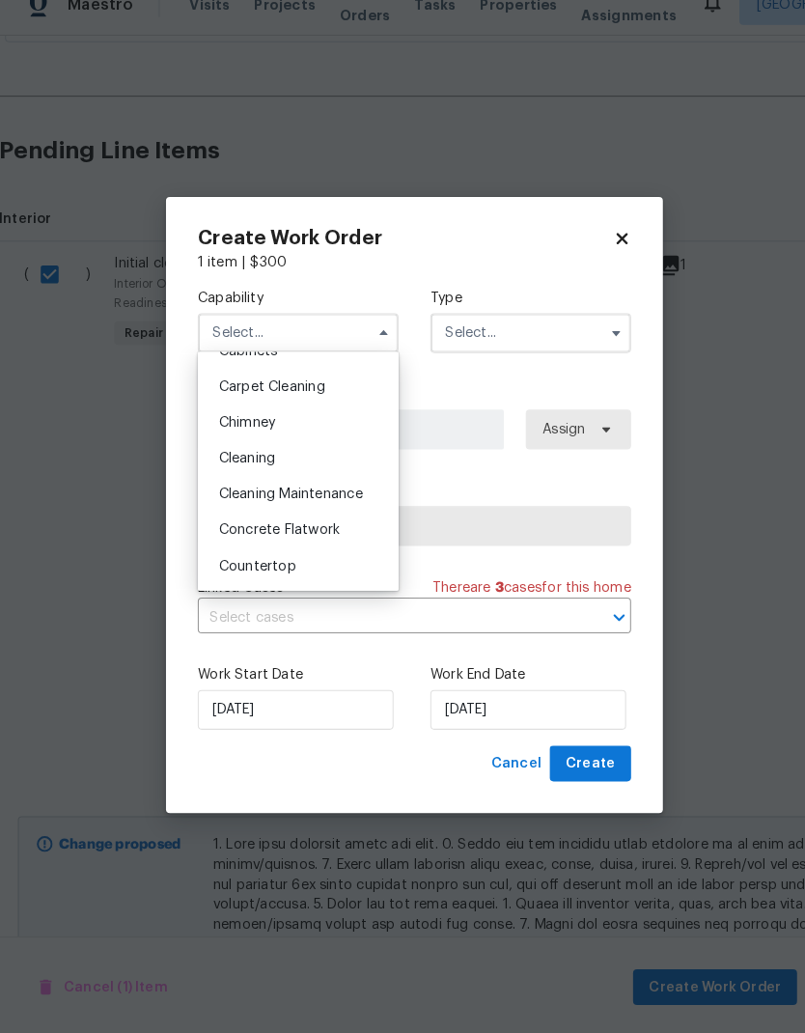
scroll to position [195, 0]
click at [275, 456] on div "Cleaning" at bounding box center [289, 473] width 185 height 35
type input "Cleaning"
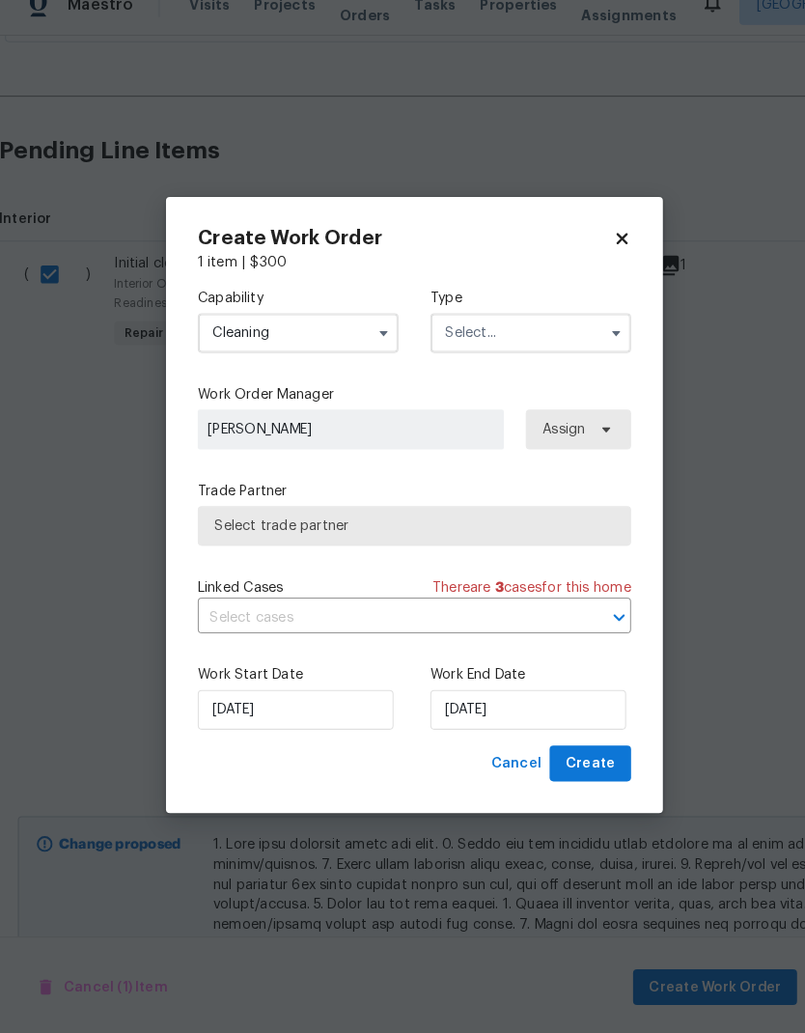
click at [533, 330] on input "text" at bounding box center [515, 349] width 195 height 39
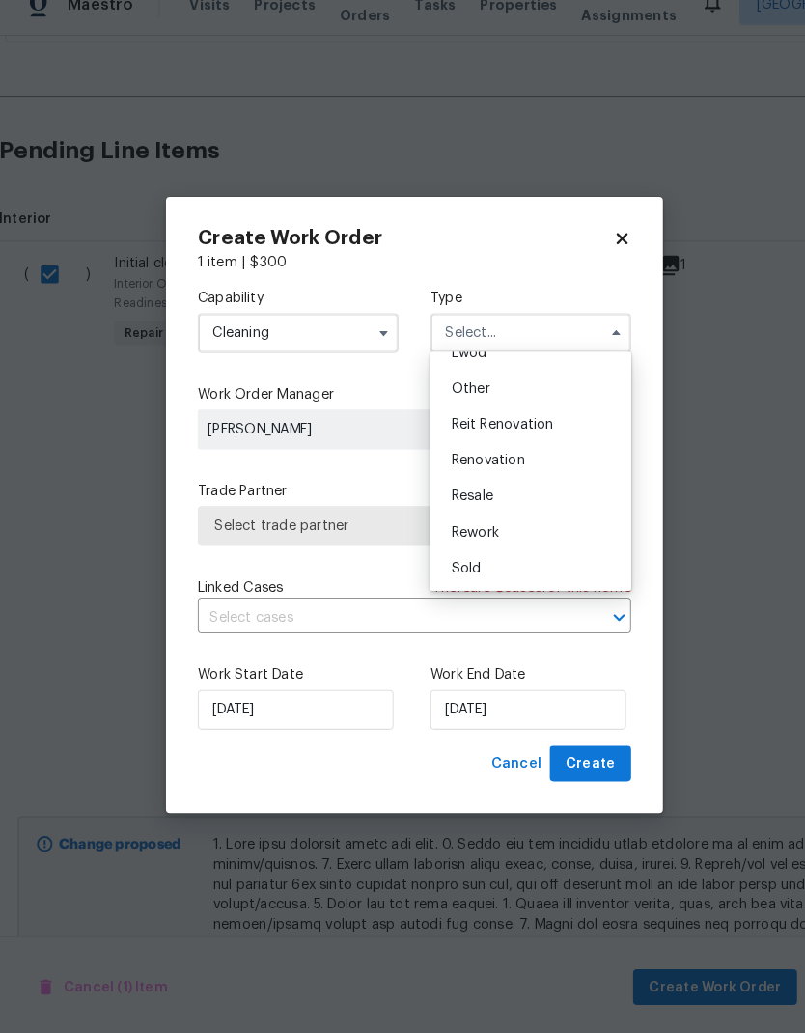
scroll to position [230, 0]
click at [484, 460] on div "Renovation" at bounding box center [515, 473] width 185 height 35
type input "Renovation"
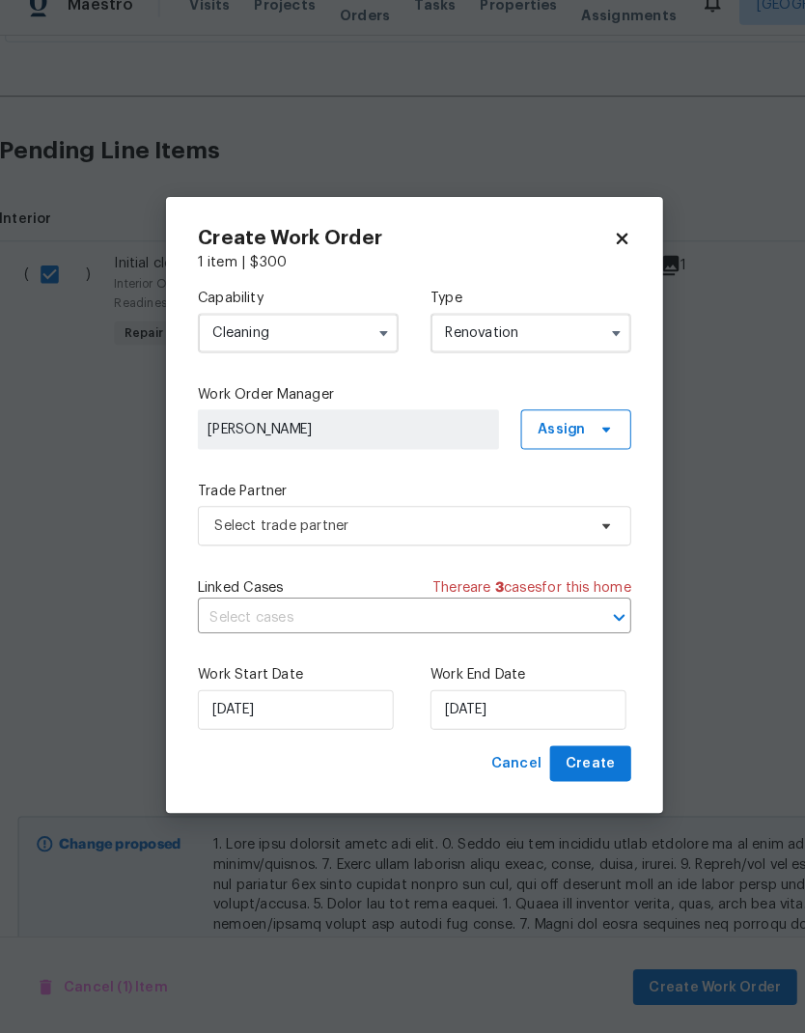
scroll to position [0, 0]
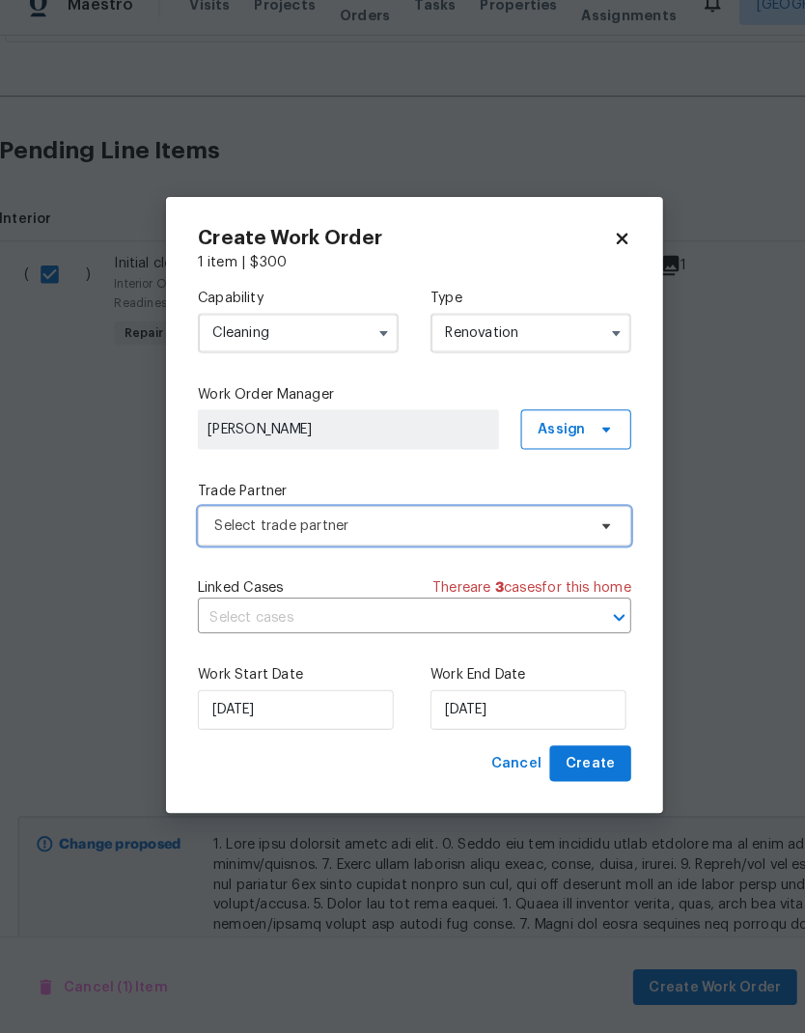
click at [513, 527] on span "Select trade partner" at bounding box center [389, 536] width 360 height 19
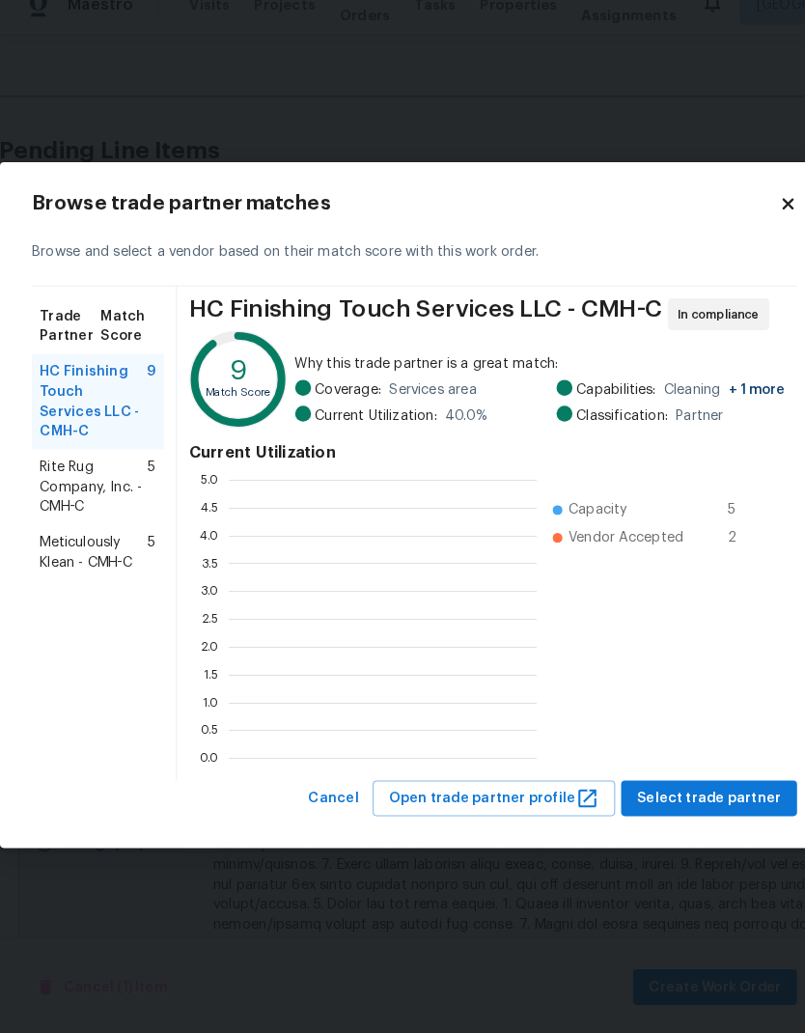
scroll to position [2, 2]
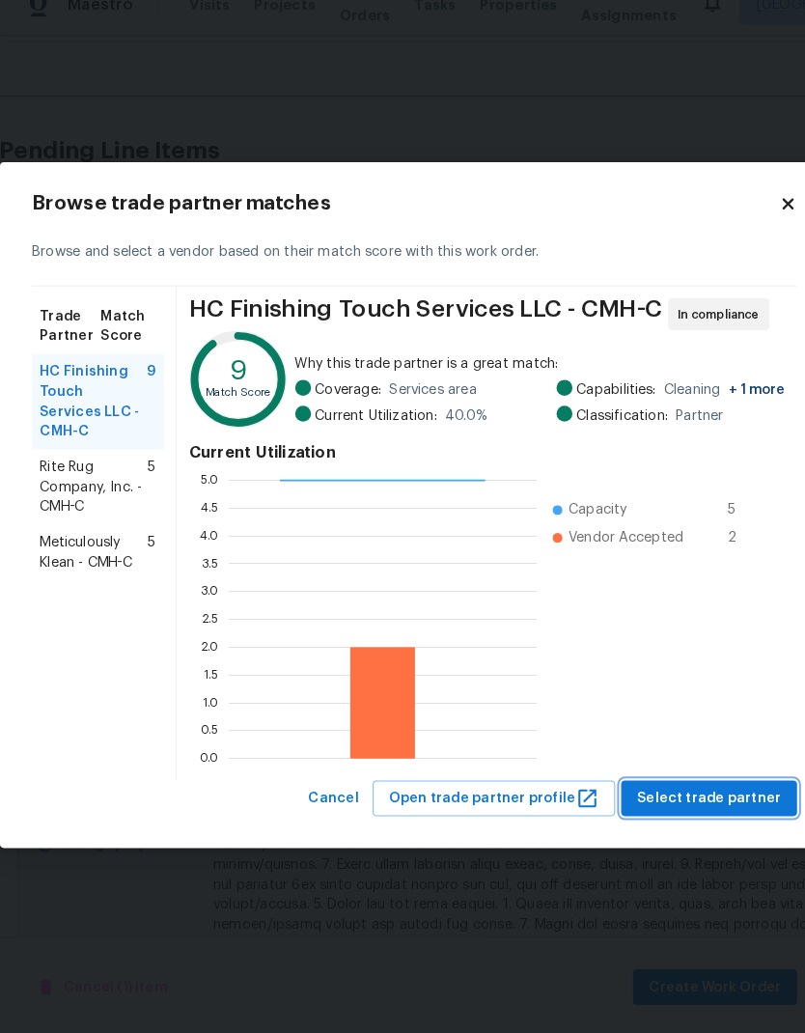
click at [710, 790] on span "Select trade partner" at bounding box center [689, 802] width 140 height 24
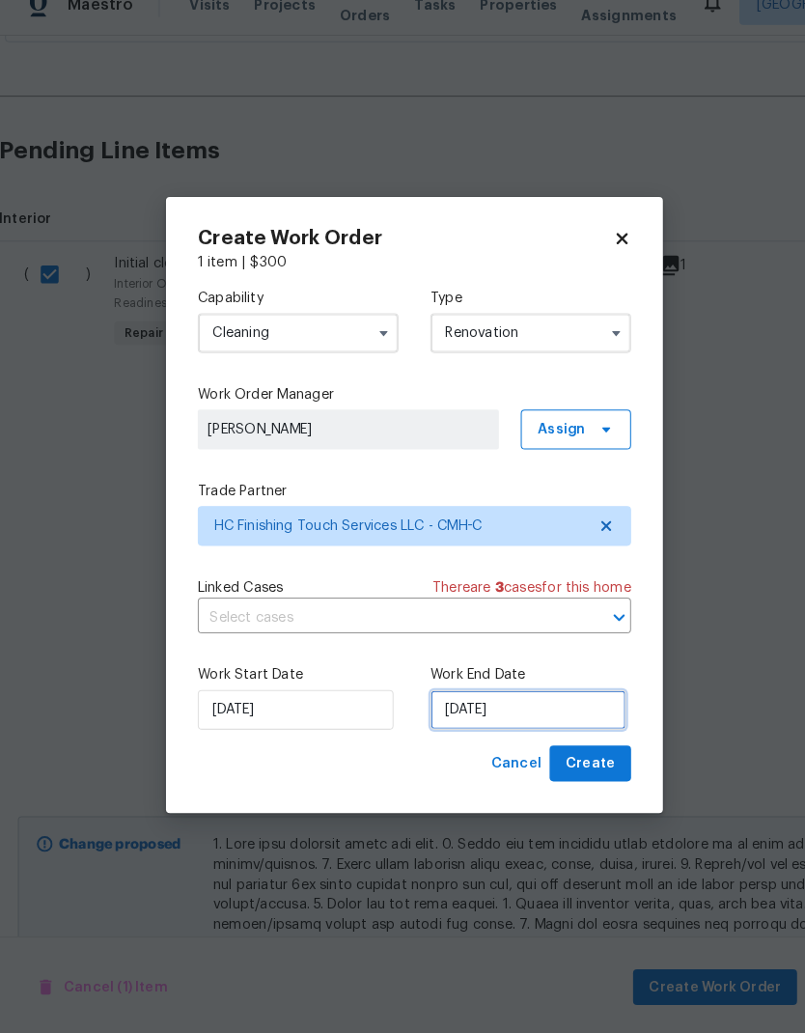
click at [522, 700] on input "[DATE]" at bounding box center [513, 715] width 190 height 39
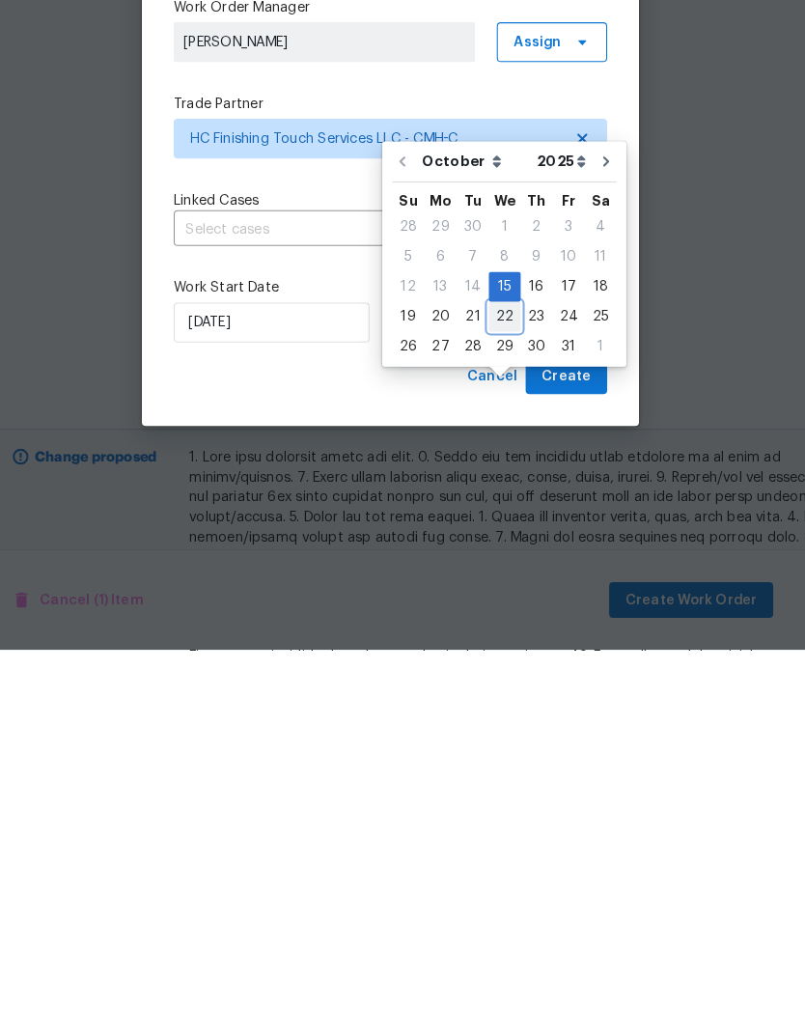
click at [498, 696] on div "22" at bounding box center [513, 709] width 31 height 27
type input "[DATE]"
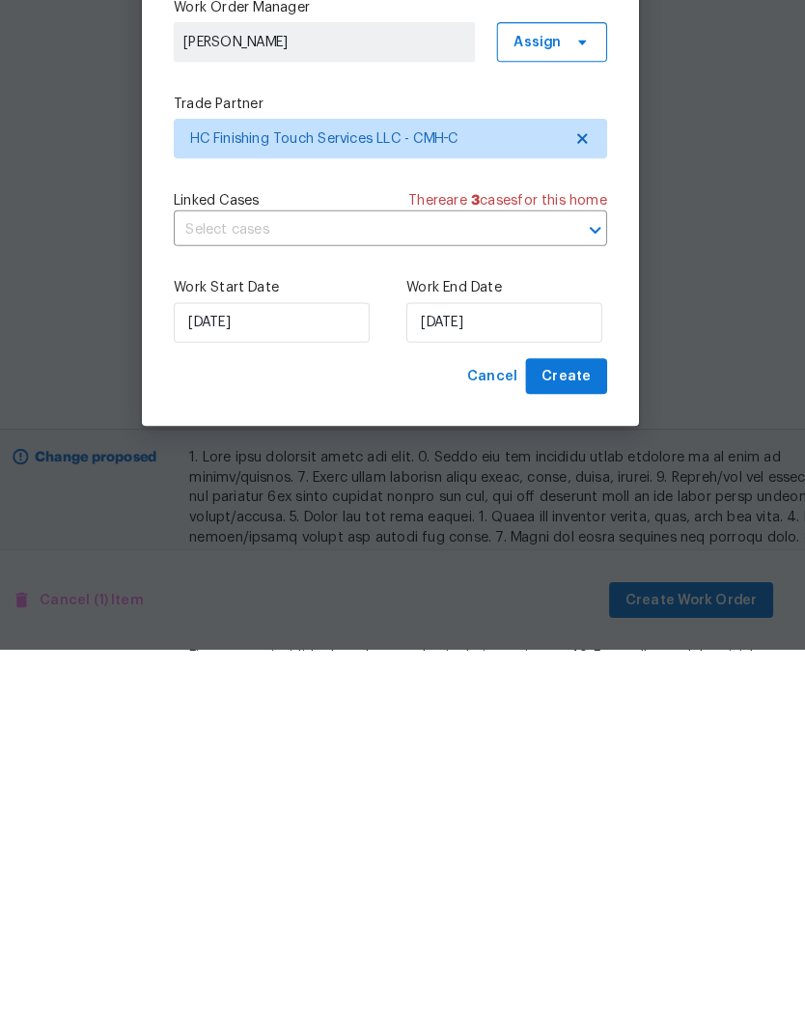
scroll to position [77, 0]
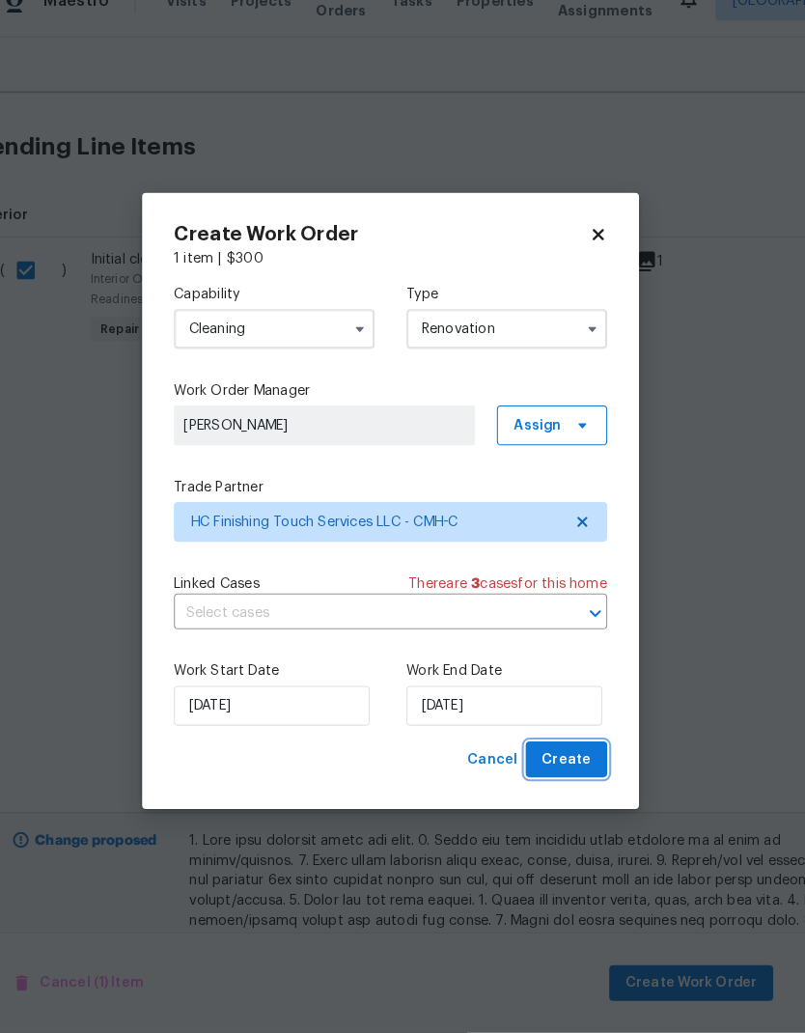
click at [561, 756] on span "Create" at bounding box center [573, 768] width 48 height 24
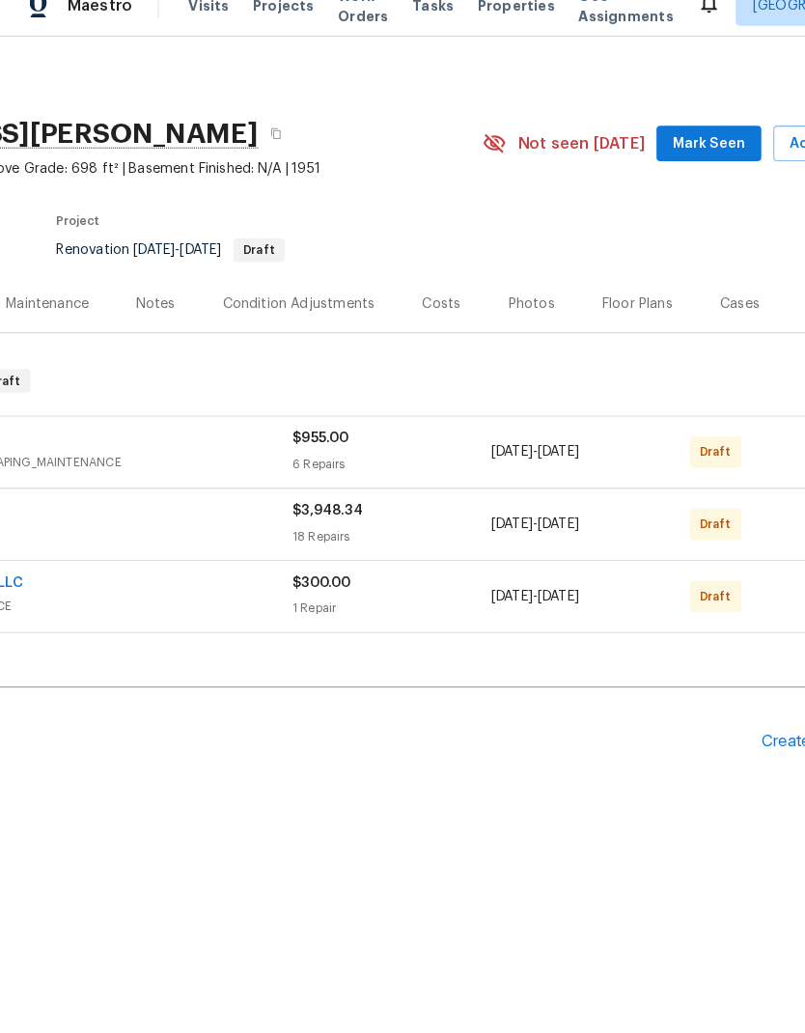
scroll to position [0, 230]
click at [416, 312] on div "Costs" at bounding box center [430, 321] width 38 height 19
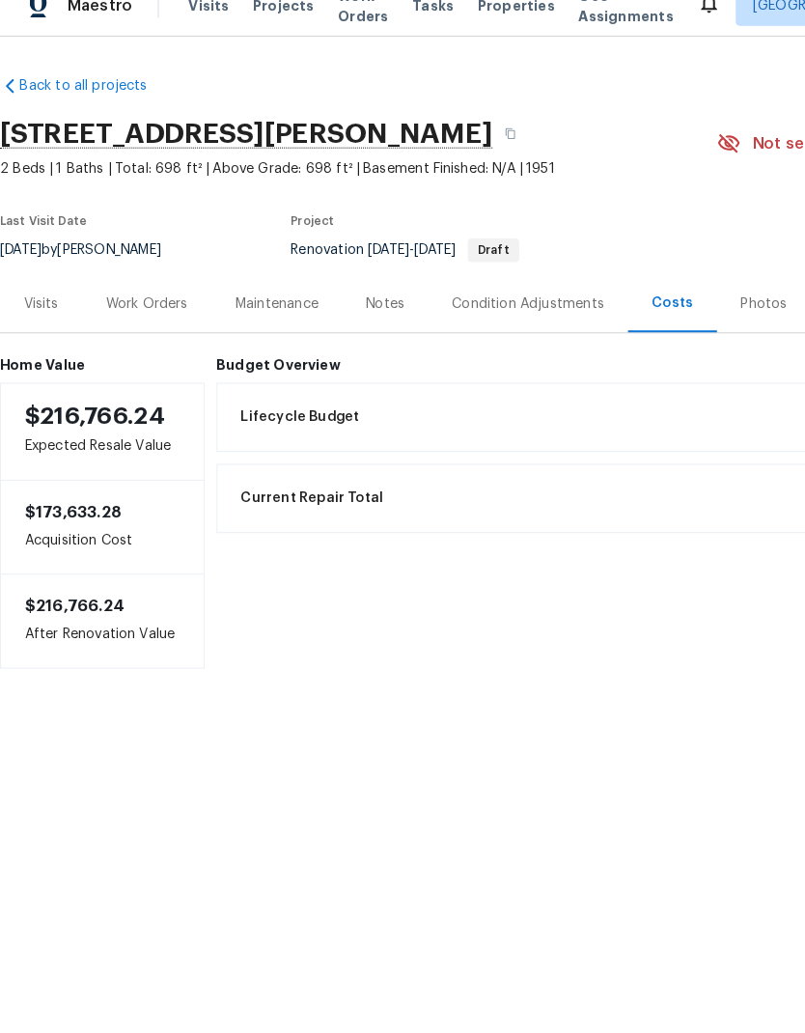
click at [155, 312] on div "Work Orders" at bounding box center [143, 321] width 80 height 19
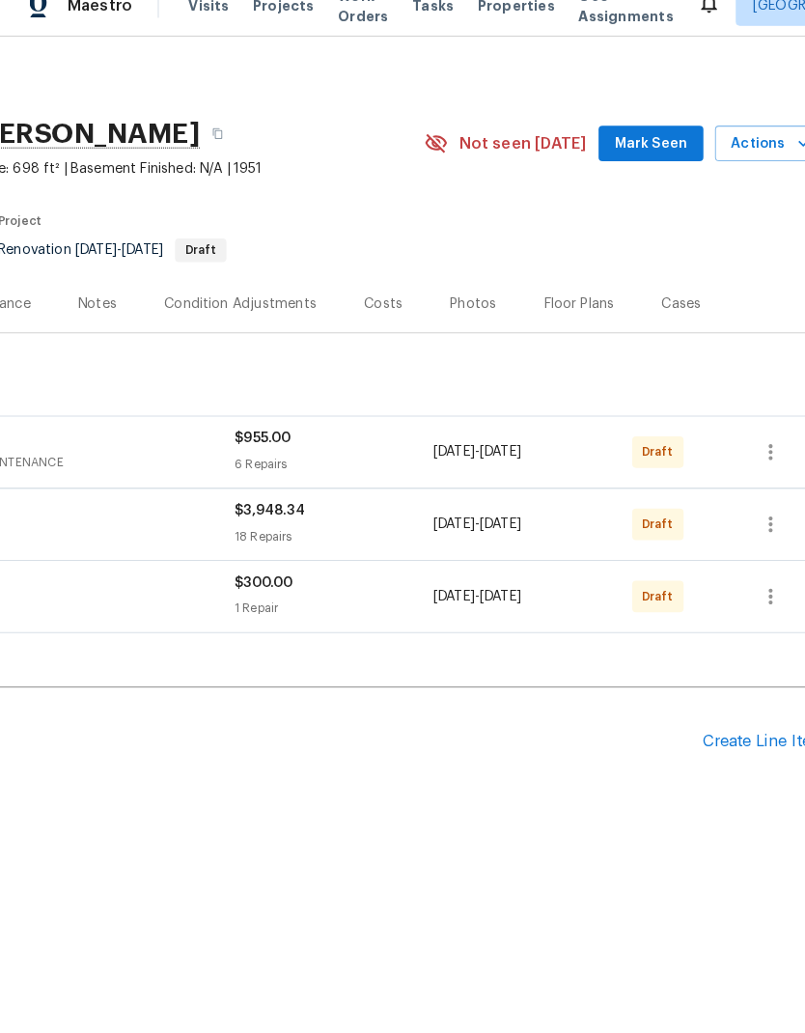
scroll to position [0, 286]
click at [762, 525] on icon "button" at bounding box center [752, 536] width 23 height 23
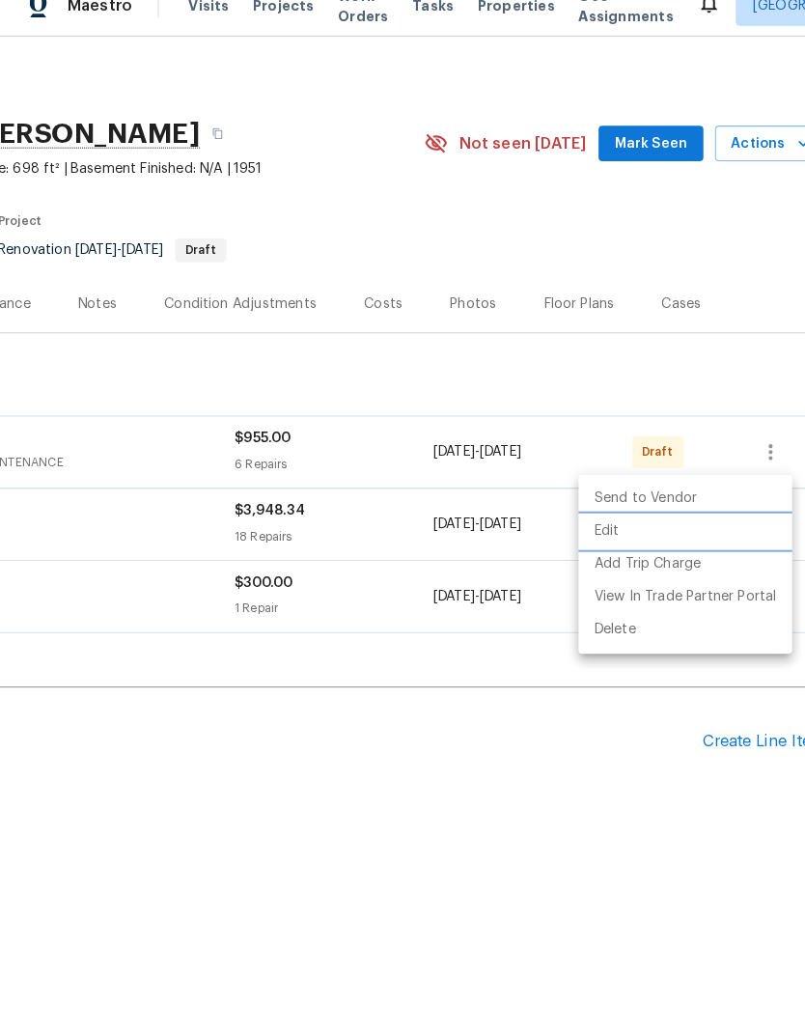
click at [608, 528] on li "Edit" at bounding box center [669, 544] width 209 height 32
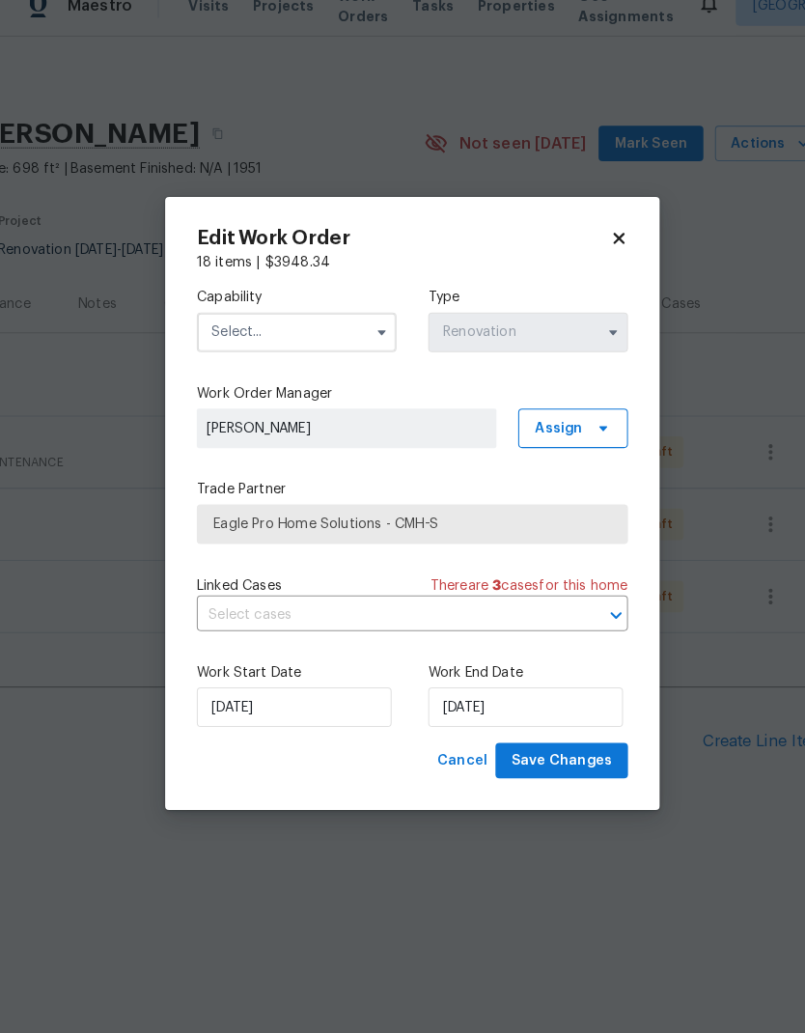
click at [292, 330] on input "text" at bounding box center [289, 349] width 195 height 39
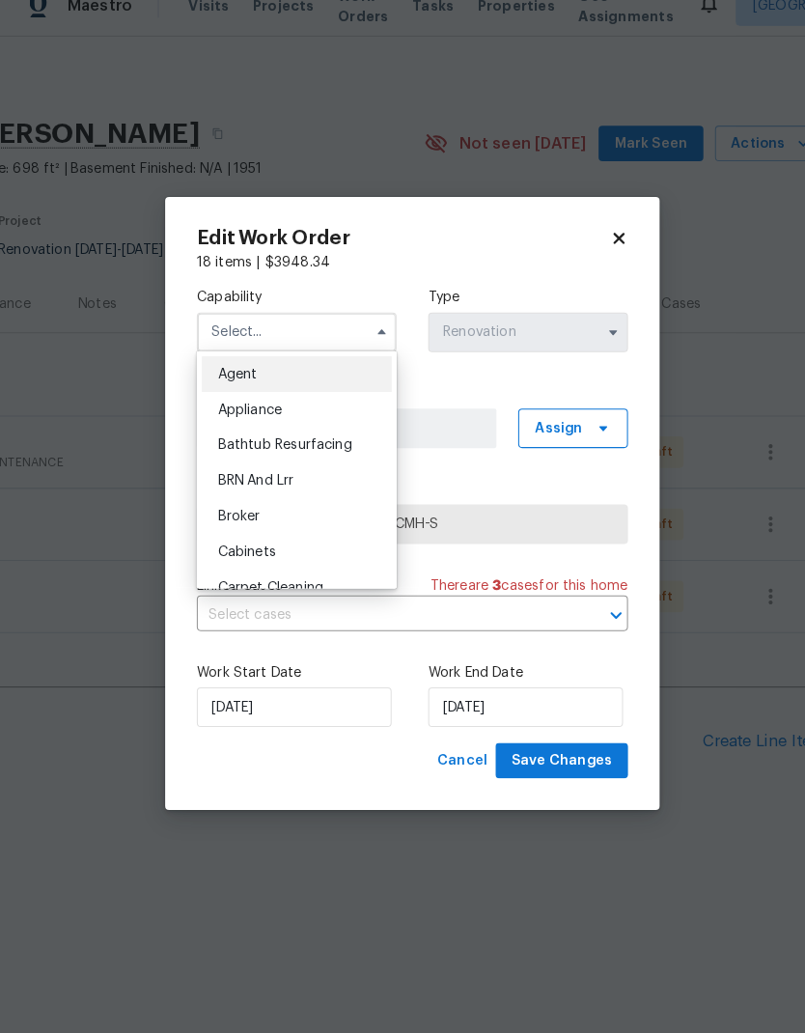
click at [312, 330] on input "text" at bounding box center [289, 349] width 195 height 39
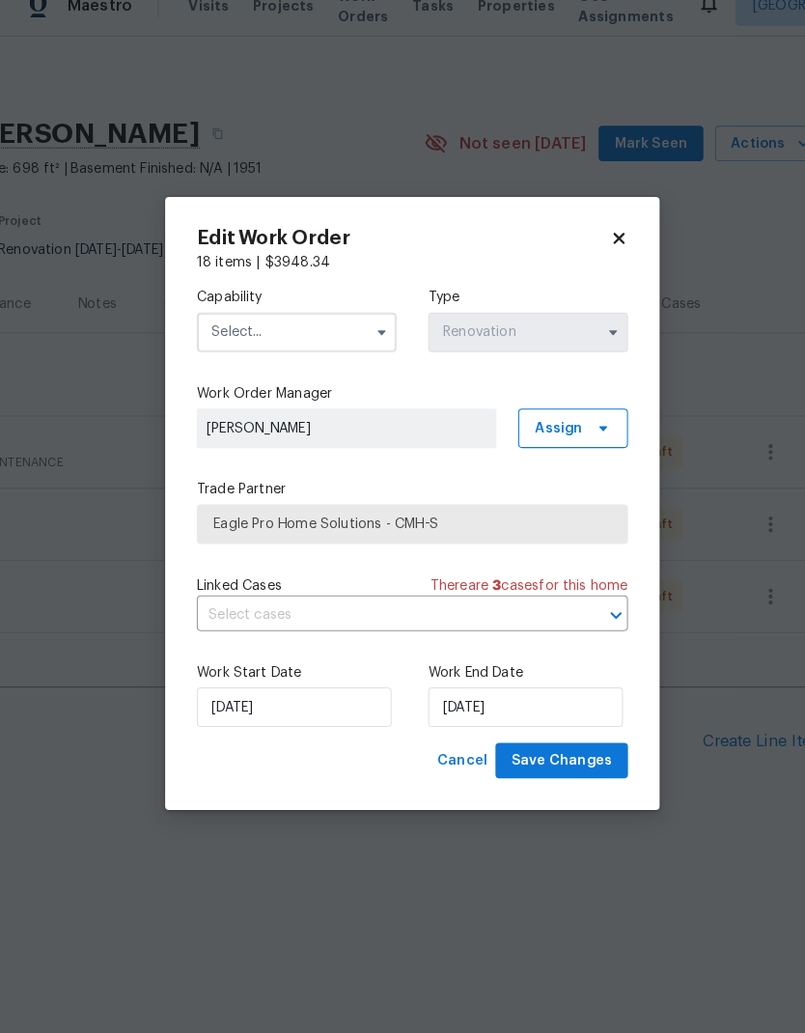
click at [324, 330] on input "text" at bounding box center [289, 349] width 195 height 39
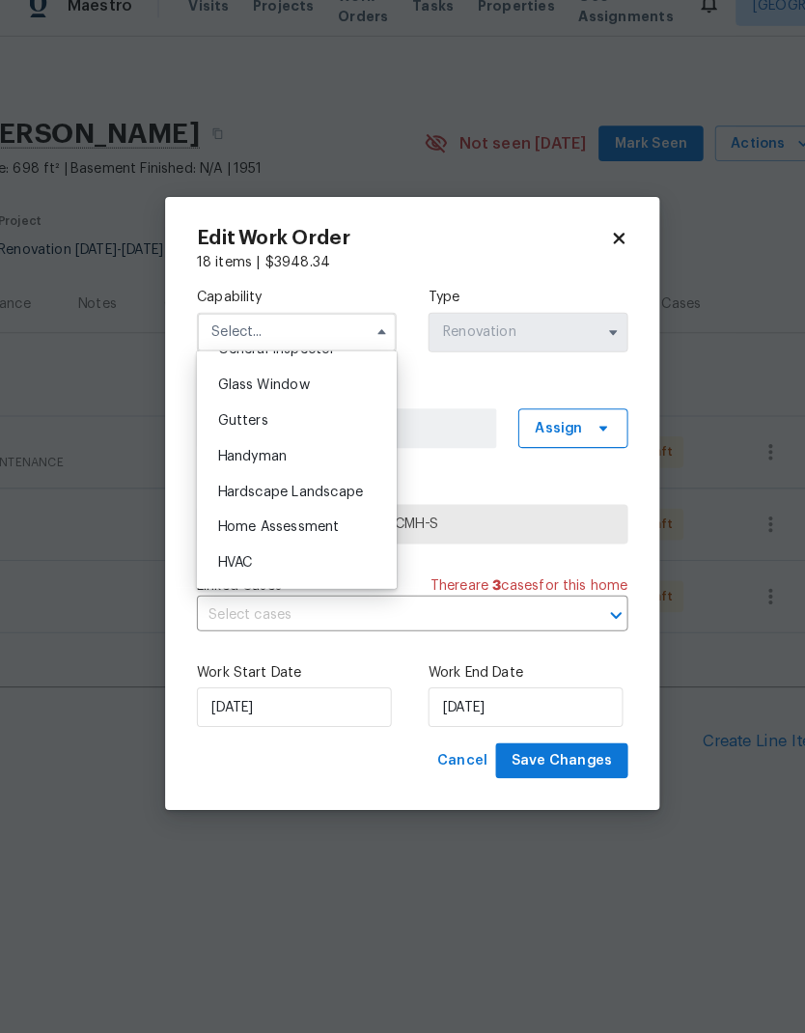
scroll to position [987, 0]
click at [277, 459] on span "Handyman" at bounding box center [246, 466] width 68 height 14
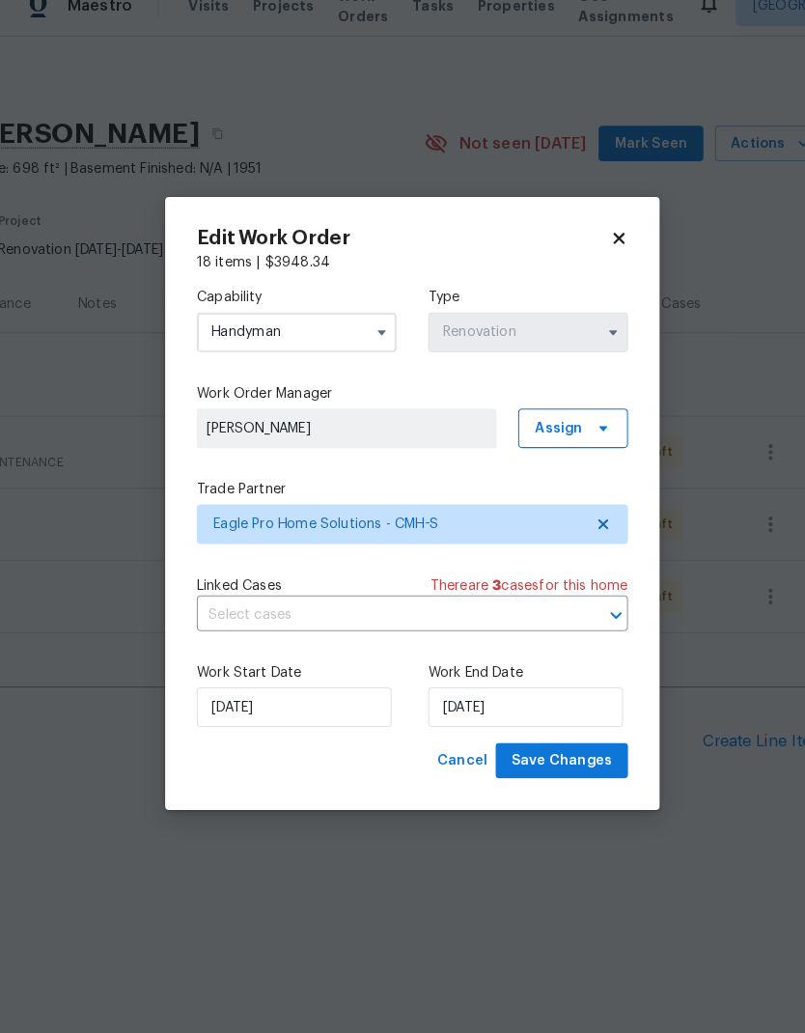
type input "Handyman"
click at [500, 706] on input "[DATE]" at bounding box center [513, 715] width 190 height 39
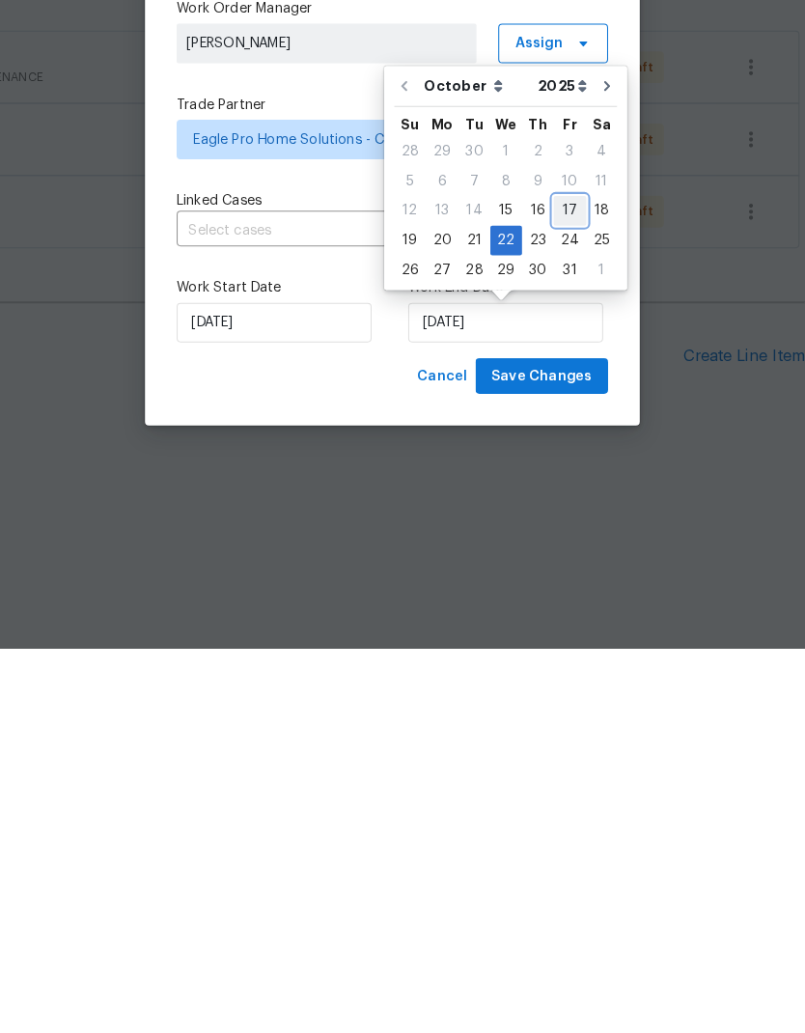
click at [560, 593] on div "17" at bounding box center [576, 606] width 32 height 27
type input "[DATE]"
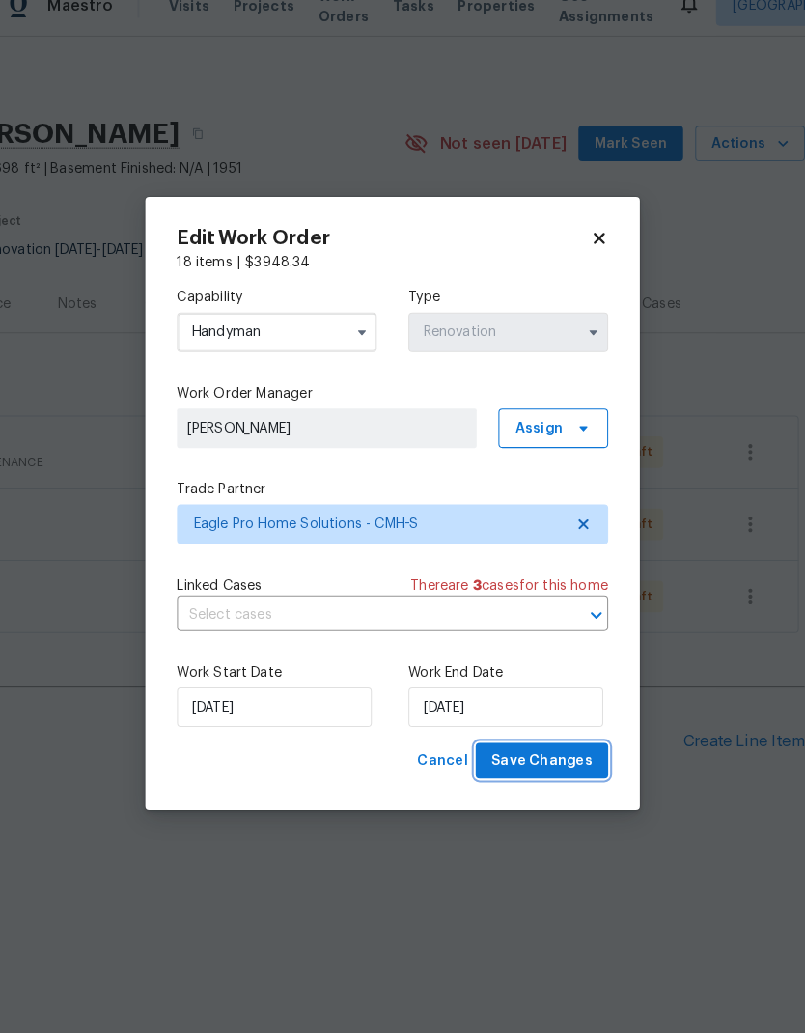
click at [550, 756] on span "Save Changes" at bounding box center [548, 768] width 99 height 24
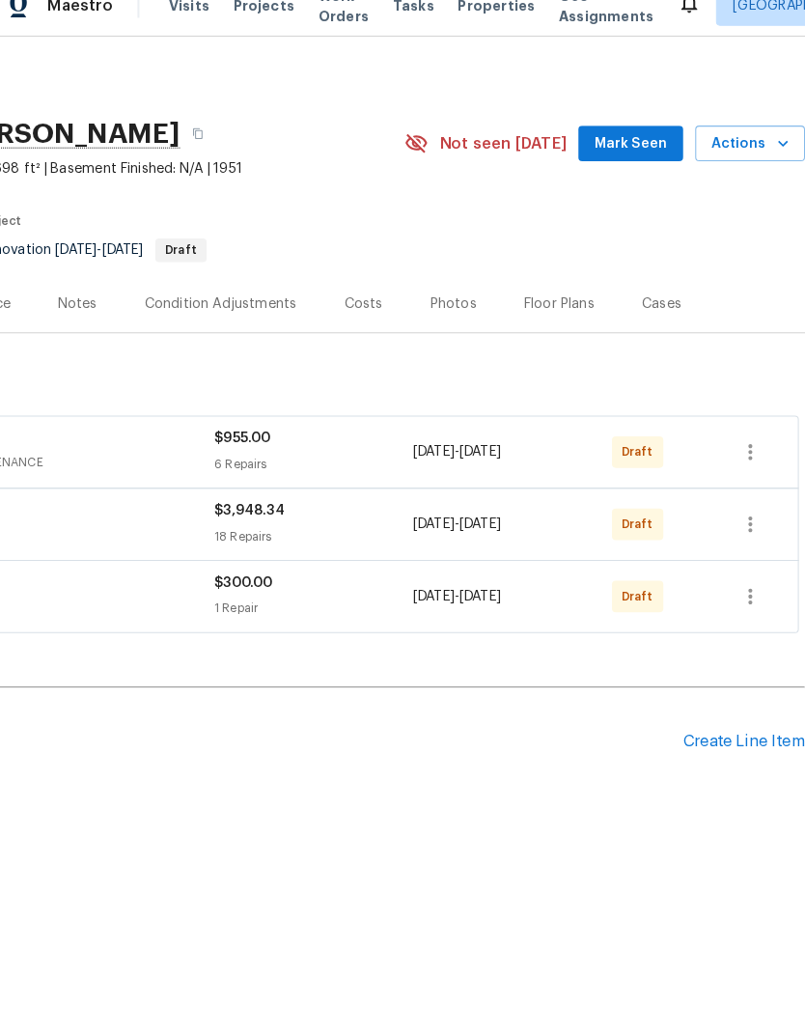
scroll to position [0, 286]
click at [746, 584] on button "button" at bounding box center [752, 607] width 46 height 46
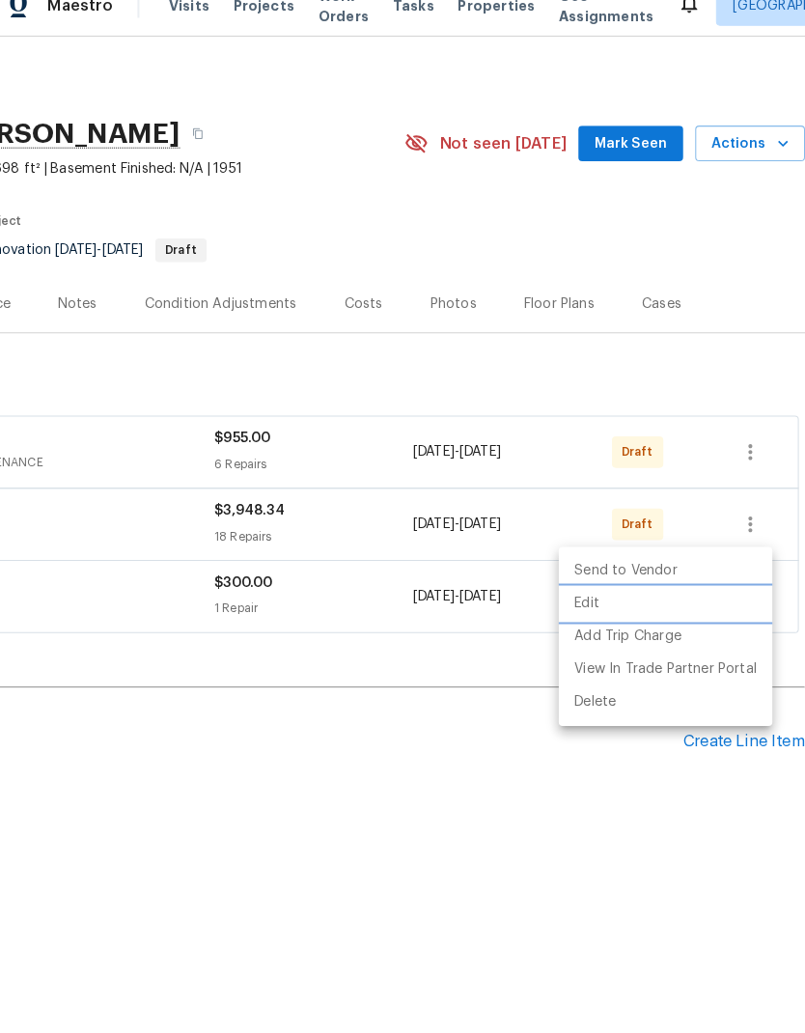
click at [745, 599] on li "Edit" at bounding box center [669, 615] width 209 height 32
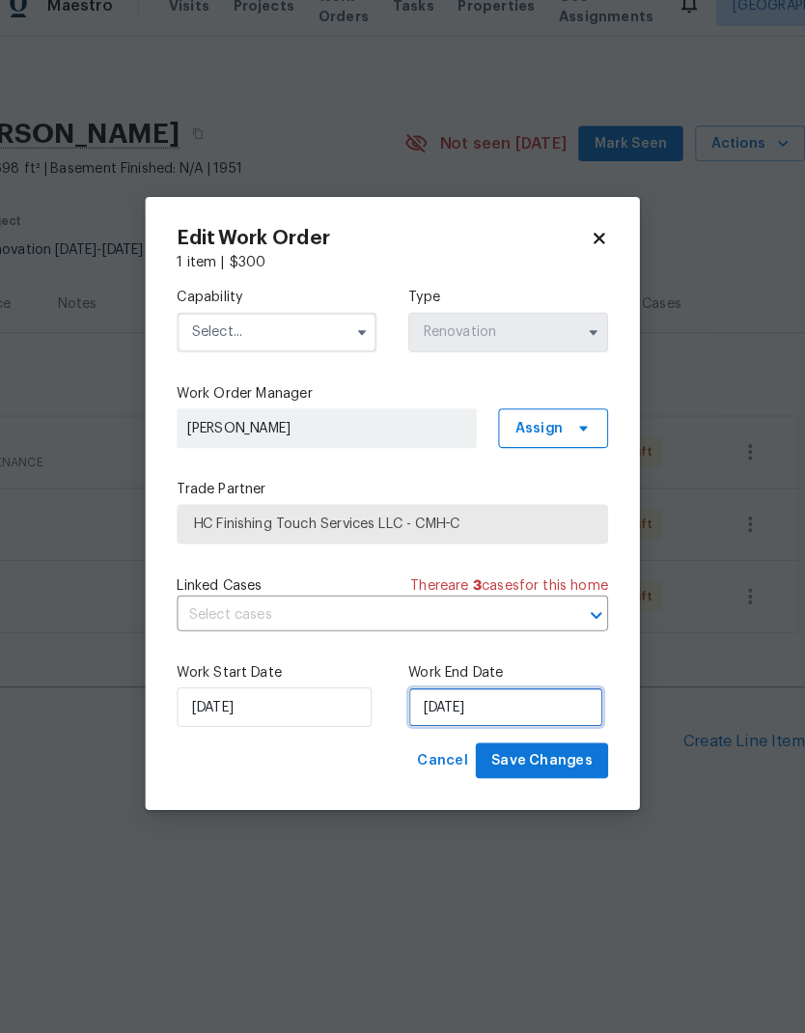
click at [506, 709] on input "[DATE]" at bounding box center [513, 715] width 190 height 39
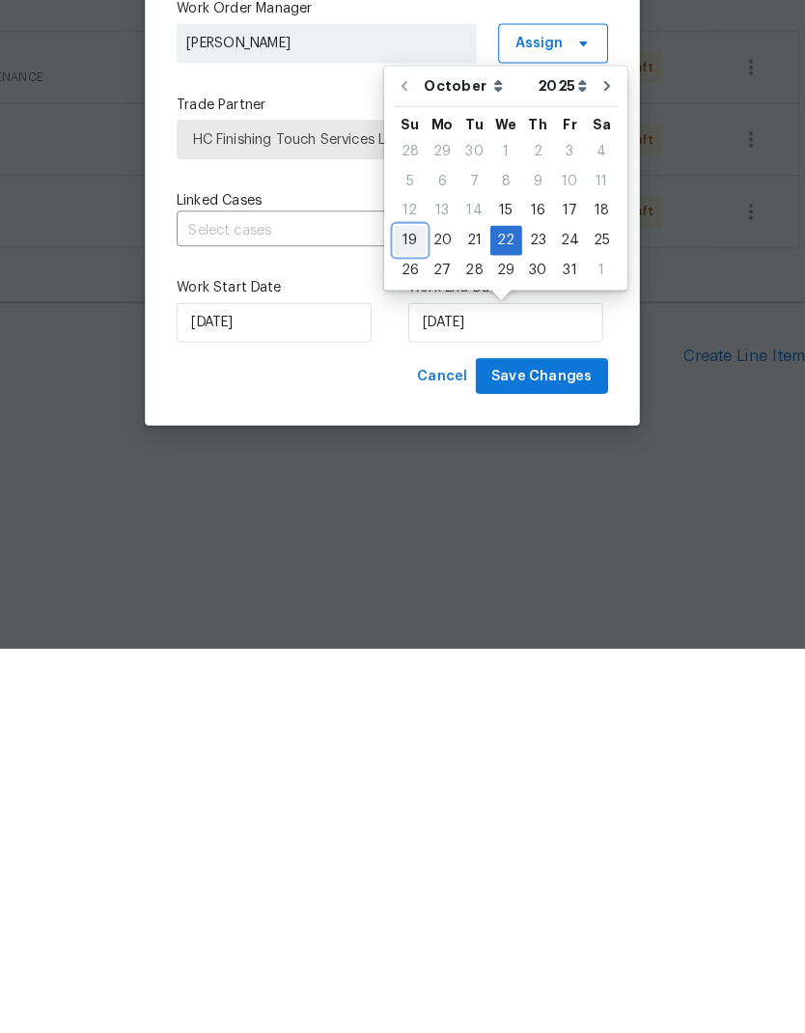
click at [405, 622] on div "19" at bounding box center [420, 635] width 31 height 27
type input "[DATE]"
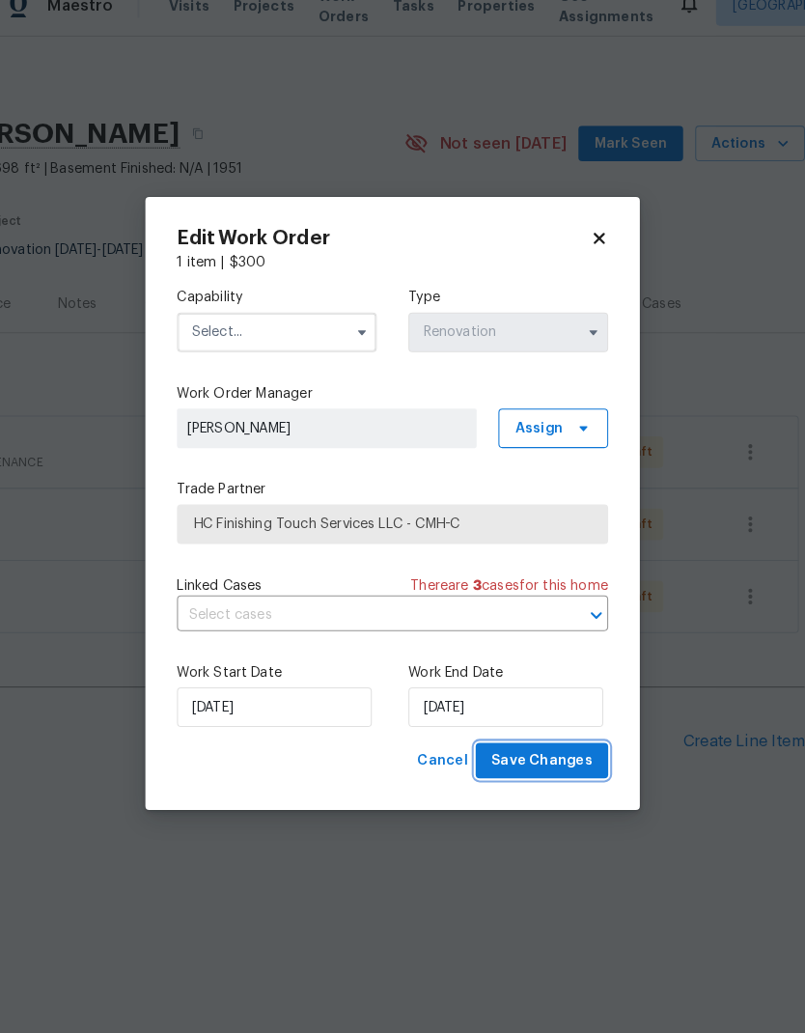
click at [567, 756] on span "Save Changes" at bounding box center [548, 768] width 99 height 24
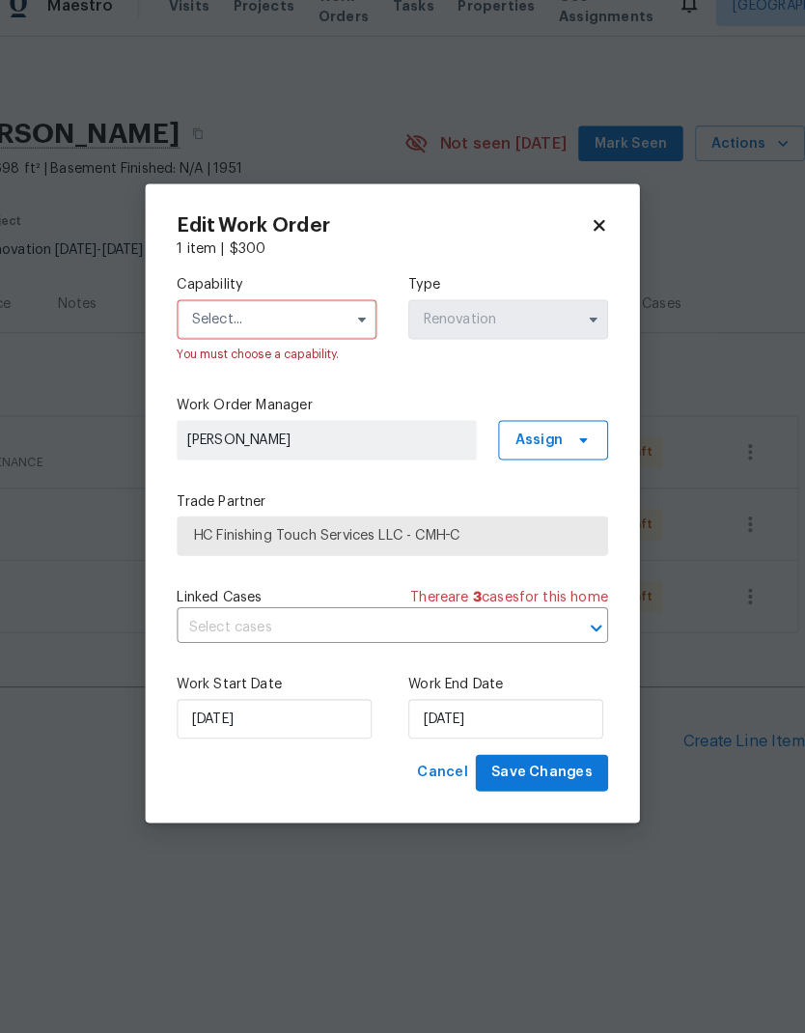
click at [268, 318] on input "text" at bounding box center [289, 337] width 195 height 39
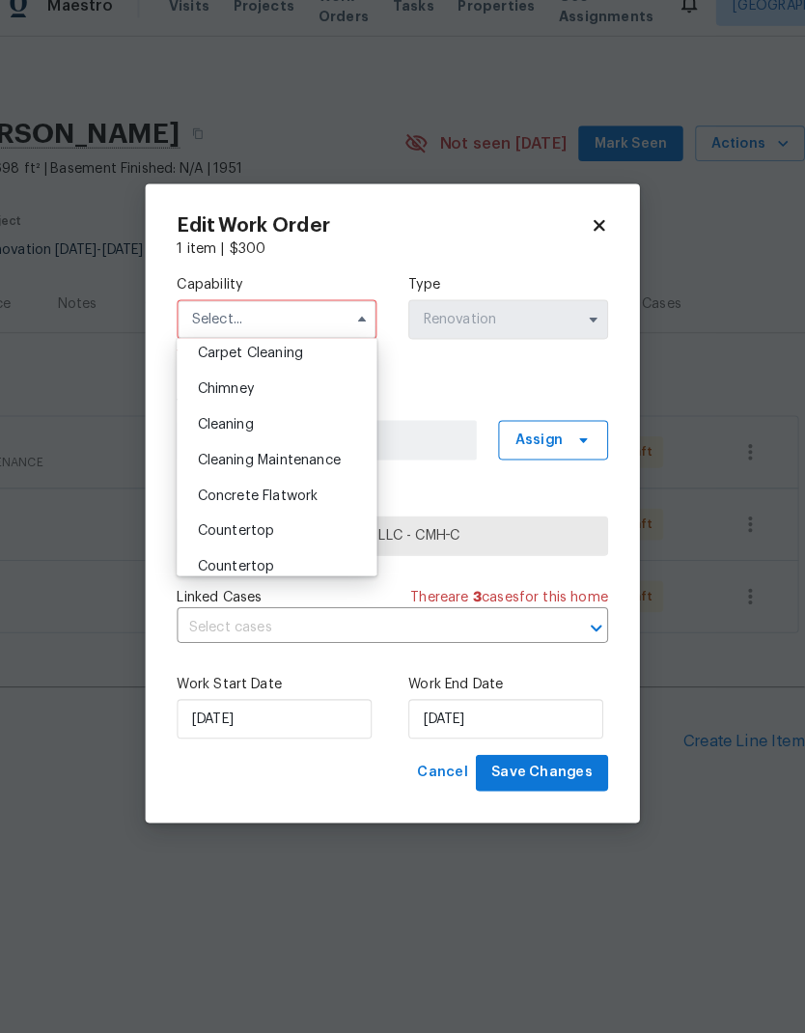
scroll to position [217, 0]
click at [243, 432] on span "Cleaning" at bounding box center [239, 439] width 55 height 14
type input "Cleaning"
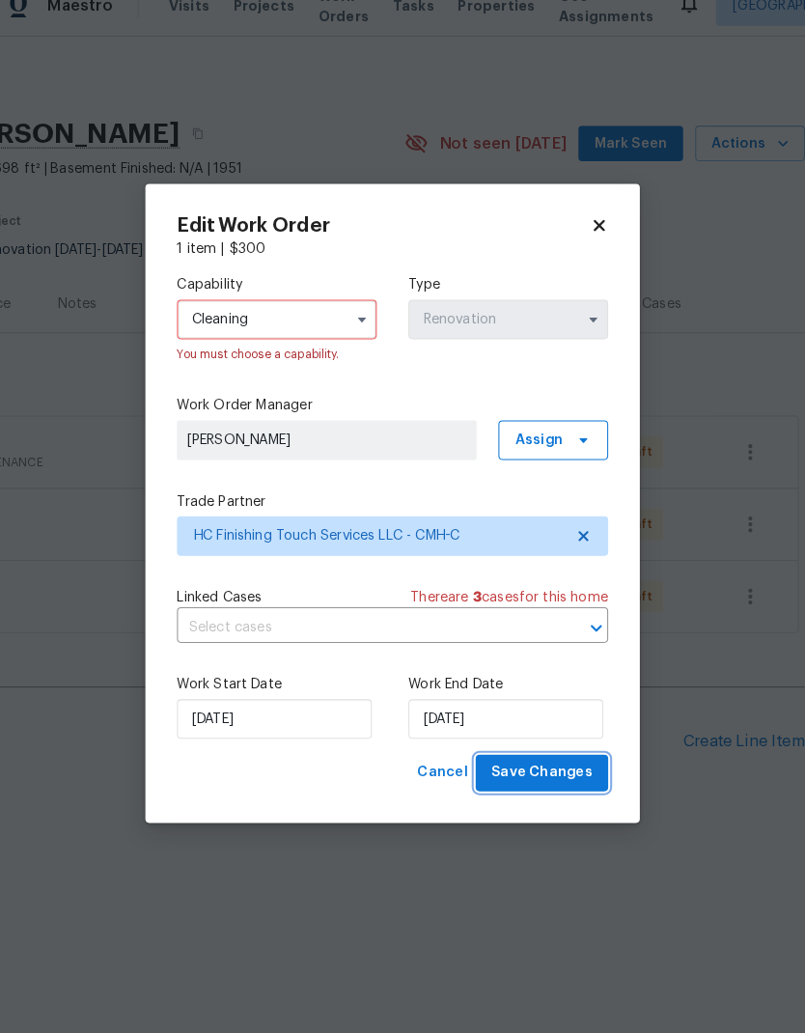
click at [564, 768] on span "Save Changes" at bounding box center [548, 780] width 99 height 24
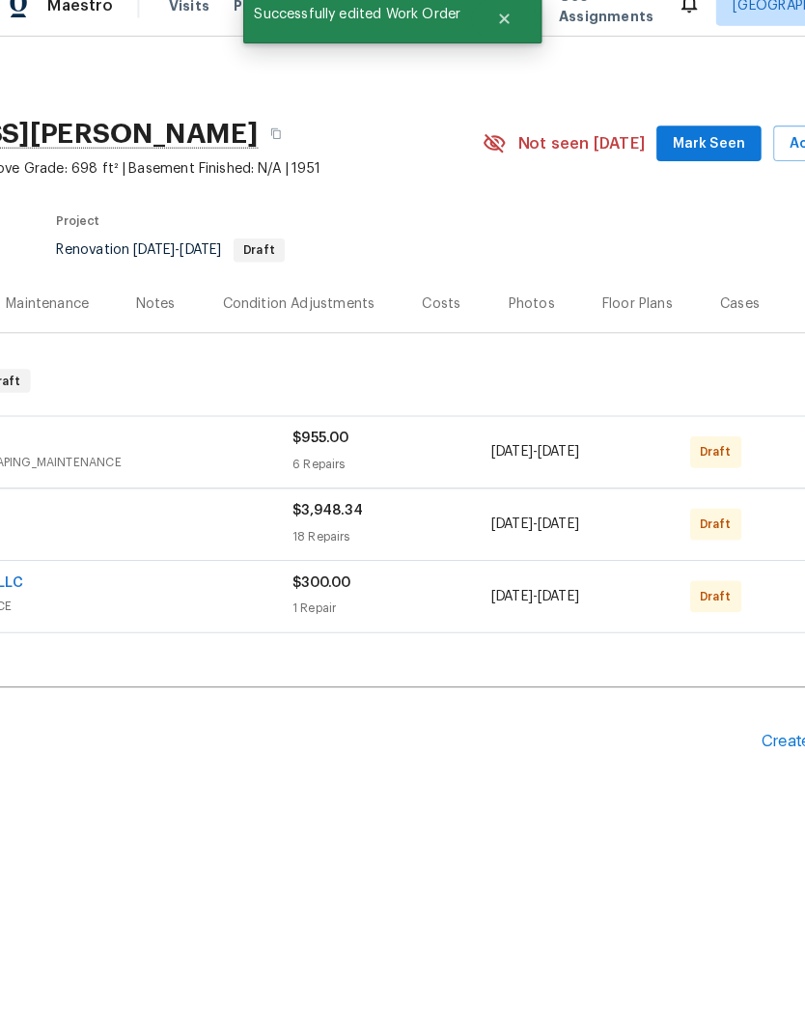
scroll to position [0, 279]
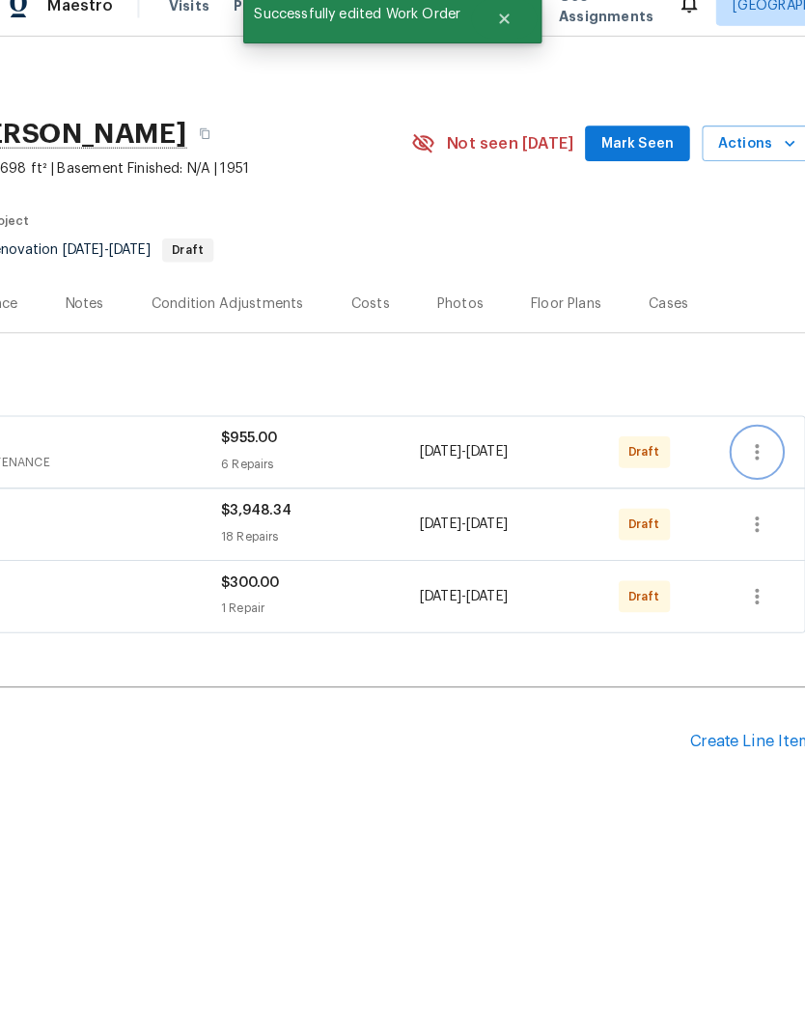
click at [747, 455] on icon "button" at bounding box center [758, 466] width 23 height 23
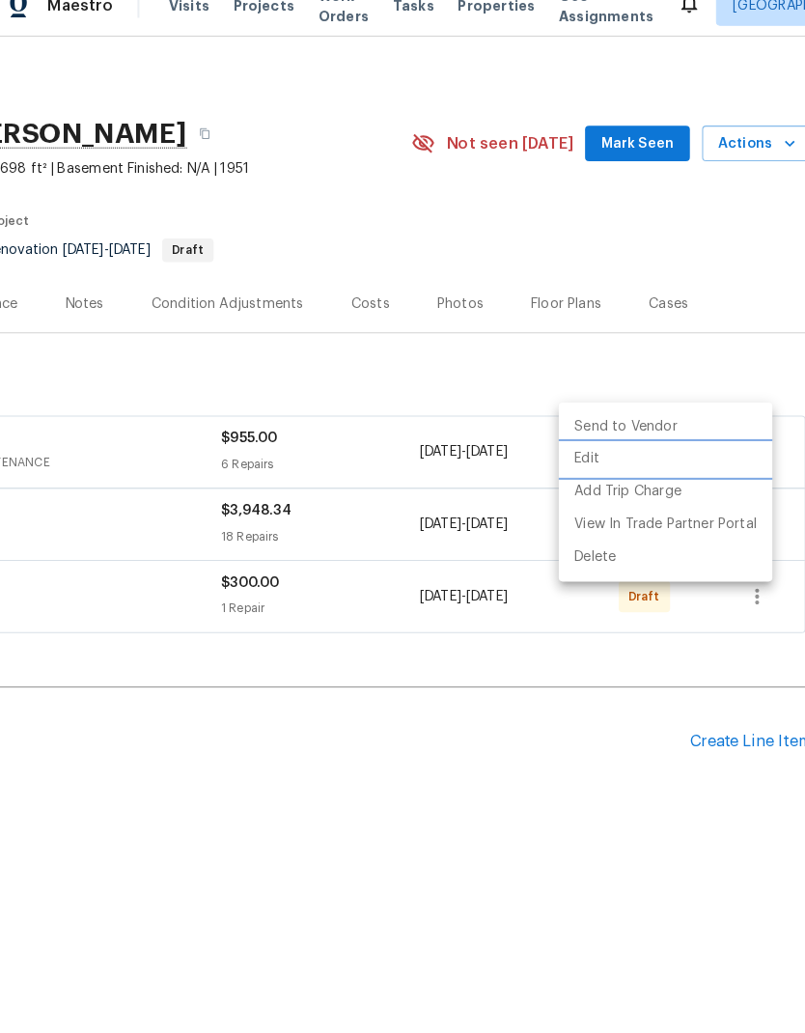
click at [621, 458] on li "Edit" at bounding box center [669, 474] width 209 height 32
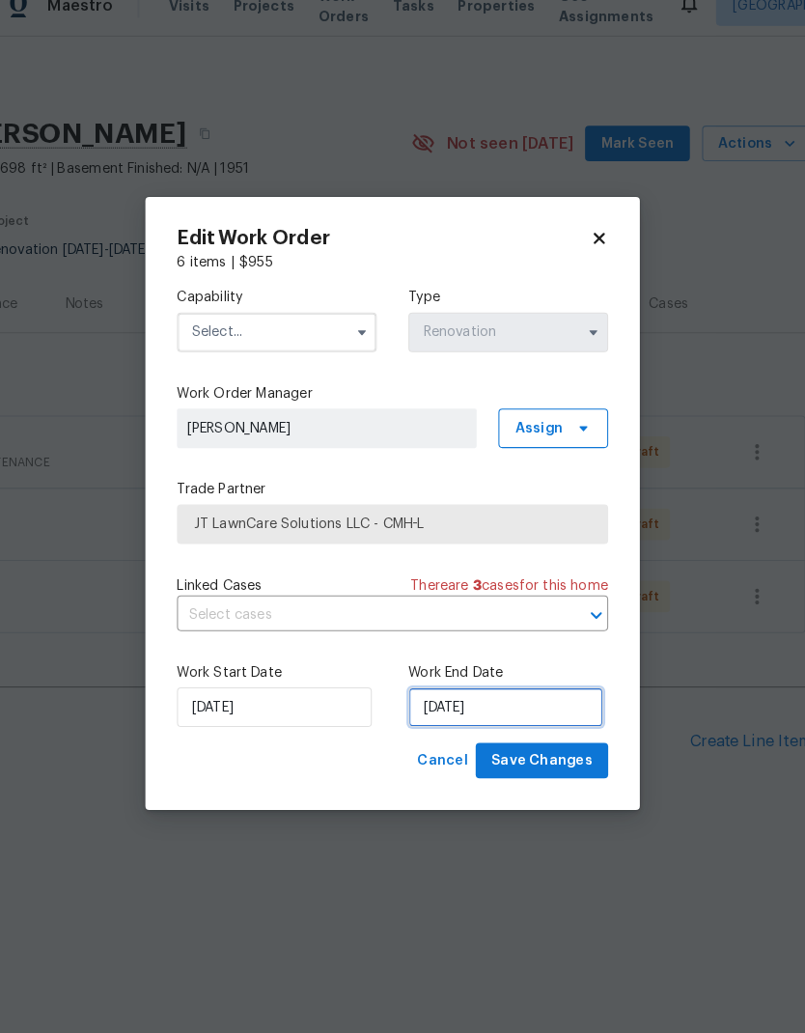
click at [504, 696] on input "10/21/2025" at bounding box center [513, 715] width 190 height 39
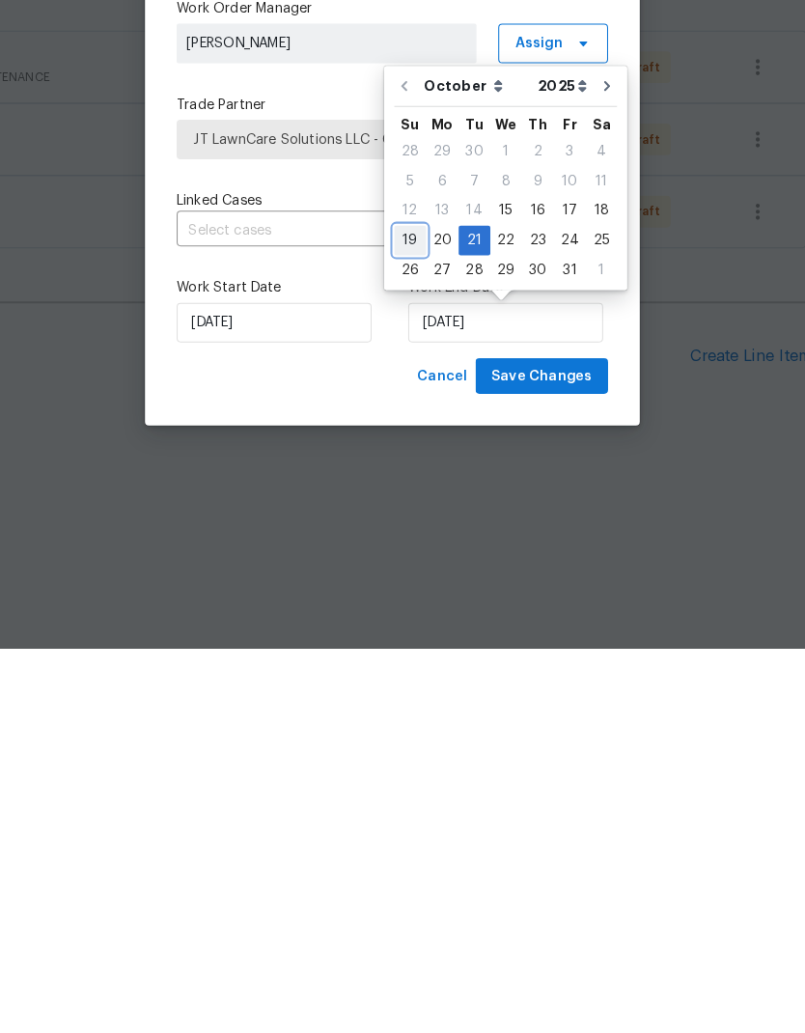
click at [405, 622] on div "19" at bounding box center [420, 635] width 31 height 27
type input "[DATE]"
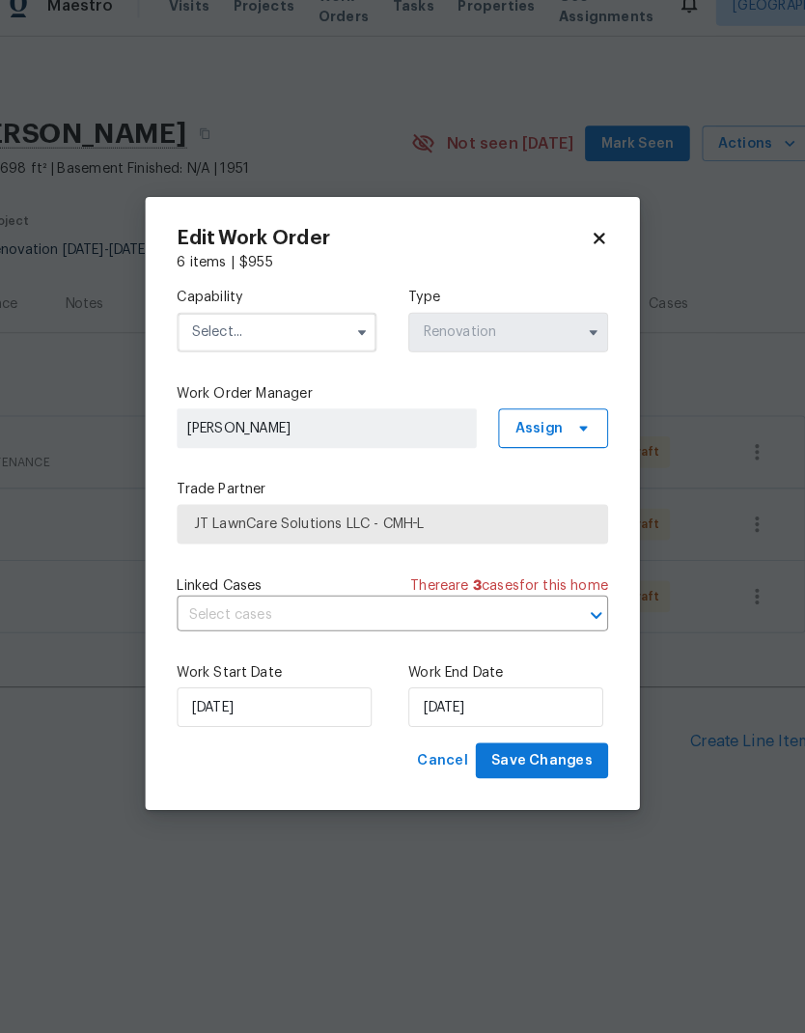
click at [551, 756] on span "Save Changes" at bounding box center [548, 768] width 99 height 24
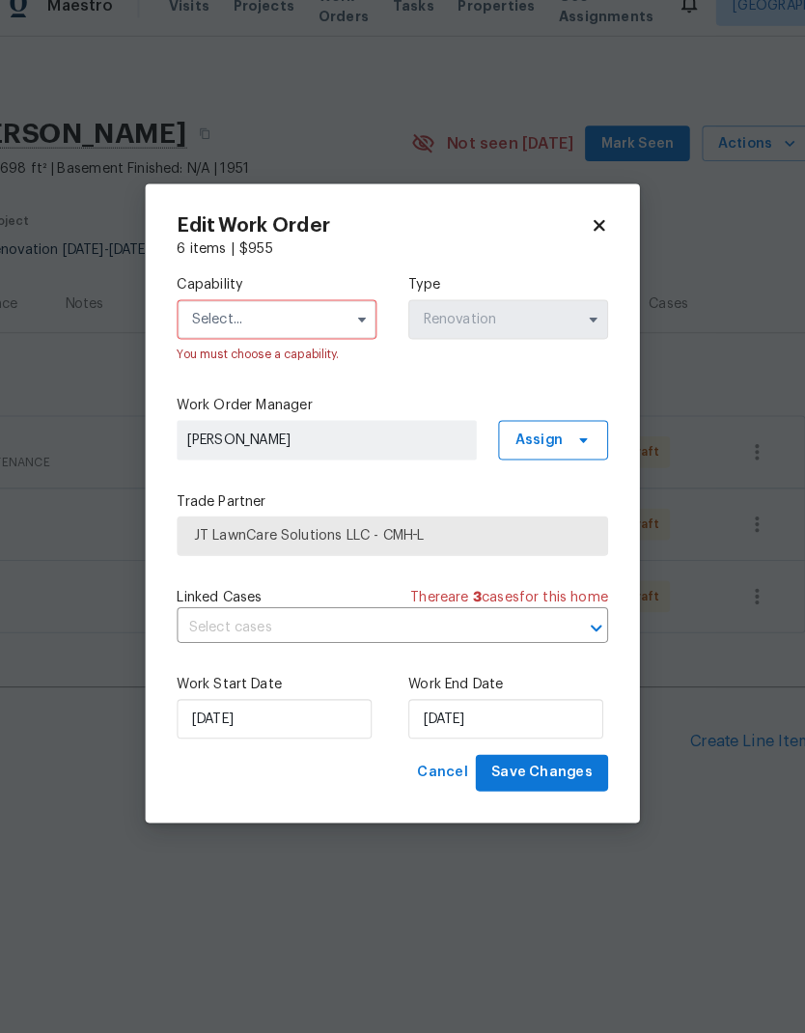
click at [282, 318] on input "text" at bounding box center [289, 337] width 195 height 39
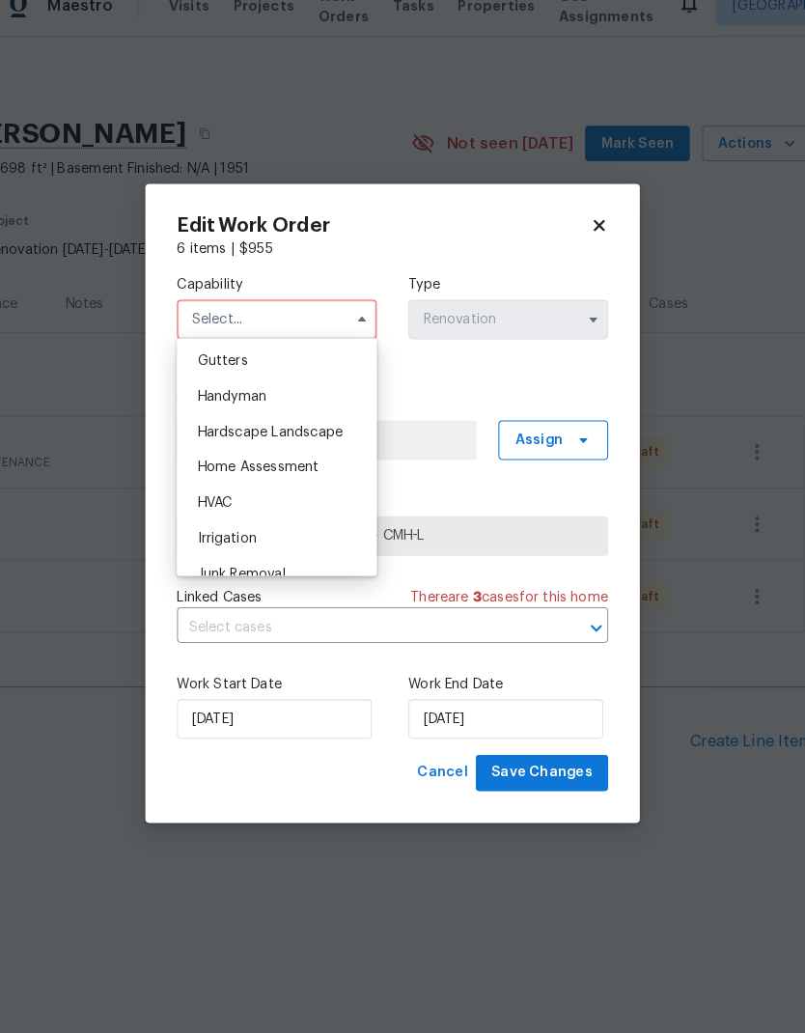
scroll to position [1028, 0]
click at [319, 439] on span "Hardscape Landscape" at bounding box center [283, 446] width 142 height 14
type input "Hardscape Landscape"
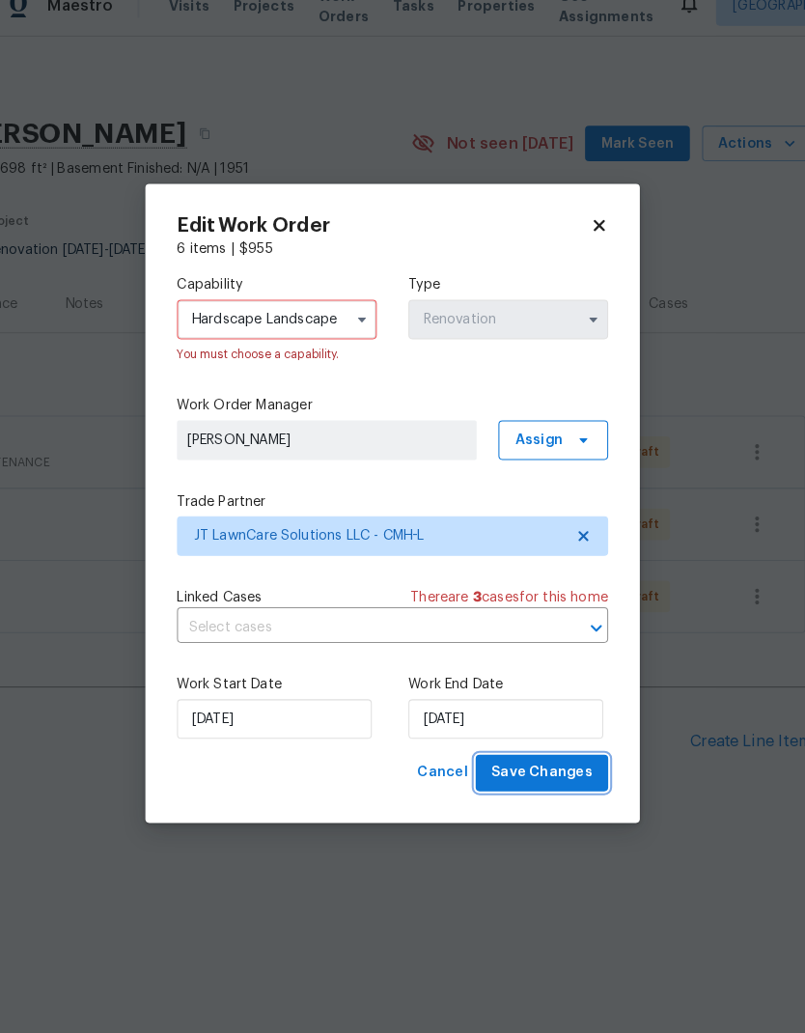
click at [550, 772] on button "Save Changes" at bounding box center [548, 780] width 129 height 36
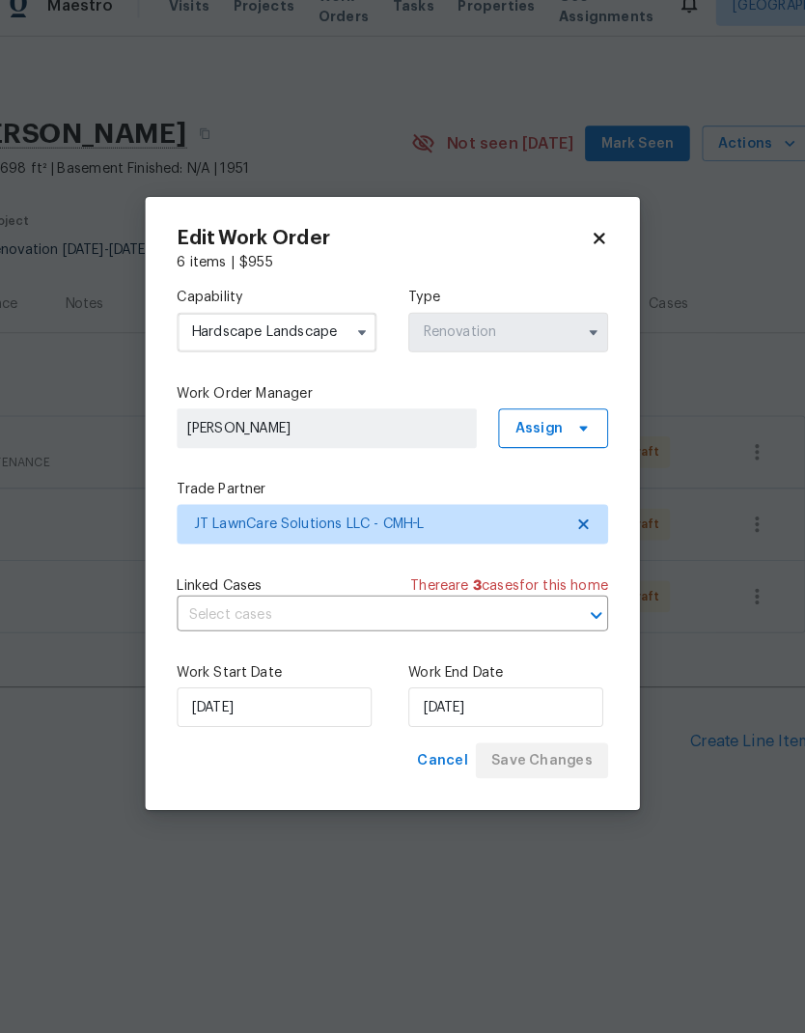
click at [546, 766] on div "Edit Work Order 6 items | $ 955 Capability Hardscape Landscape Type Renovation …" at bounding box center [402, 517] width 483 height 600
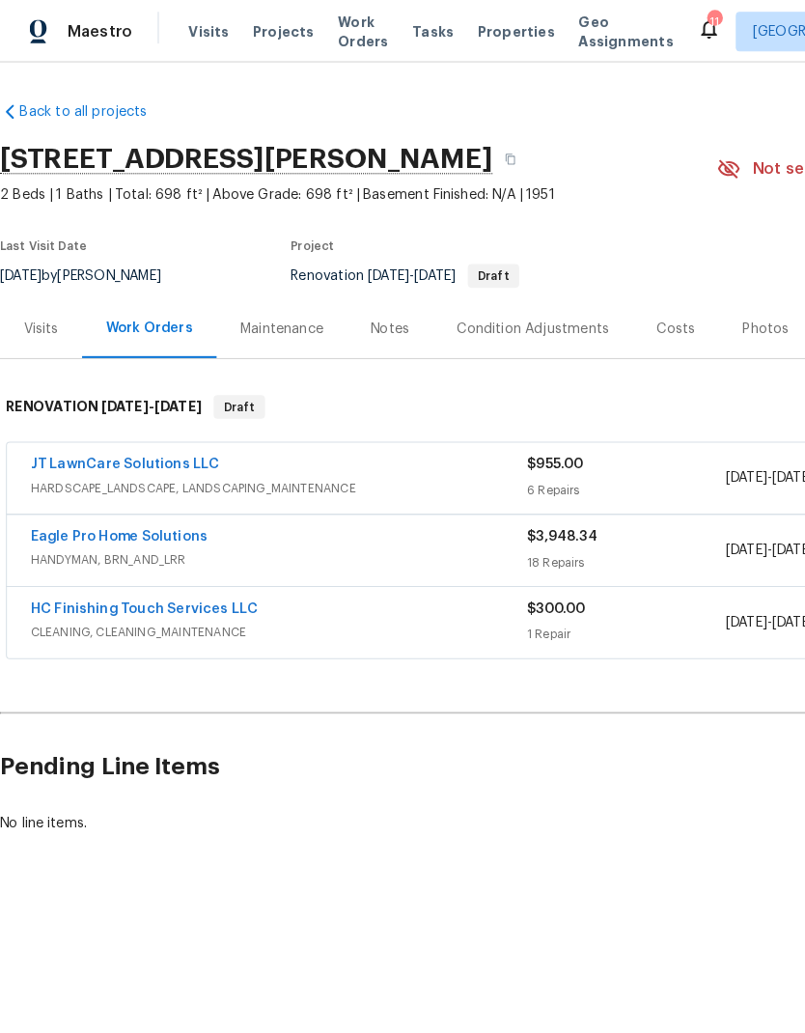
scroll to position [0, 1]
click at [164, 521] on link "Eagle Pro Home Solutions" at bounding box center [115, 524] width 173 height 14
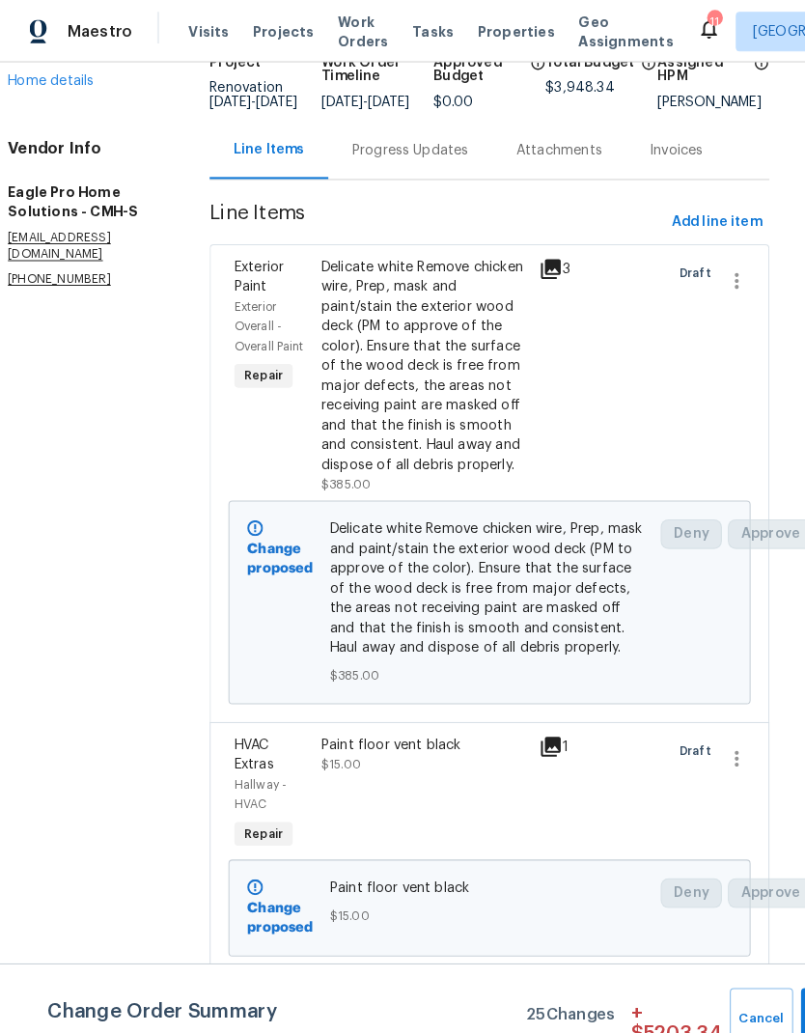
scroll to position [154, 21]
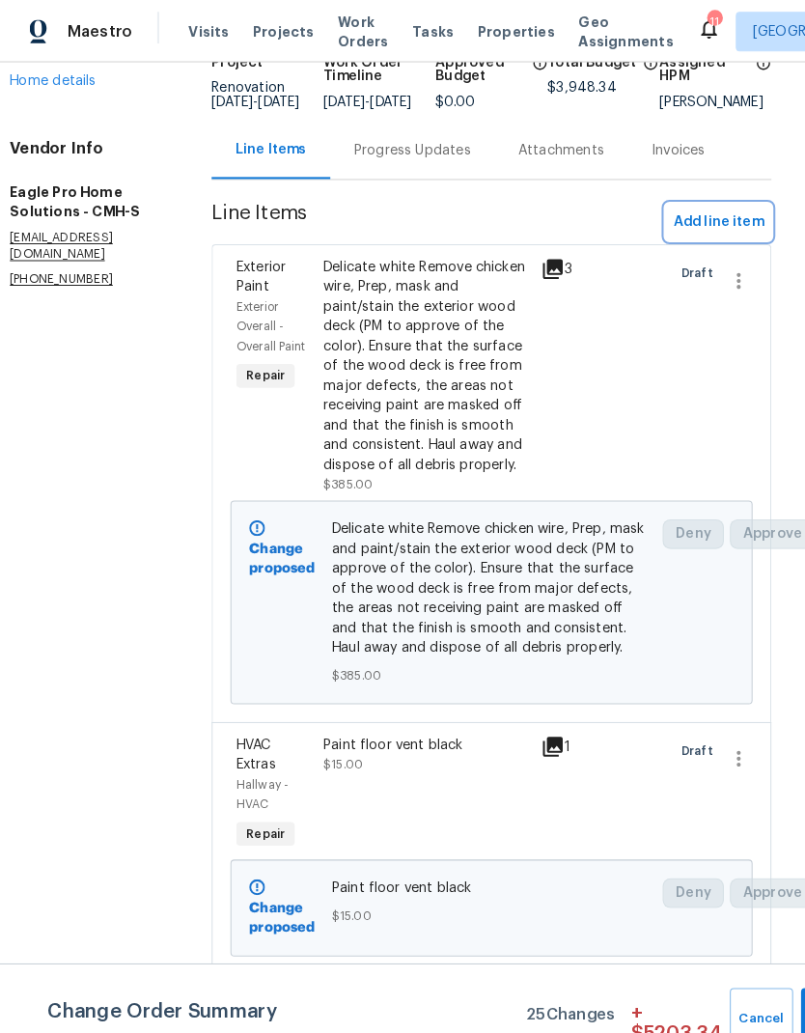
click at [709, 221] on span "Add line item" at bounding box center [702, 217] width 88 height 24
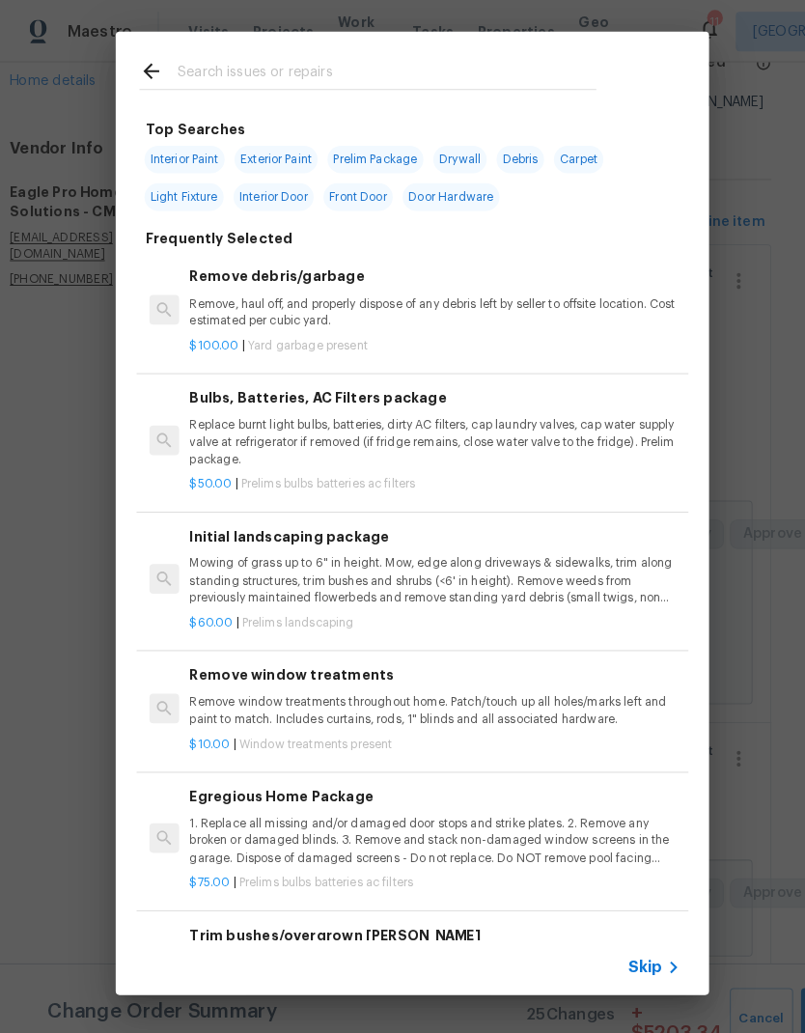
click at [178, 148] on span "Interior Paint" at bounding box center [180, 155] width 78 height 27
type input "Interior Paint"
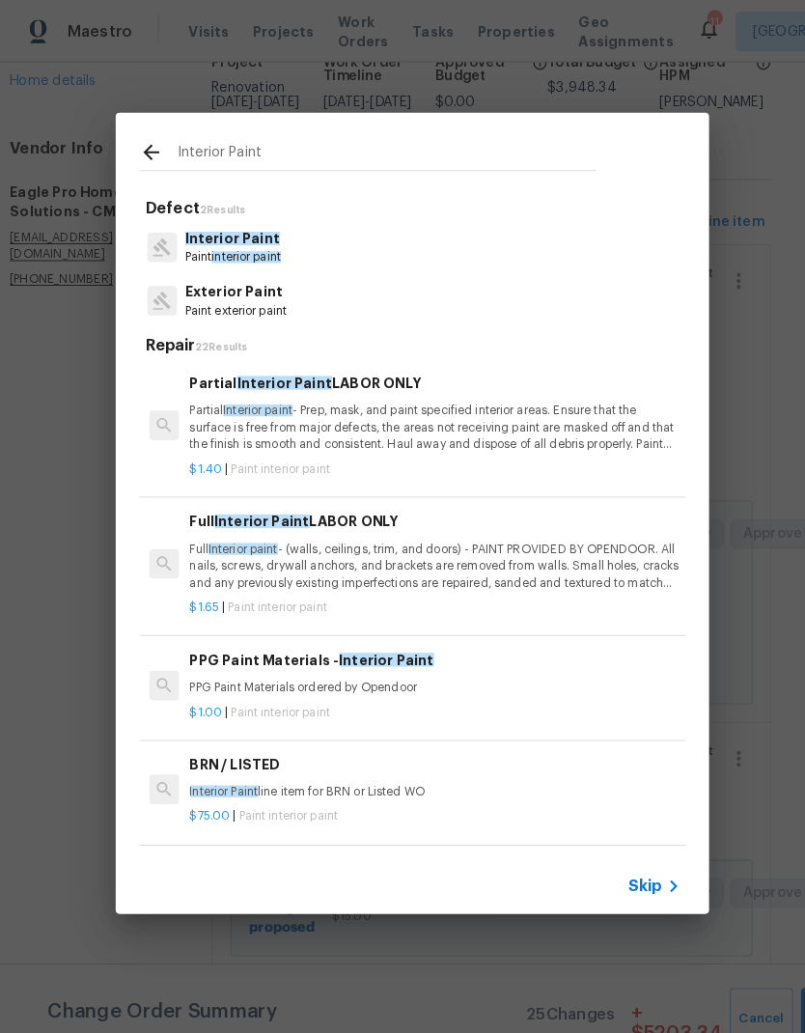
click at [230, 255] on span "interior paint" at bounding box center [241, 251] width 68 height 12
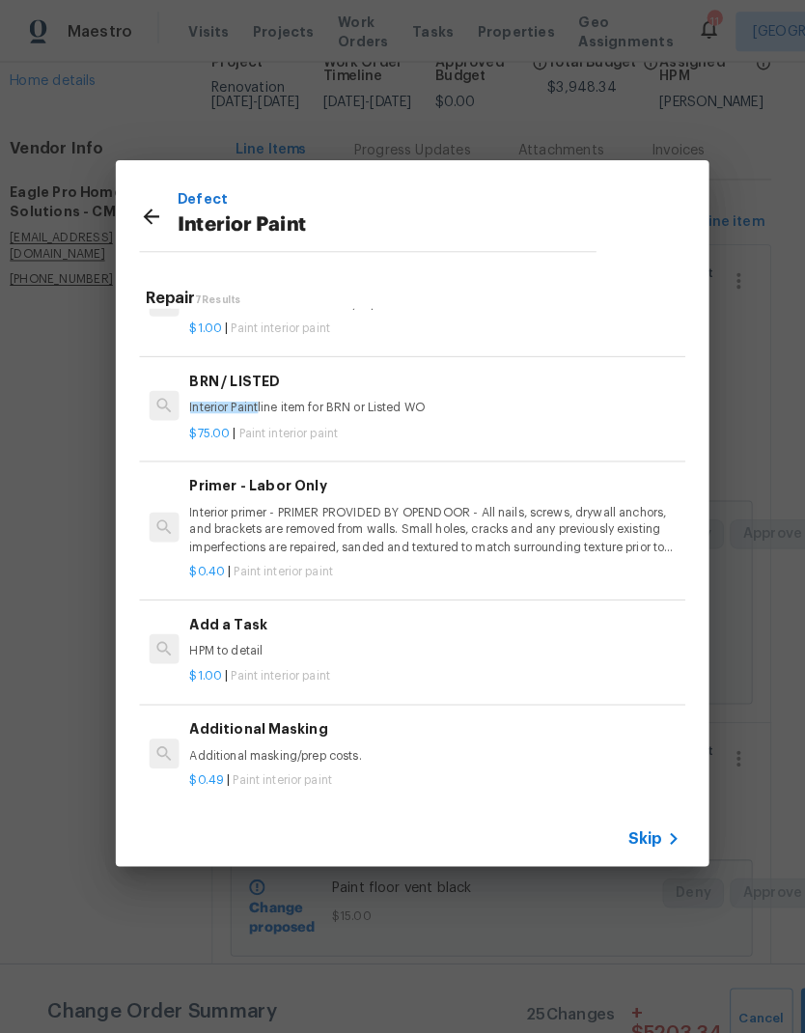
scroll to position [328, 0]
click at [435, 734] on p "Additional masking/prep costs." at bounding box center [424, 738] width 479 height 16
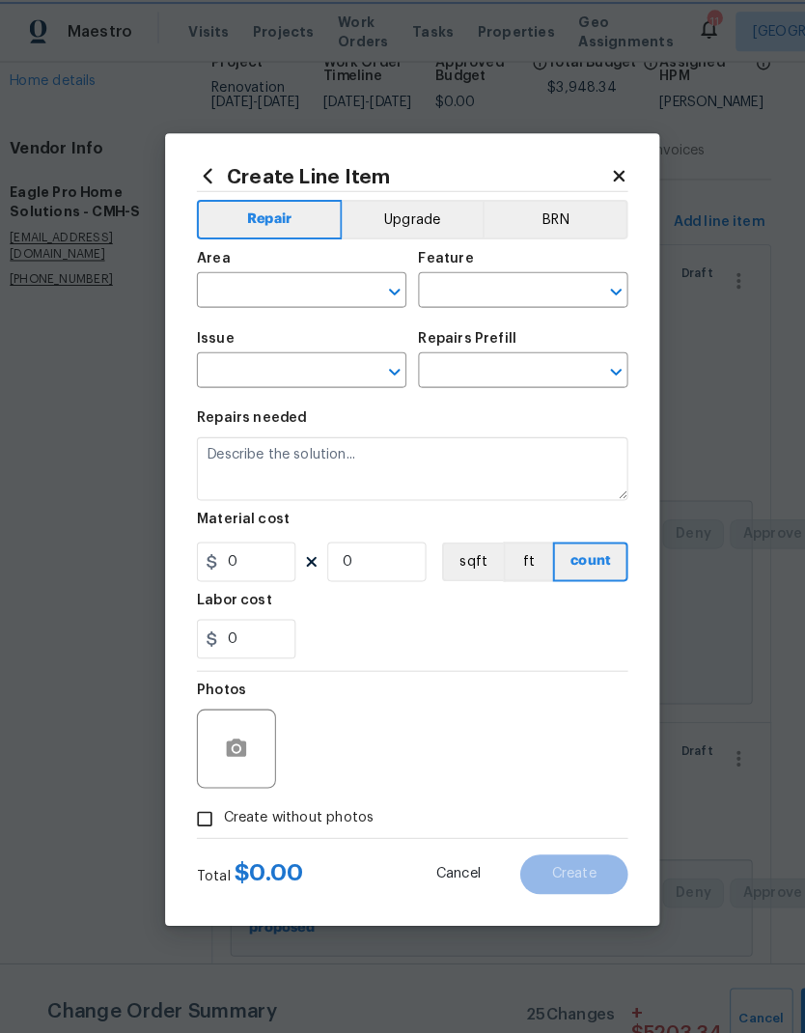
type input "Overall Paint"
type input "Interior Paint"
type input "Additional Masking $0.49"
type textarea "Additional masking/prep costs."
type input "0.49"
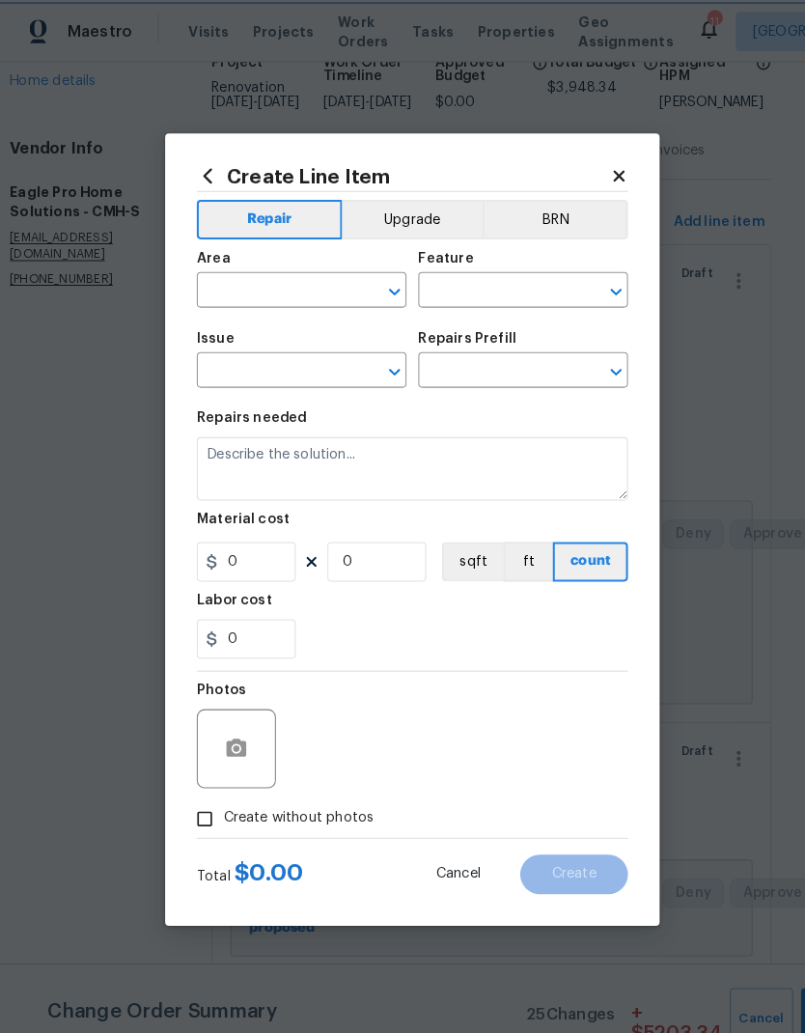
type input "1"
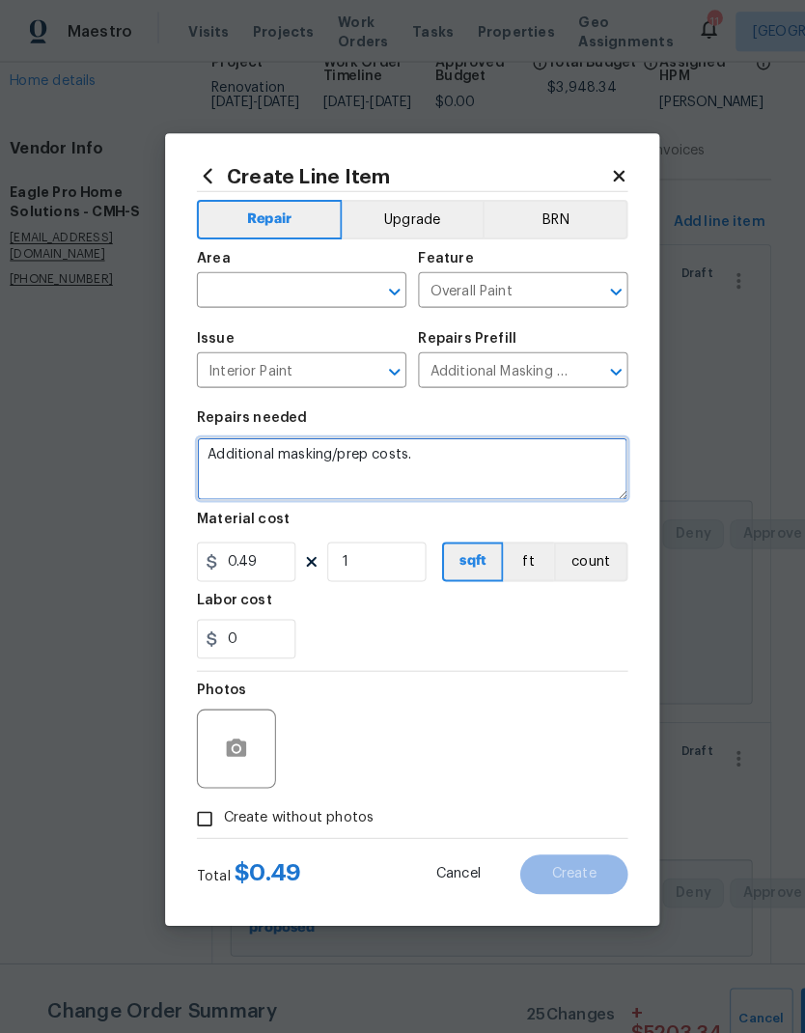
click at [401, 444] on textarea "Additional masking/prep costs." at bounding box center [402, 458] width 421 height 62
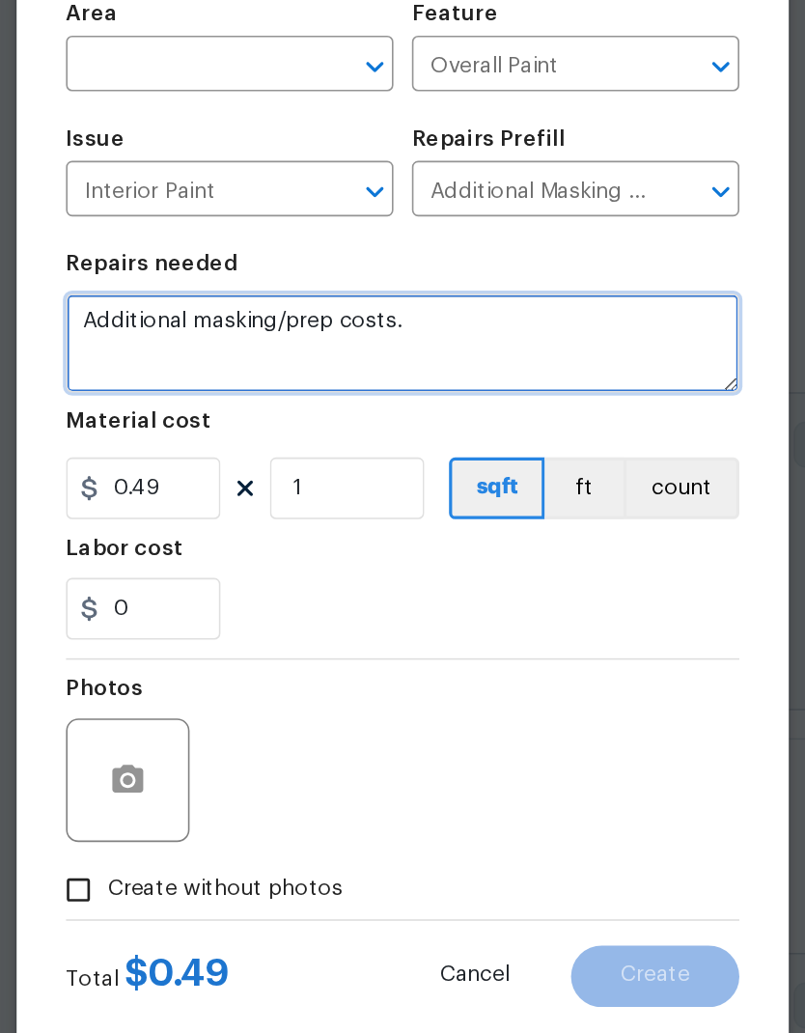
click at [254, 427] on textarea "Additional masking/prep costs." at bounding box center [402, 458] width 421 height 62
type textarea "Protect floors from paint"
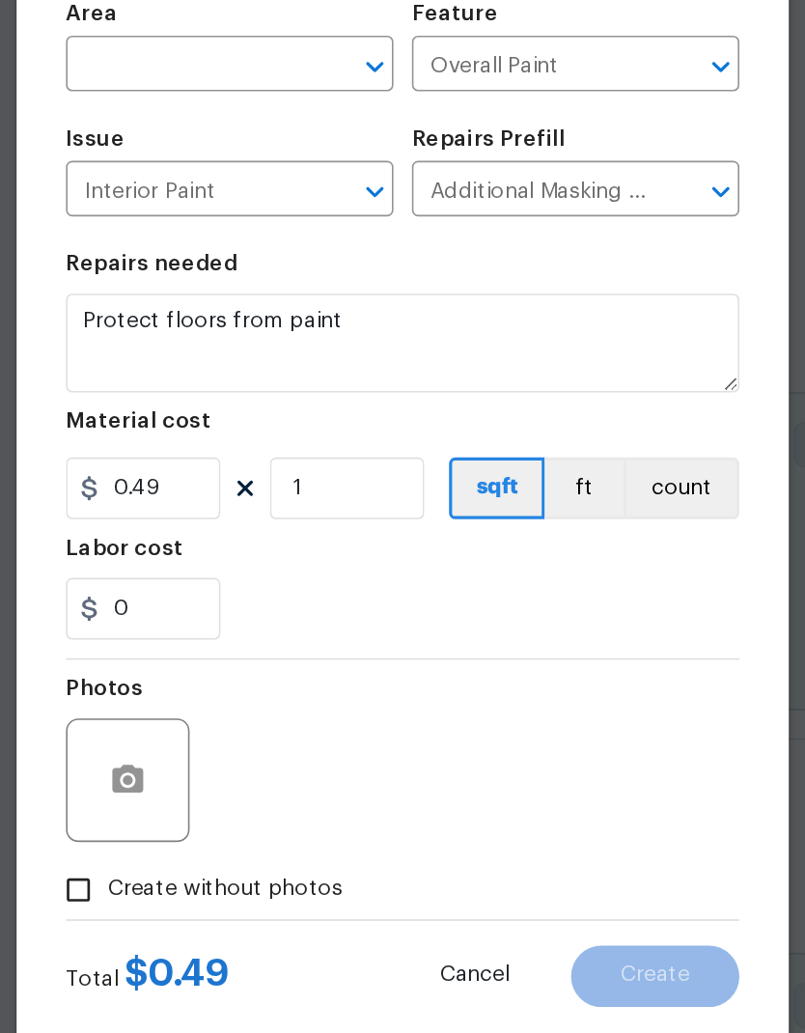
click at [264, 605] on div "0" at bounding box center [402, 624] width 421 height 39
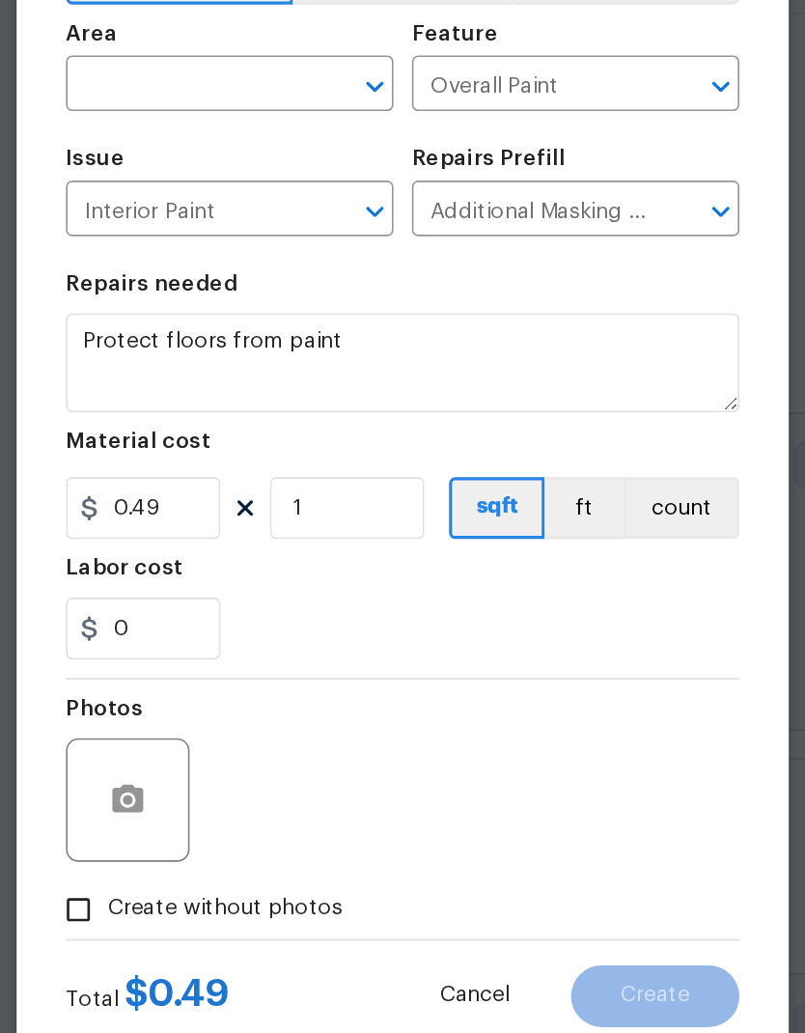
scroll to position [35, 0]
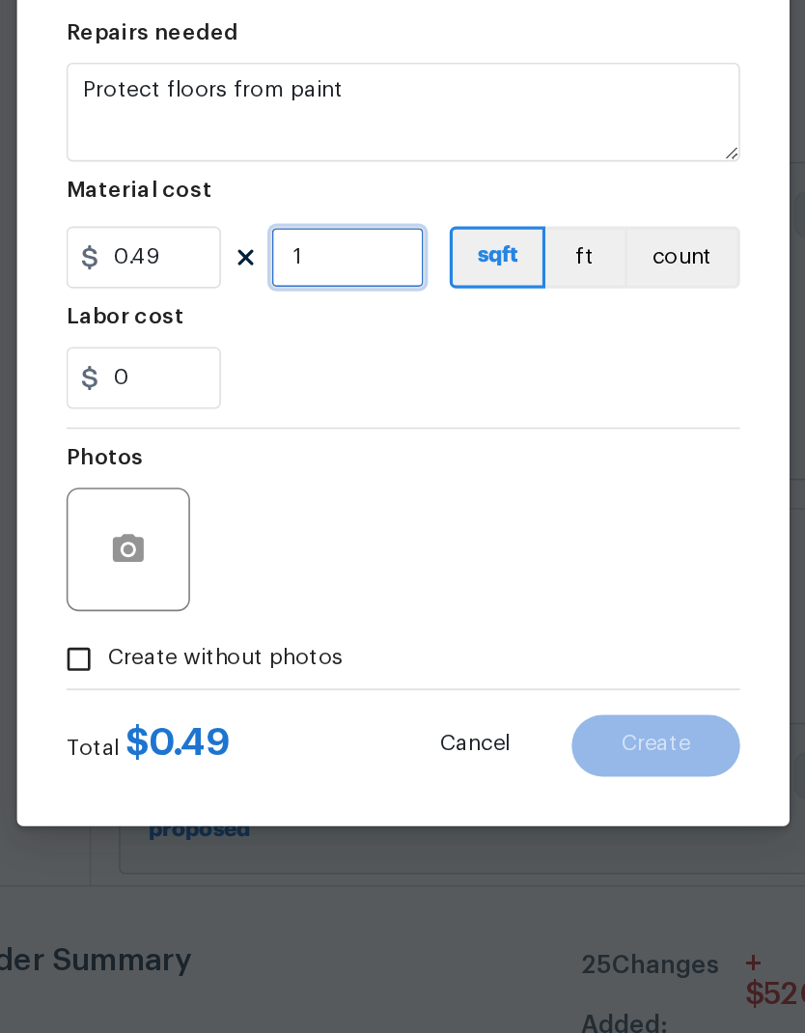
click at [320, 529] on input "1" at bounding box center [368, 548] width 97 height 39
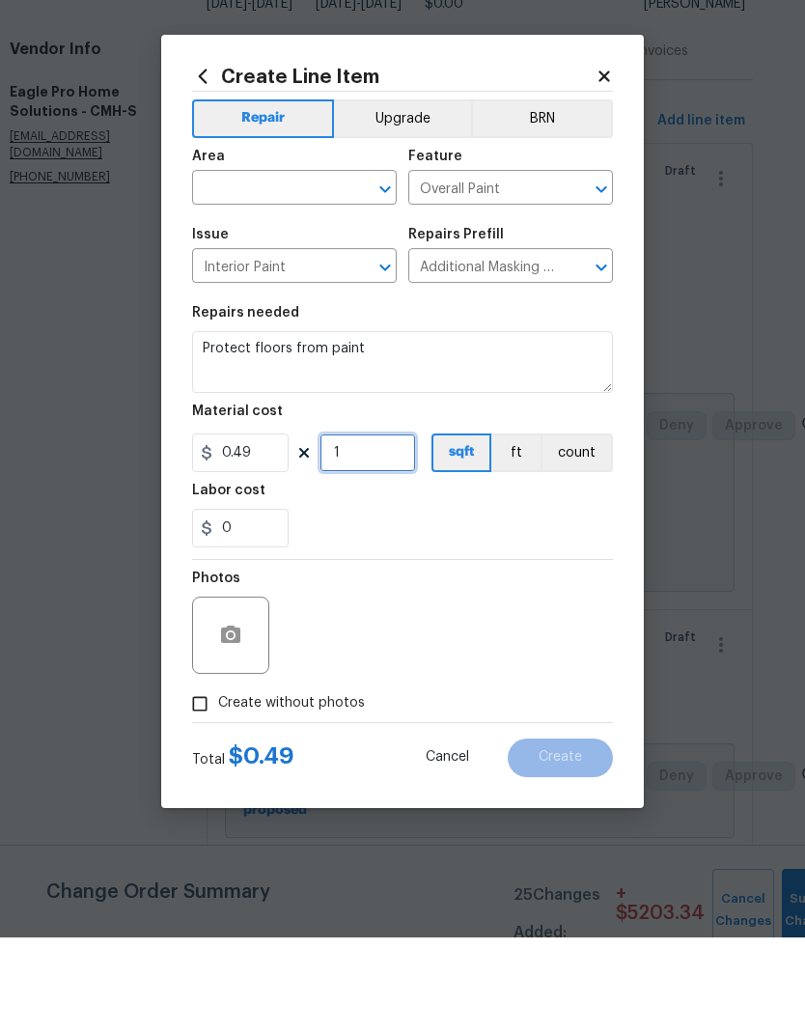
click at [359, 529] on input "1" at bounding box center [368, 548] width 97 height 39
type input "150"
click at [534, 656] on div "Photos" at bounding box center [402, 719] width 421 height 126
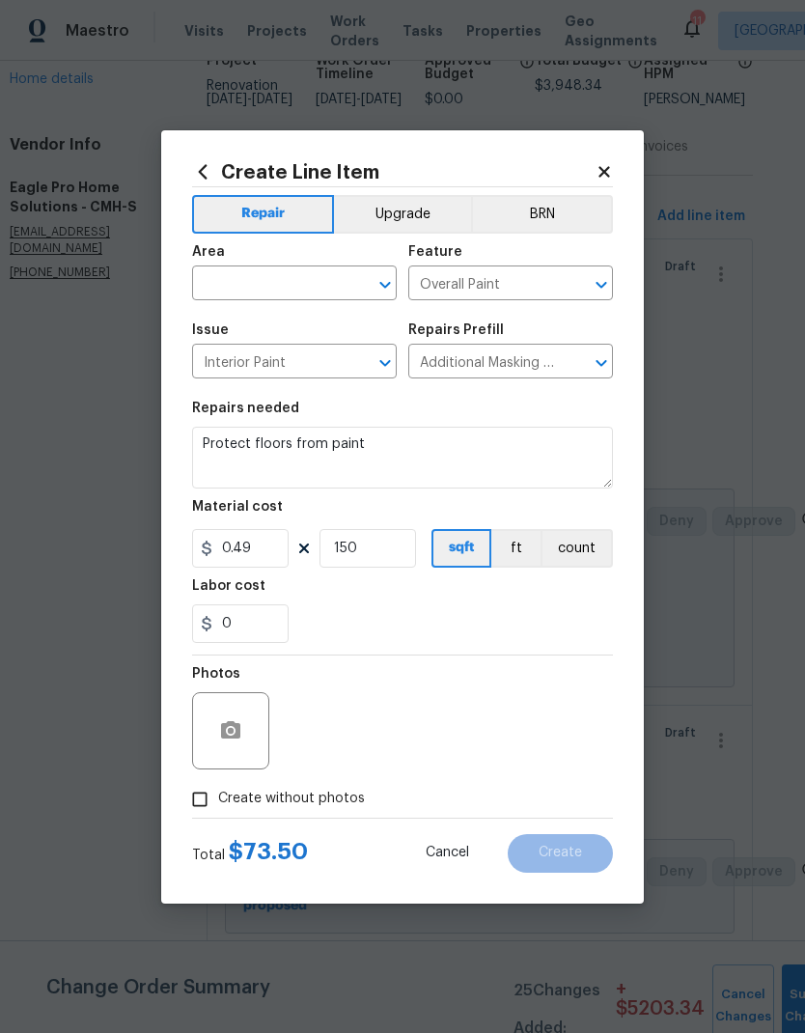
click at [286, 274] on input "text" at bounding box center [267, 285] width 151 height 30
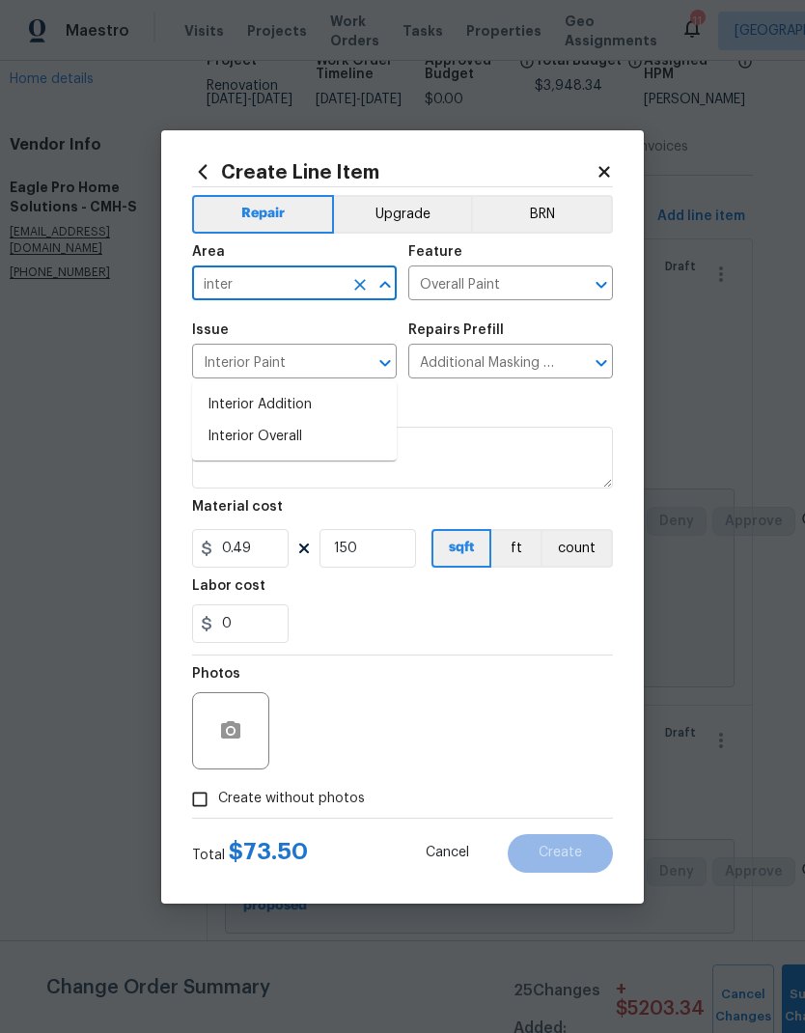
click at [296, 421] on li "Interior Overall" at bounding box center [294, 437] width 205 height 32
type input "Interior Overall"
click at [296, 353] on input "Interior Paint" at bounding box center [267, 364] width 151 height 30
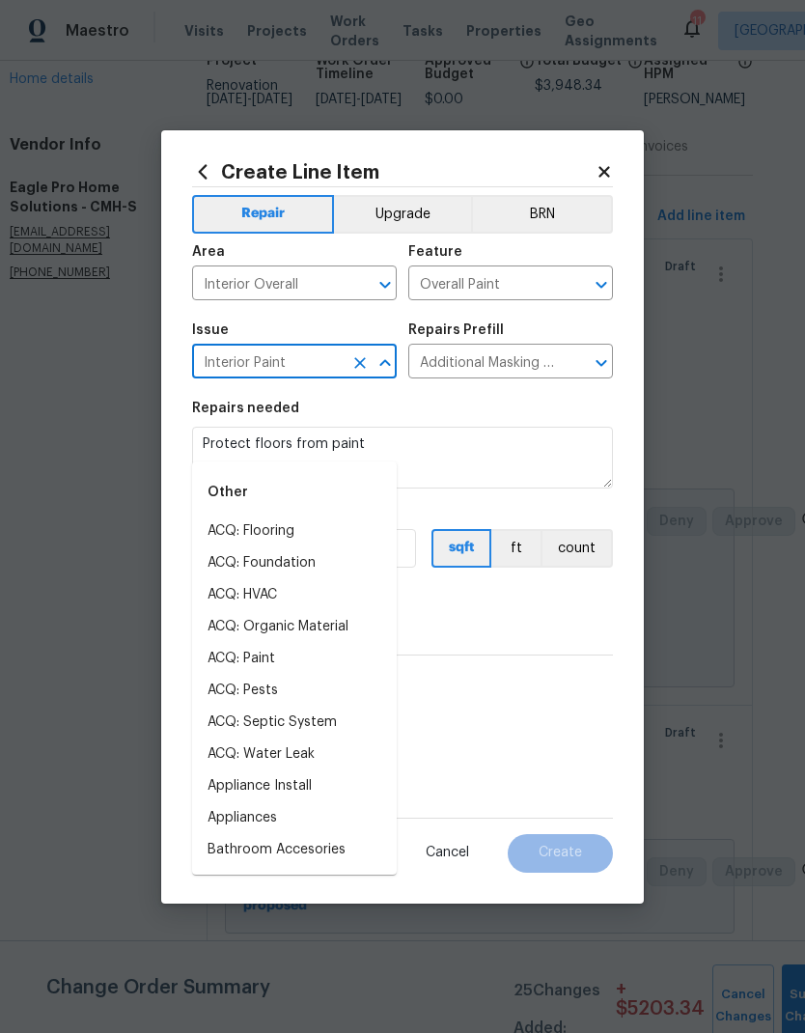
click at [541, 404] on div "Repairs needed" at bounding box center [402, 414] width 421 height 25
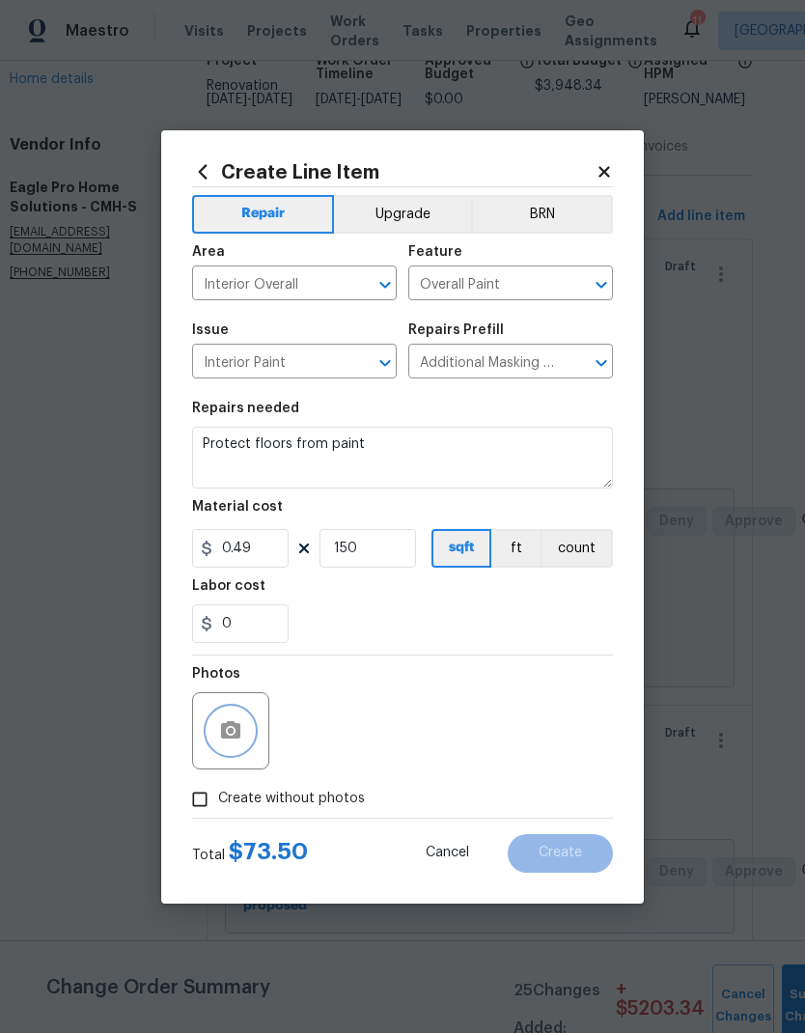
click at [229, 711] on button "button" at bounding box center [231, 731] width 46 height 46
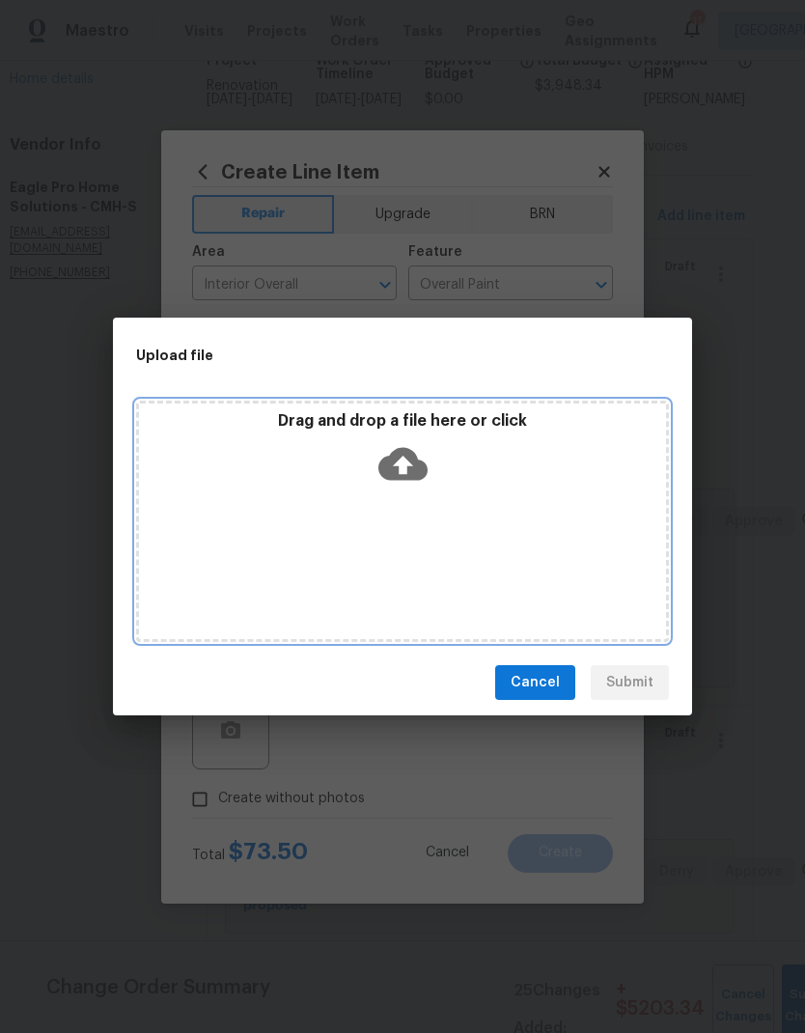
click at [430, 478] on div "Drag and drop a file here or click" at bounding box center [402, 452] width 527 height 83
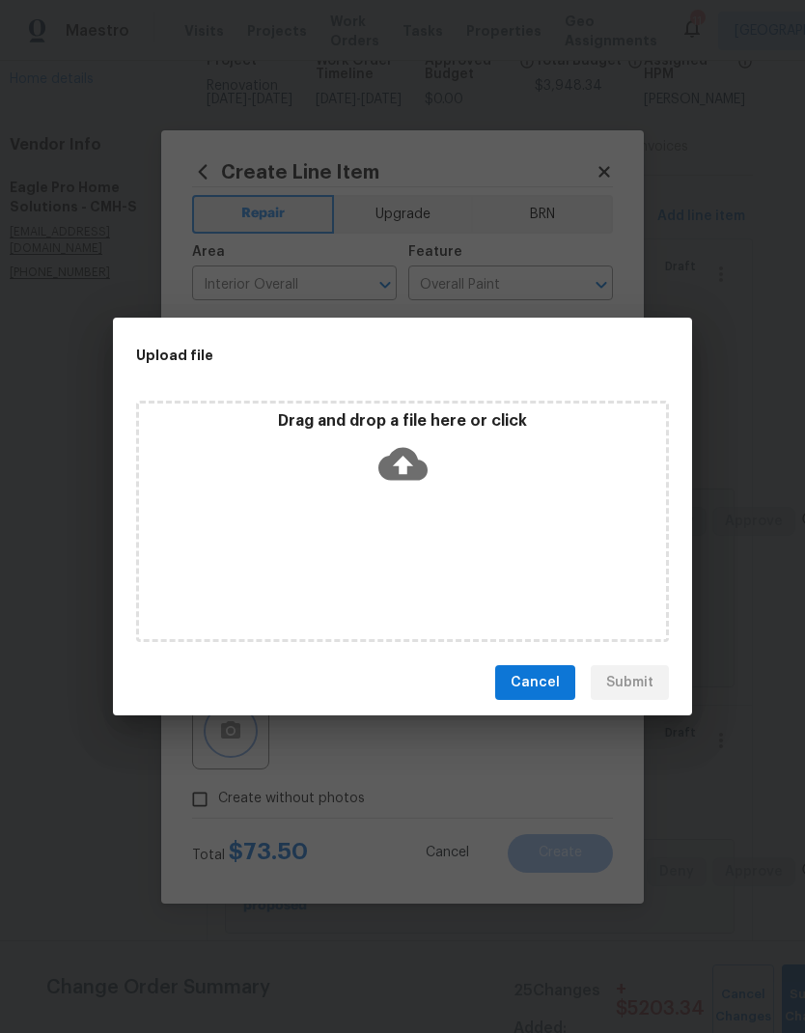
click at [700, 856] on div "Upload file Drag and drop a file here or click Cancel Submit" at bounding box center [402, 516] width 805 height 1033
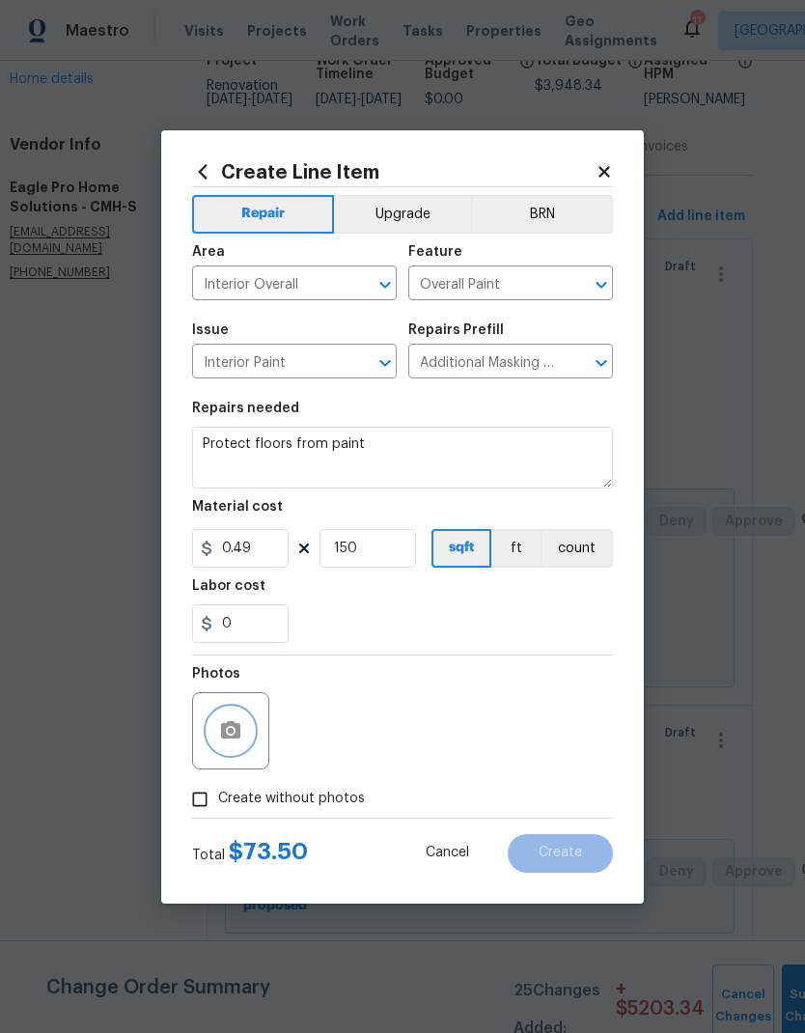
click at [232, 727] on icon "button" at bounding box center [230, 729] width 19 height 17
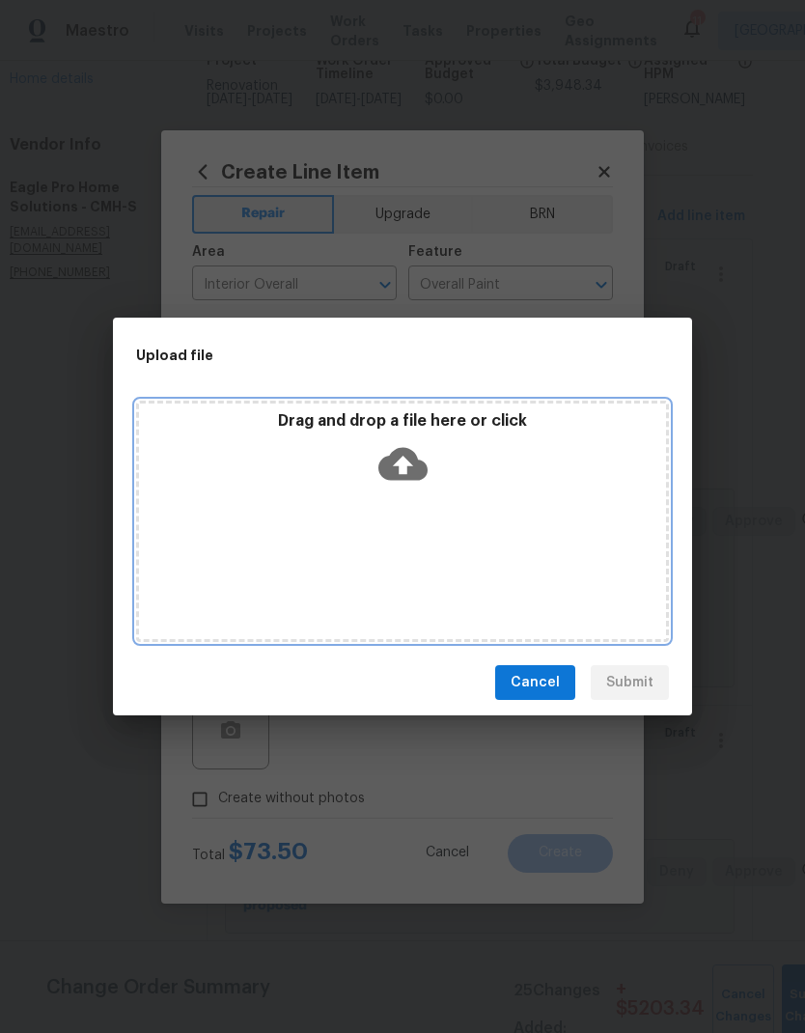
click at [501, 489] on div "Drag and drop a file here or click" at bounding box center [402, 452] width 527 height 83
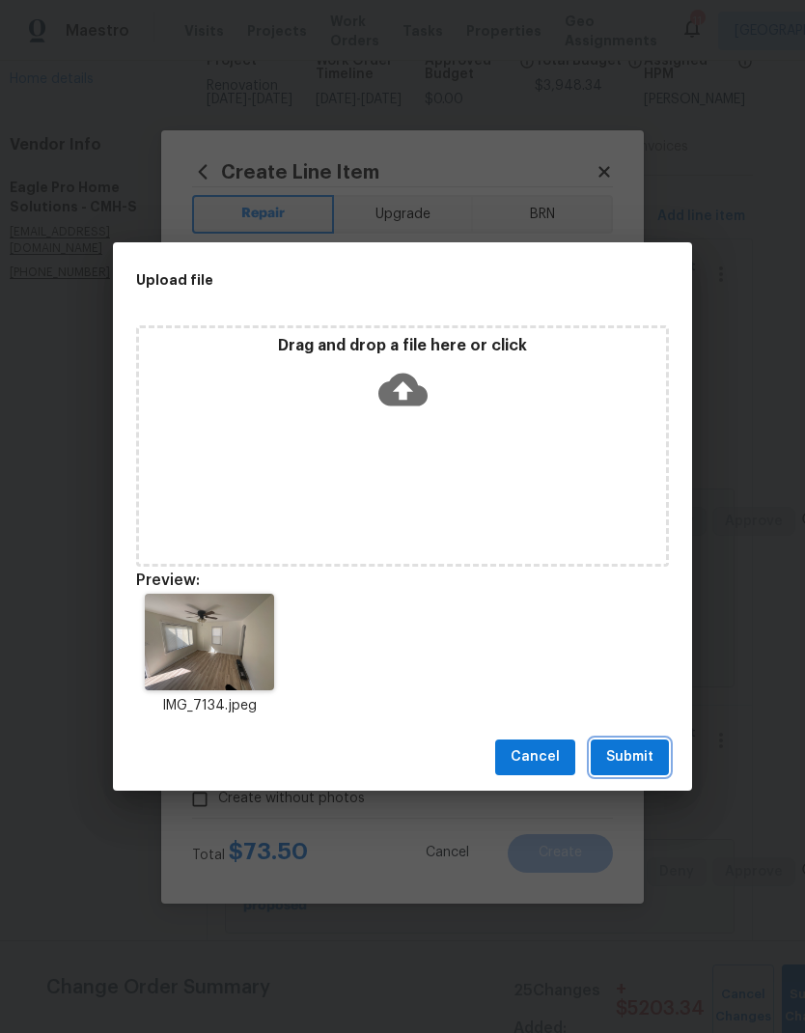
click at [634, 763] on span "Submit" at bounding box center [629, 758] width 47 height 24
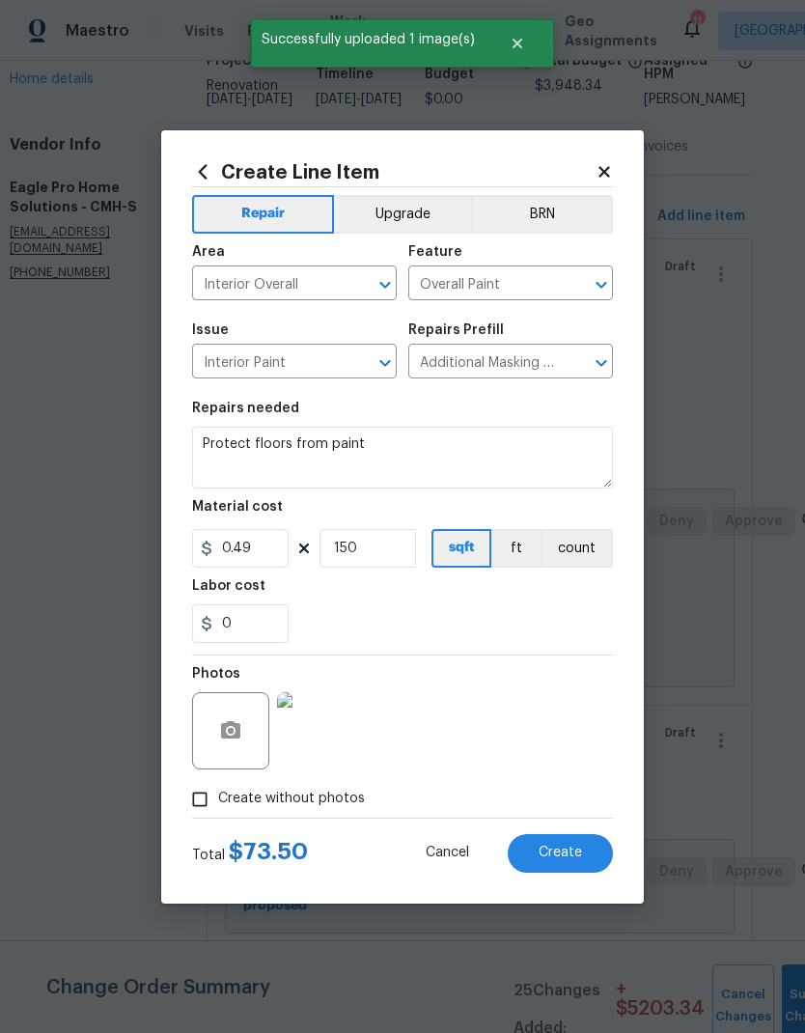
click at [562, 848] on span "Create" at bounding box center [560, 853] width 43 height 14
type input "0"
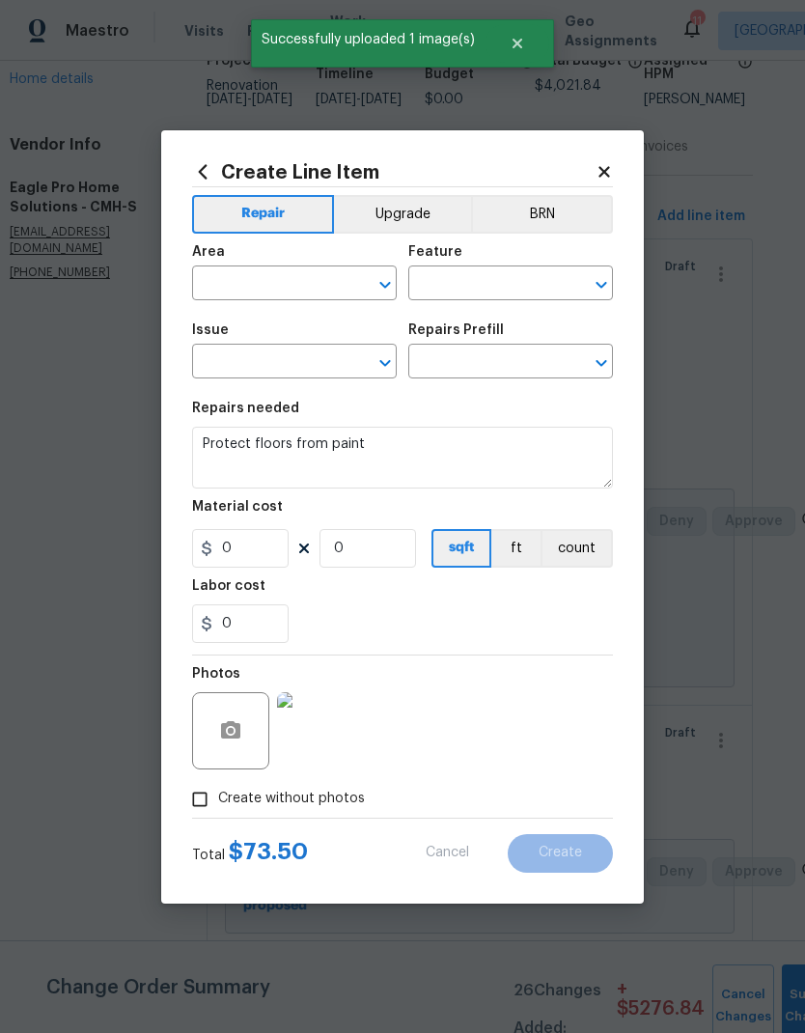
scroll to position [0, 0]
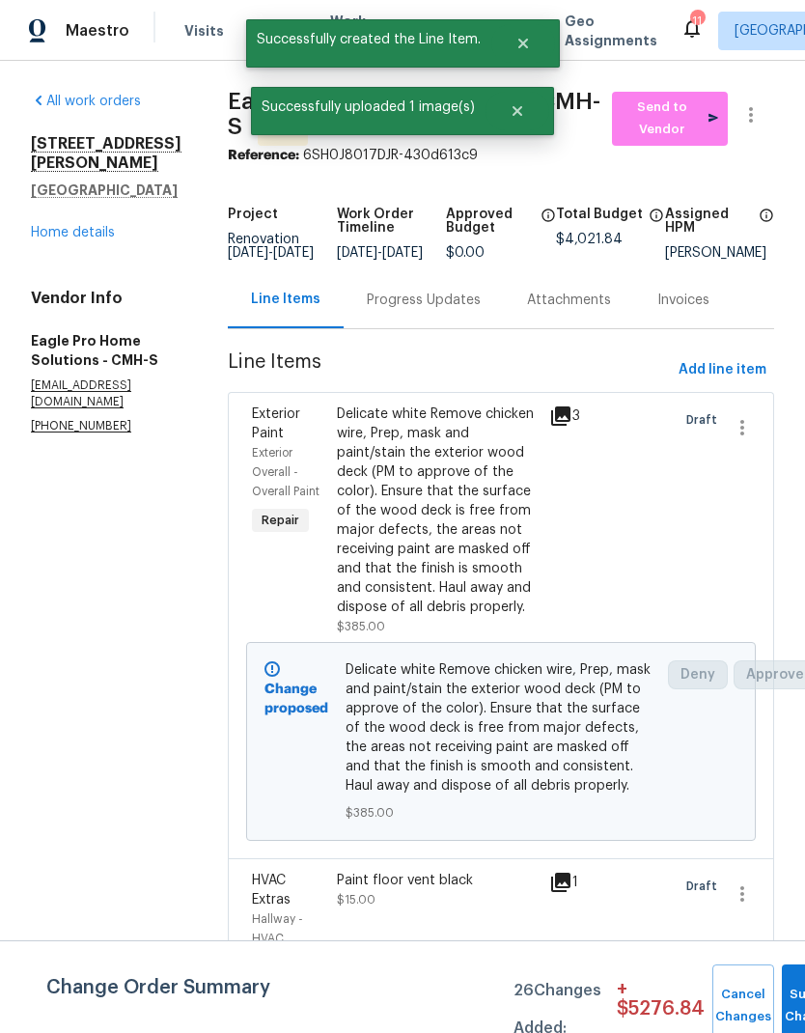
click at [76, 226] on link "Home details" at bounding box center [73, 233] width 84 height 14
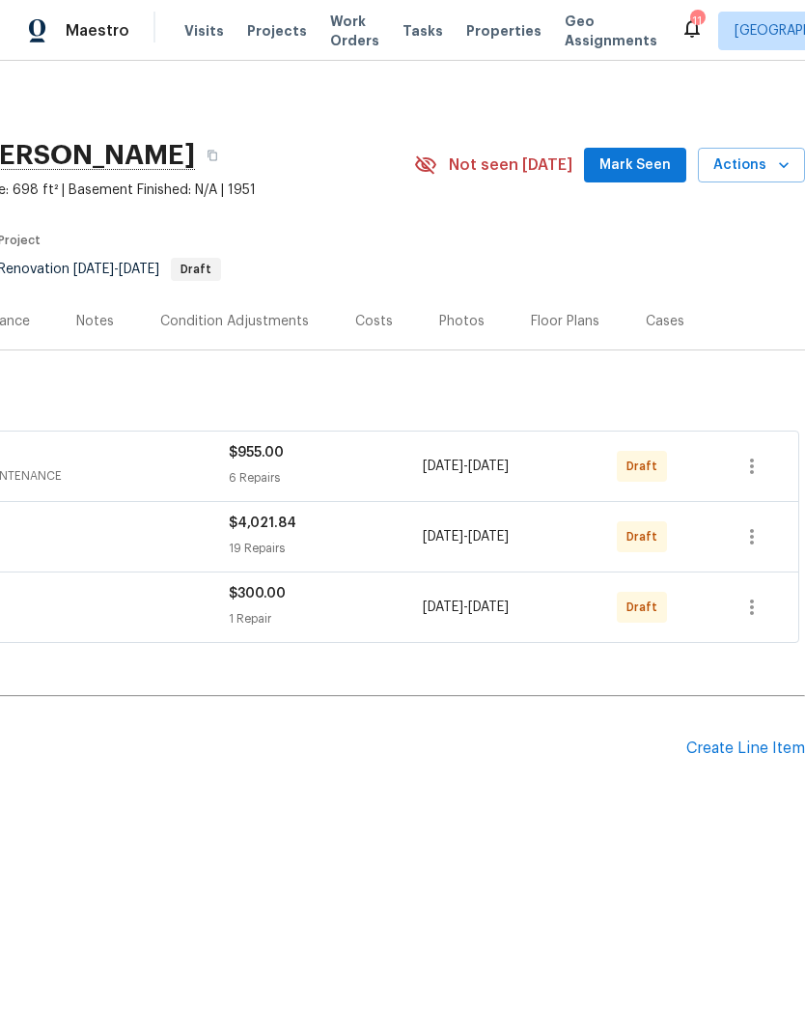
scroll to position [0, 286]
